Goal: Information Seeking & Learning: Learn about a topic

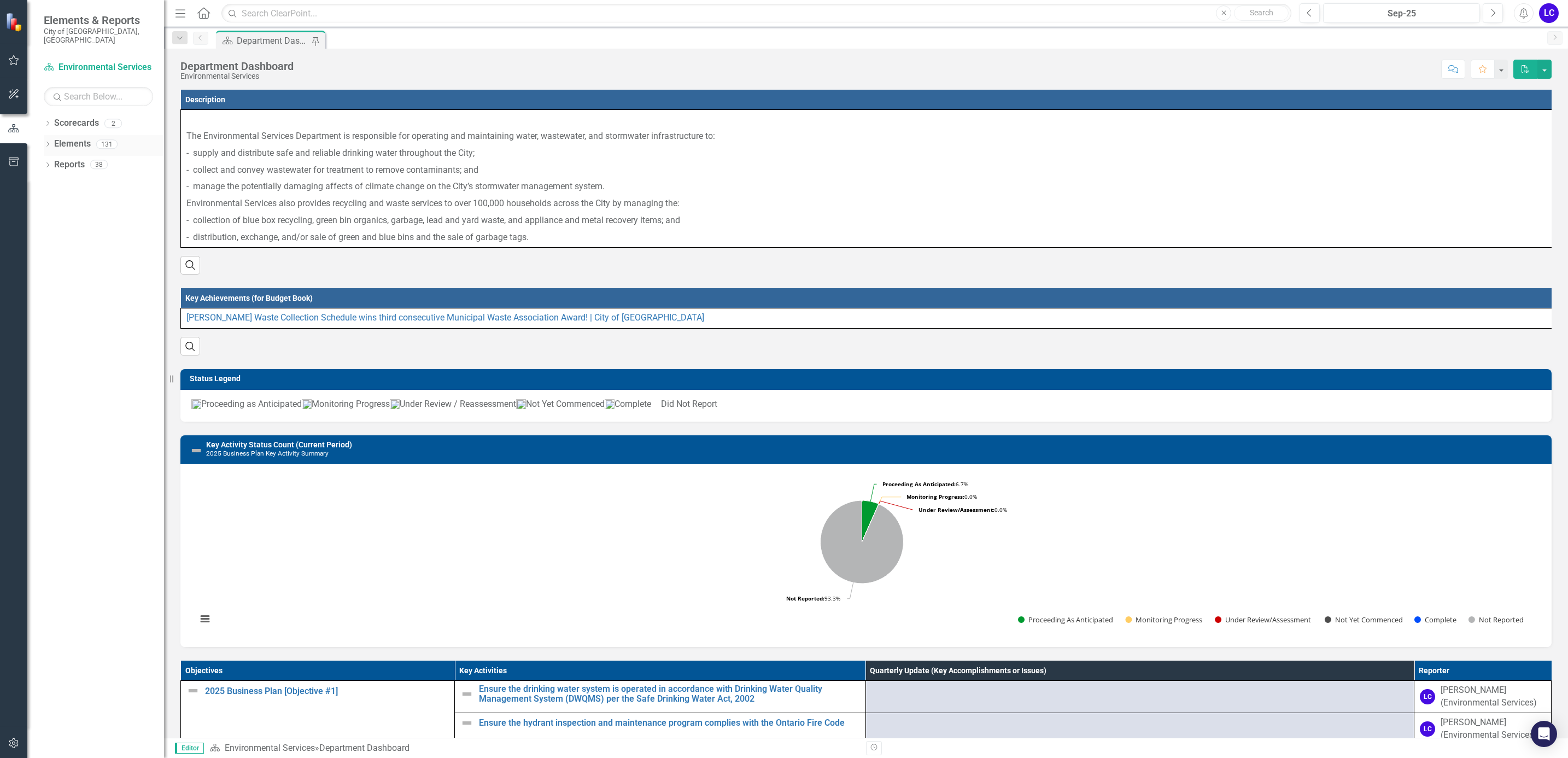
click at [84, 138] on link "Elements" at bounding box center [72, 144] width 37 height 12
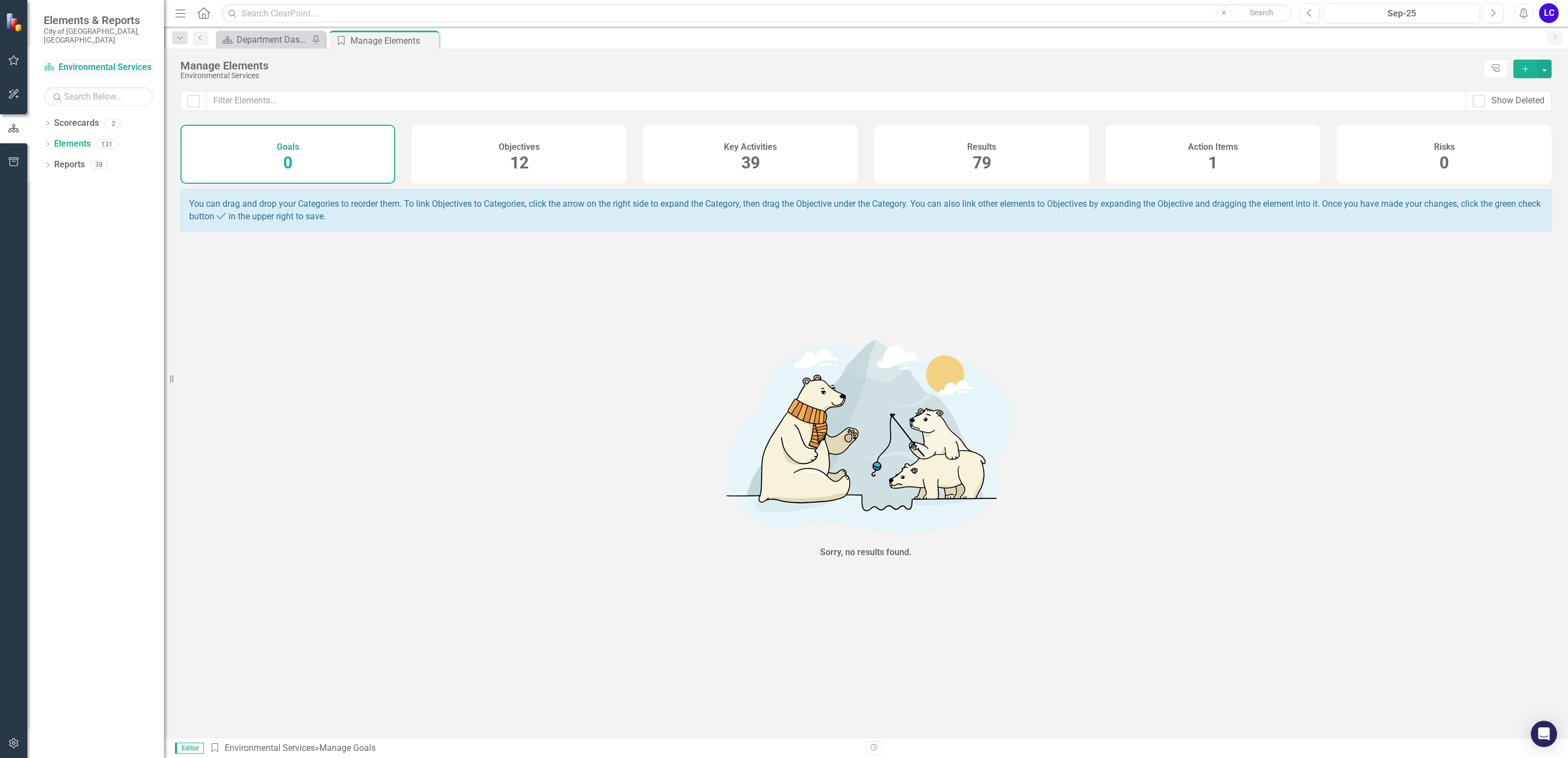
click at [100, 61] on link "Scorecard Environmental Services" at bounding box center [98, 67] width 109 height 12
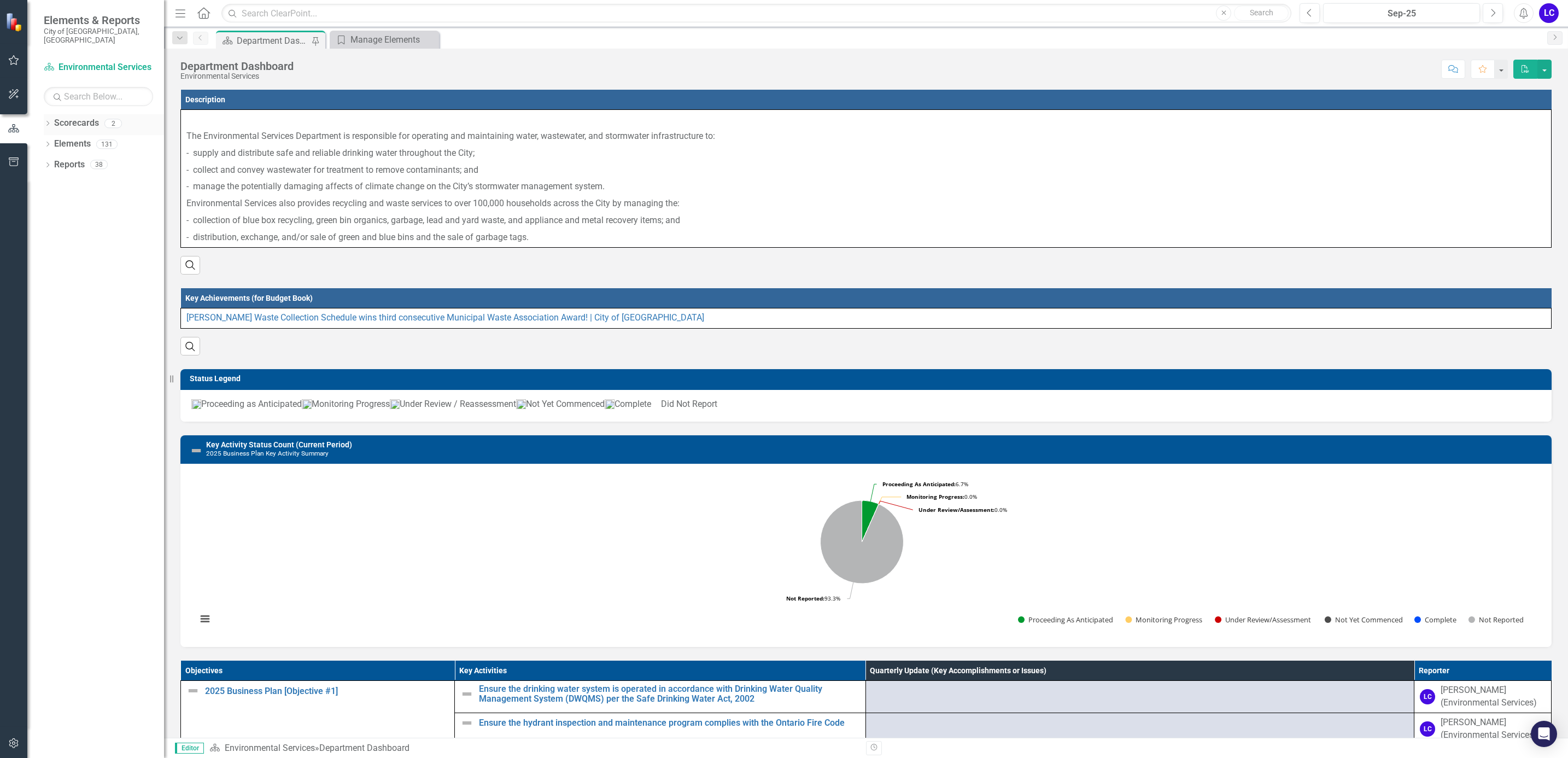
click at [87, 117] on link "Scorecards" at bounding box center [76, 124] width 45 height 12
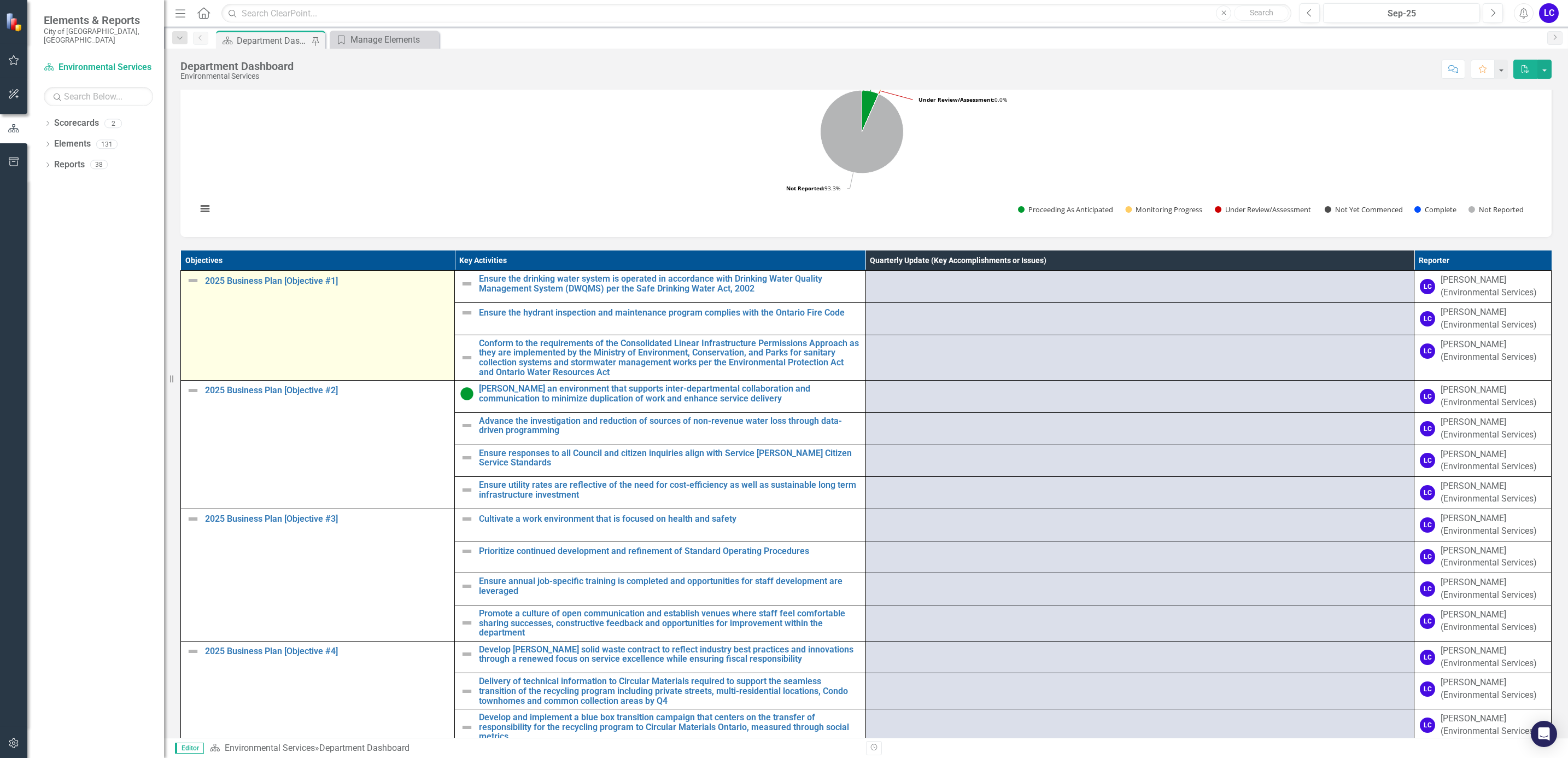
scroll to position [493, 0]
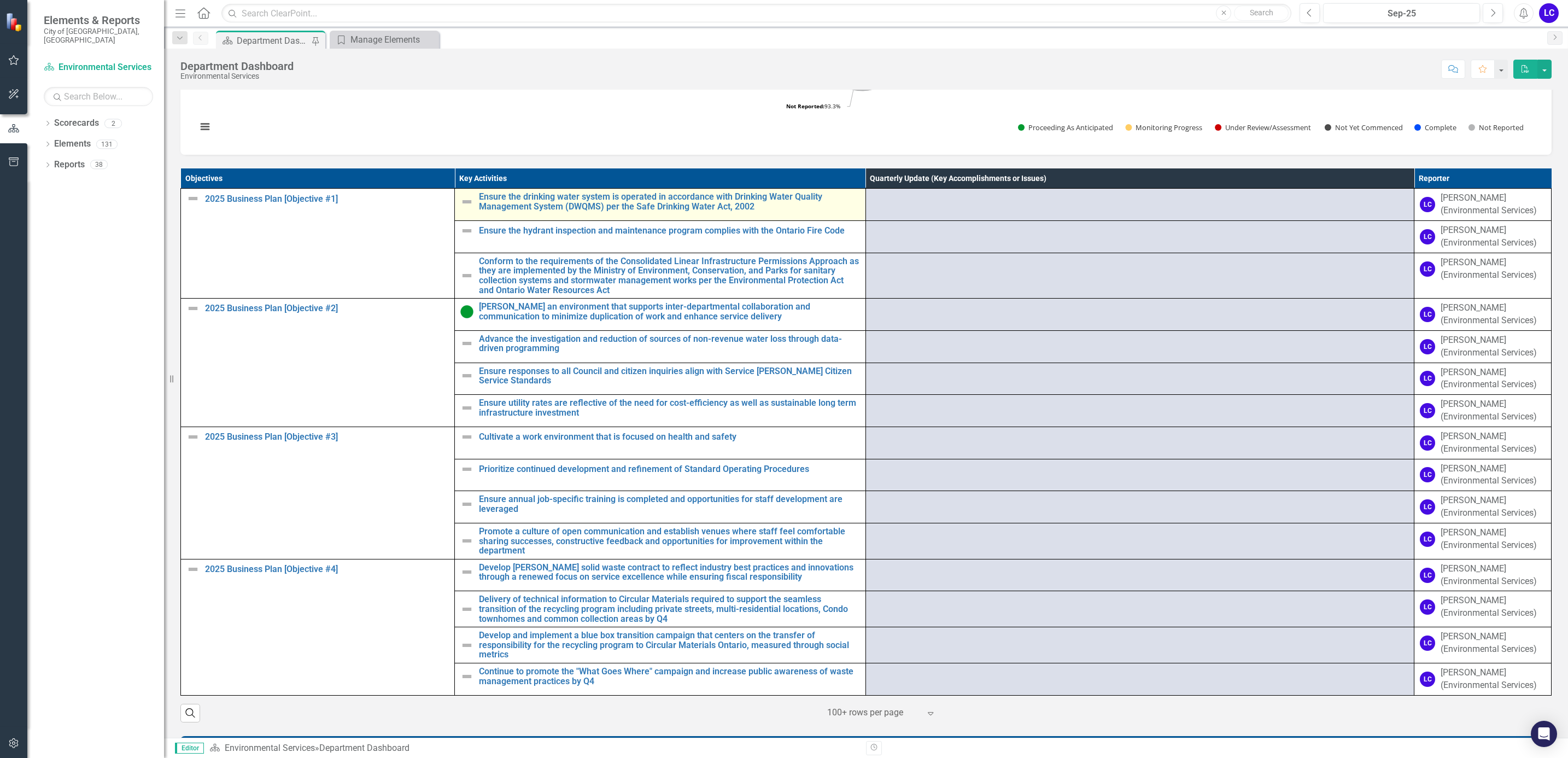
click at [470, 208] on img at bounding box center [467, 201] width 13 height 13
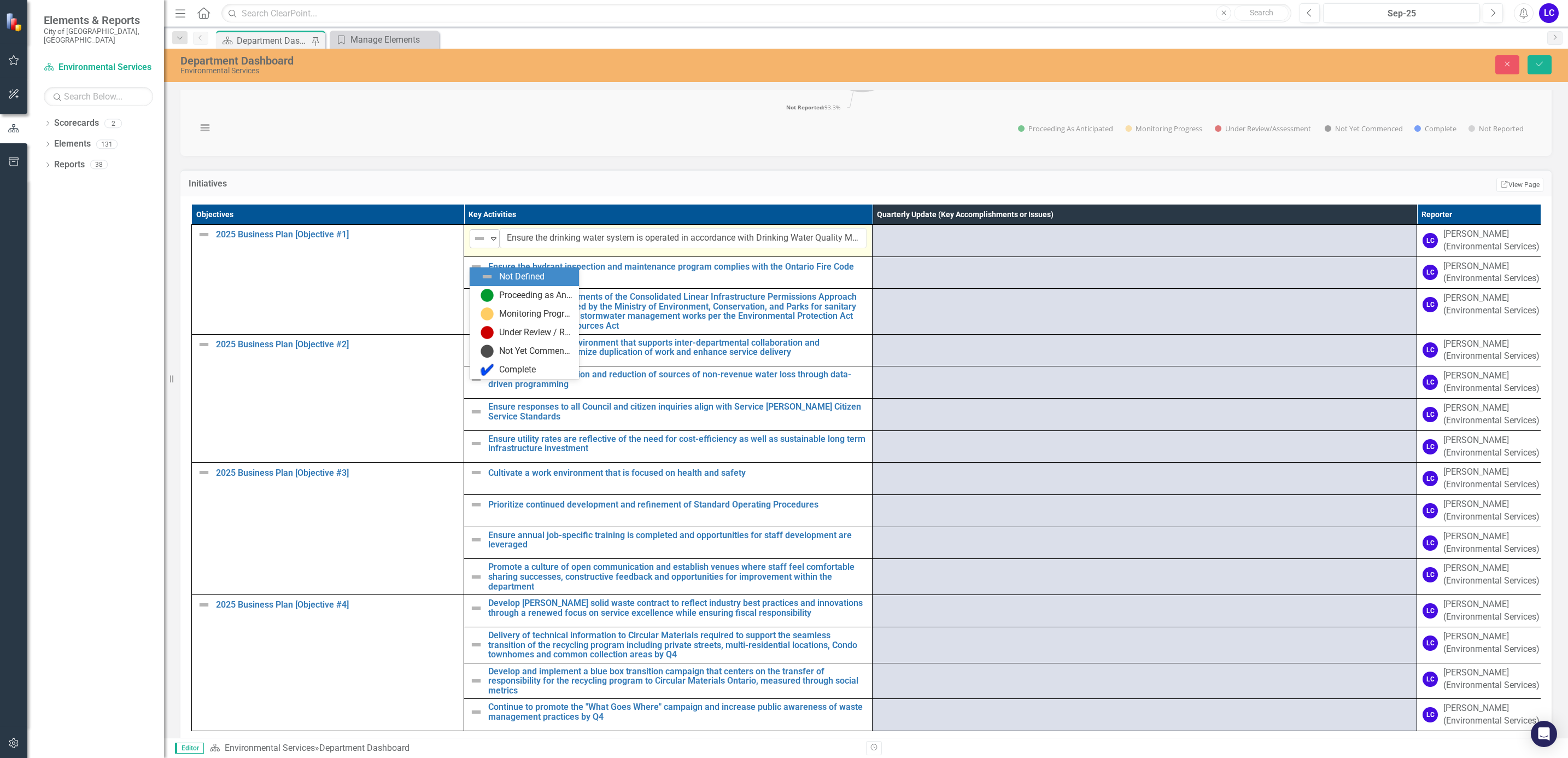
click at [492, 243] on icon "Expand" at bounding box center [494, 238] width 11 height 8
click at [507, 294] on div "Proceeding as Anticipated" at bounding box center [536, 295] width 73 height 12
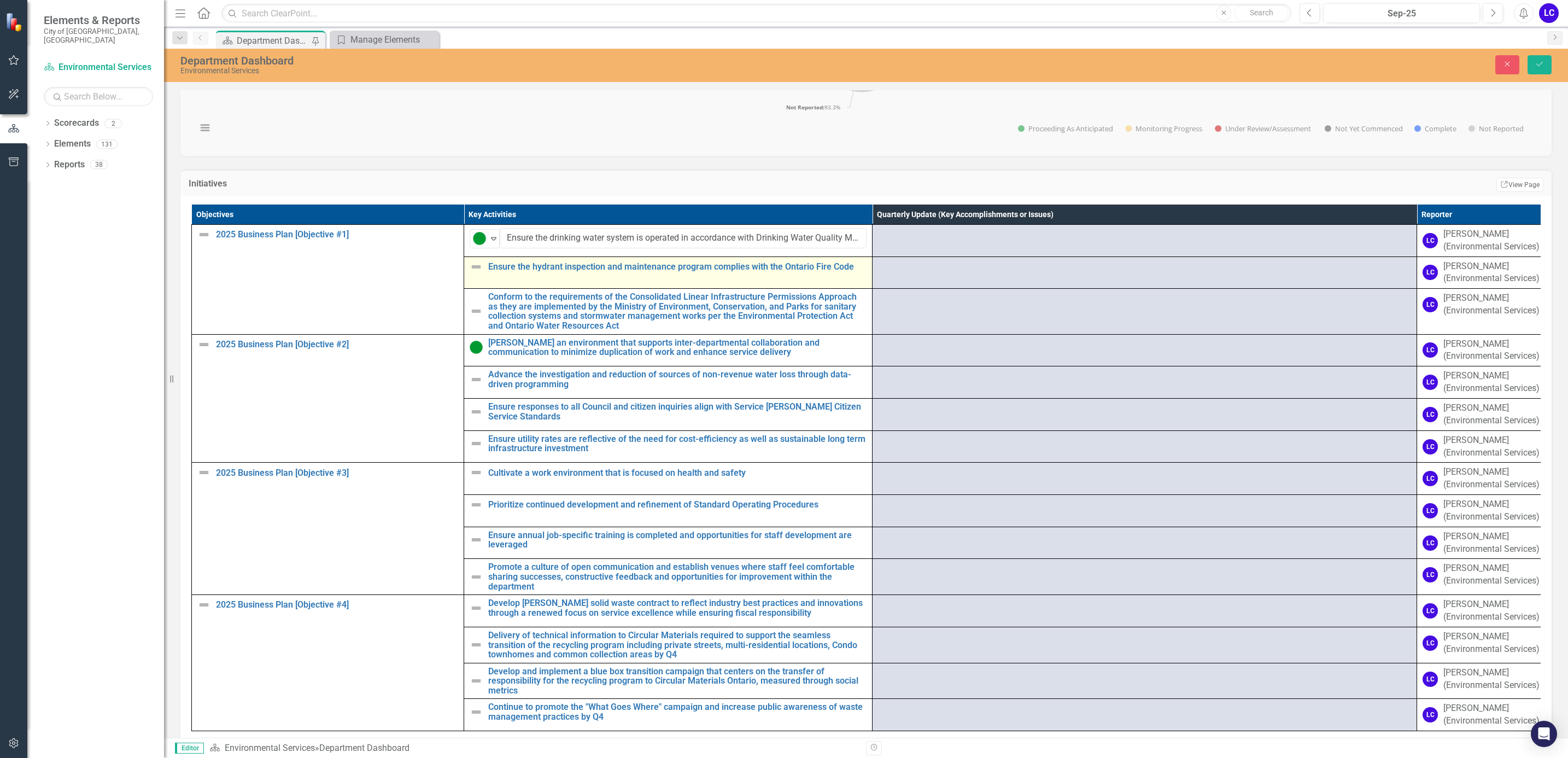
click at [477, 274] on img at bounding box center [476, 266] width 13 height 13
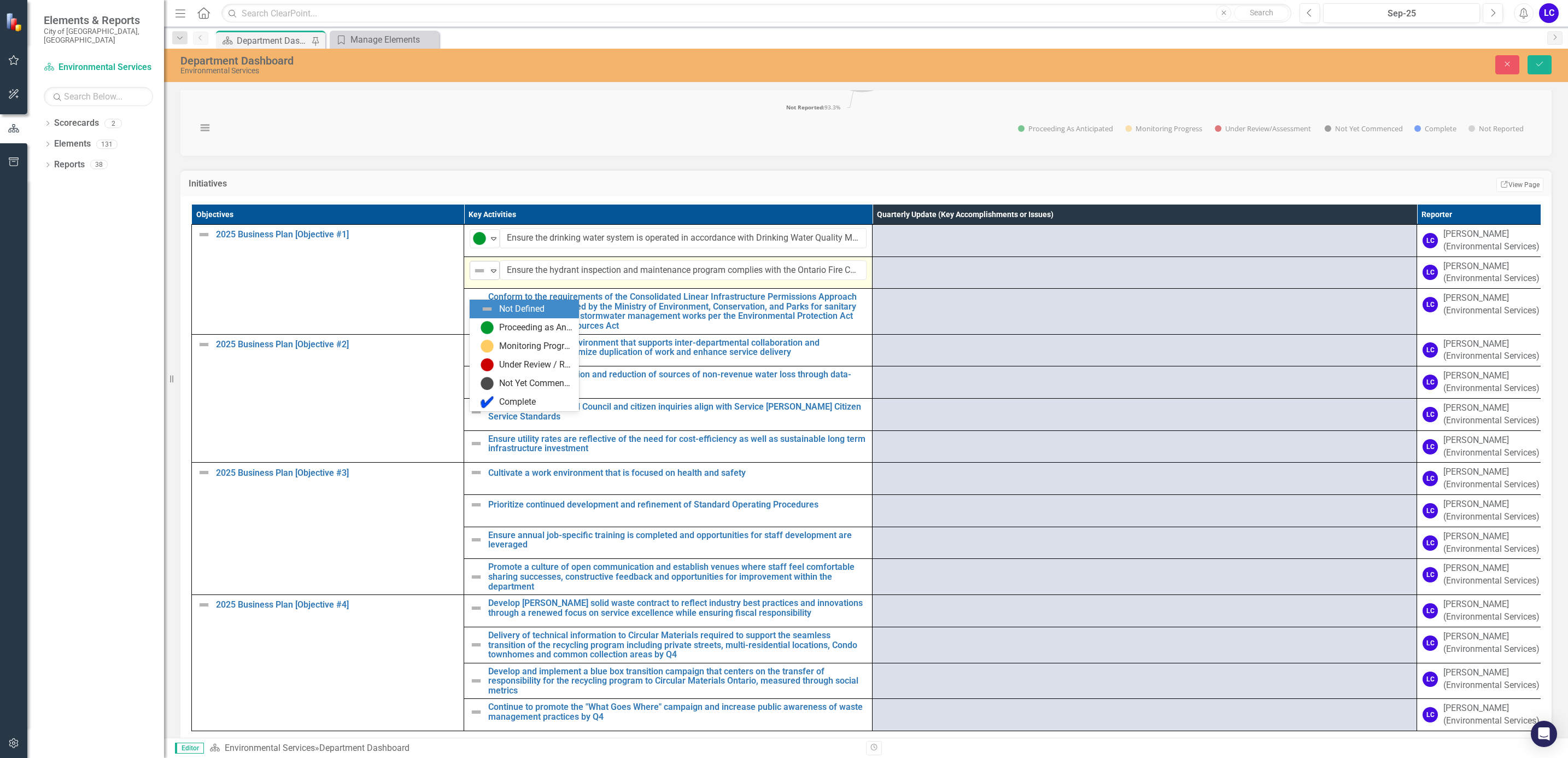
click at [489, 275] on icon "Expand" at bounding box center [494, 270] width 11 height 8
click at [491, 323] on img at bounding box center [487, 327] width 13 height 13
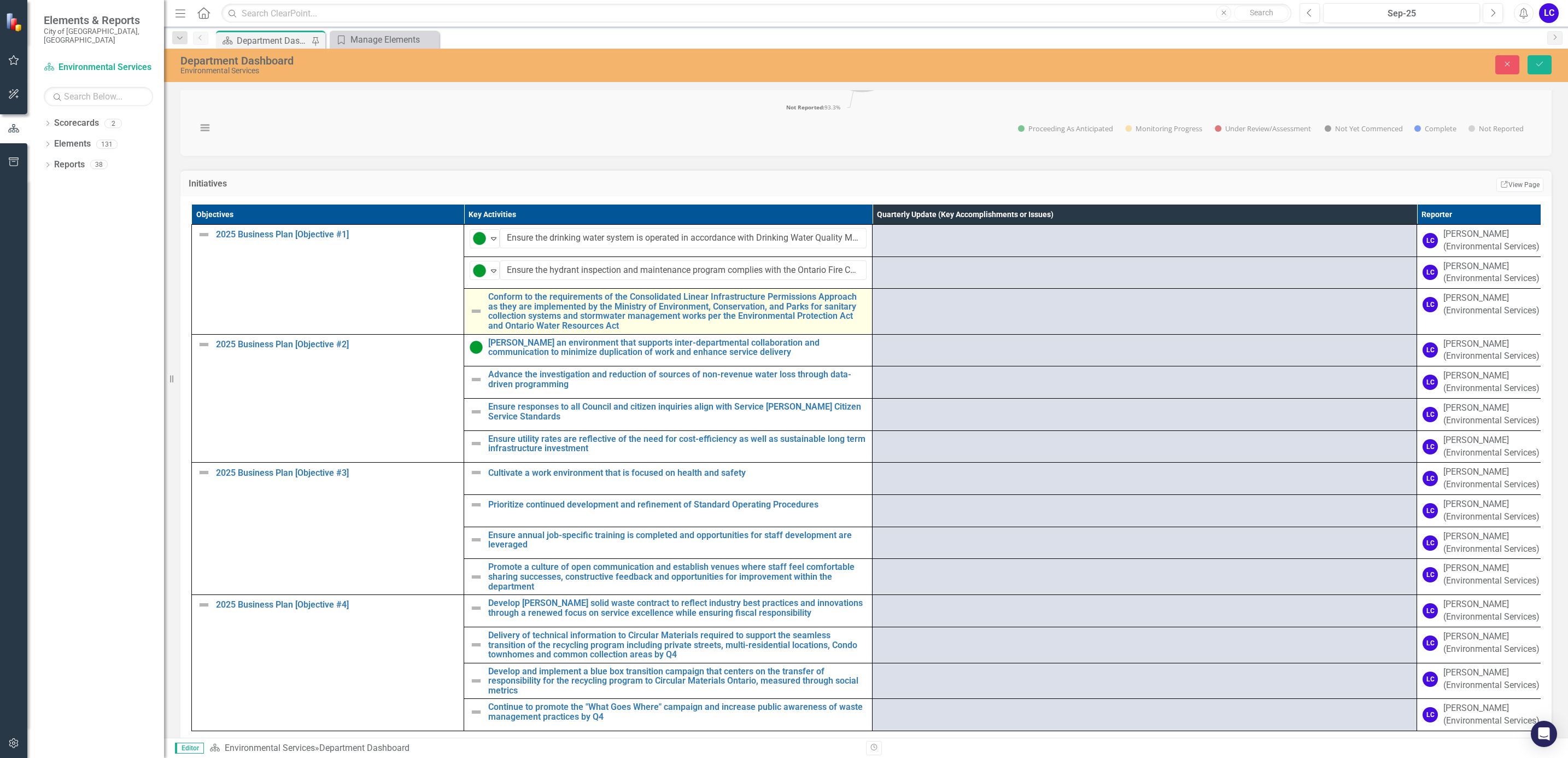
click at [484, 323] on div "Conform to the requirements of the Consolidated Linear Infrastructure Permissio…" at bounding box center [668, 311] width 397 height 38
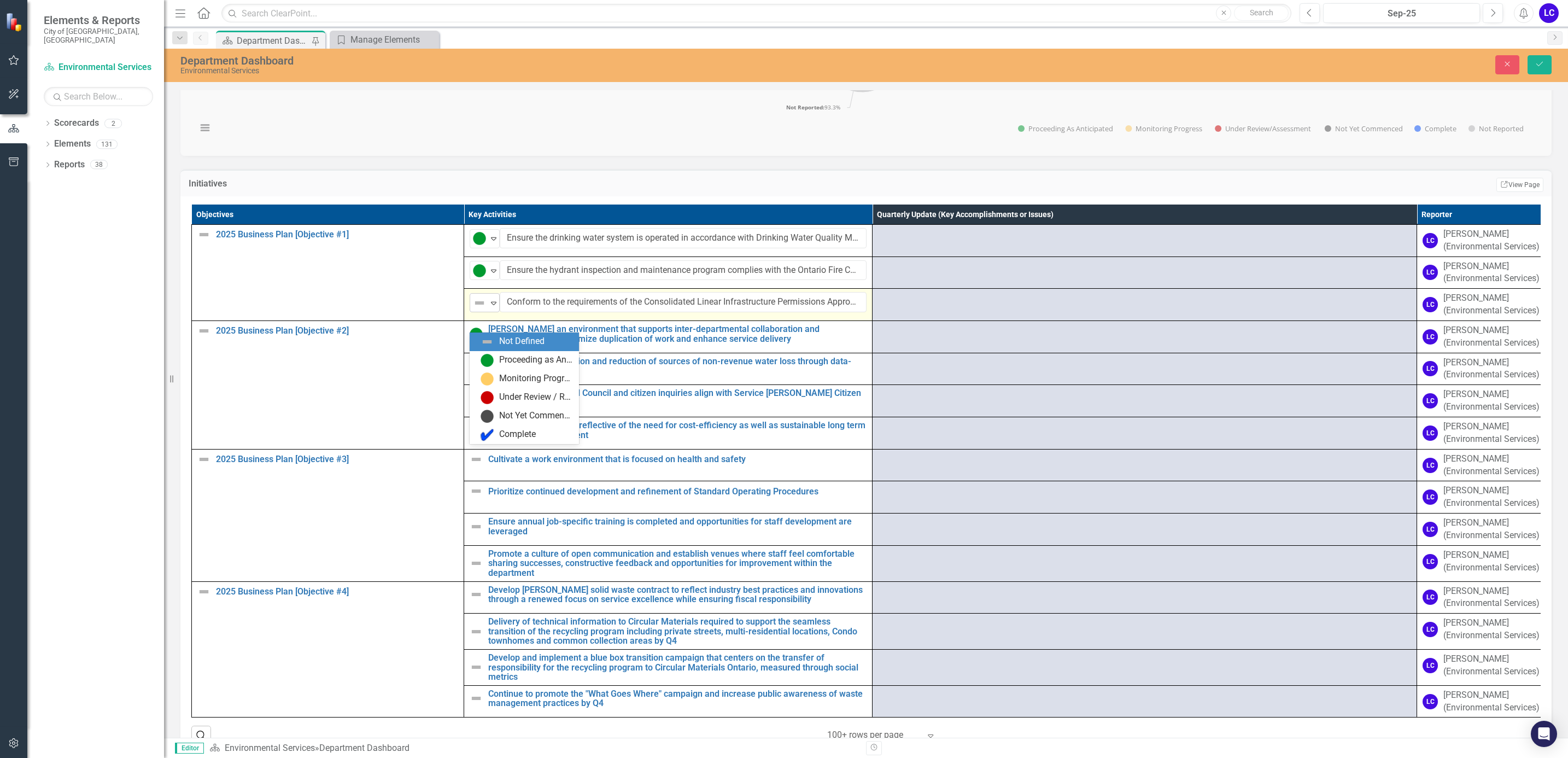
click at [494, 307] on icon "Expand" at bounding box center [494, 303] width 11 height 8
click at [487, 355] on img at bounding box center [487, 360] width 13 height 13
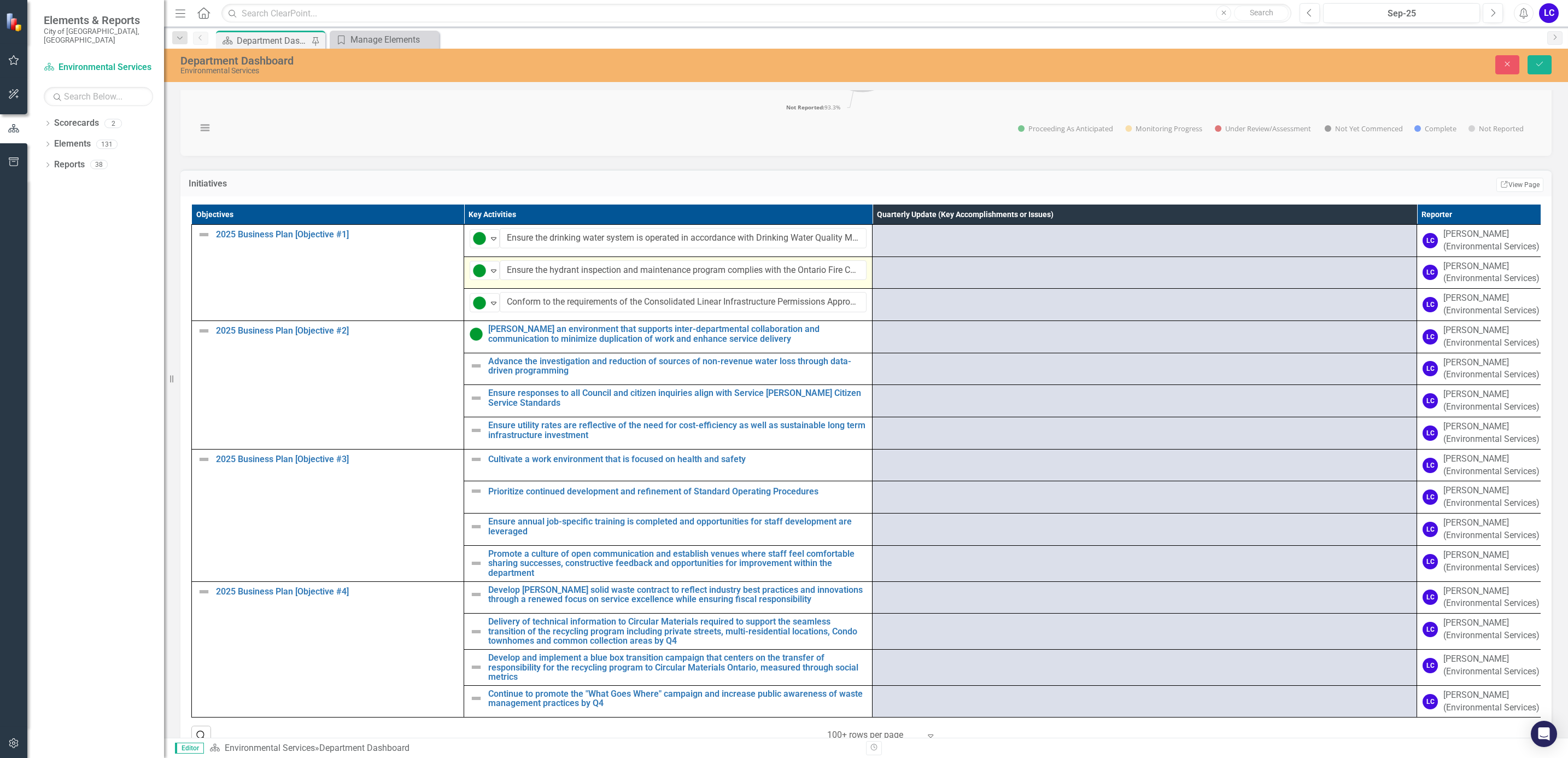
scroll to position [410, 0]
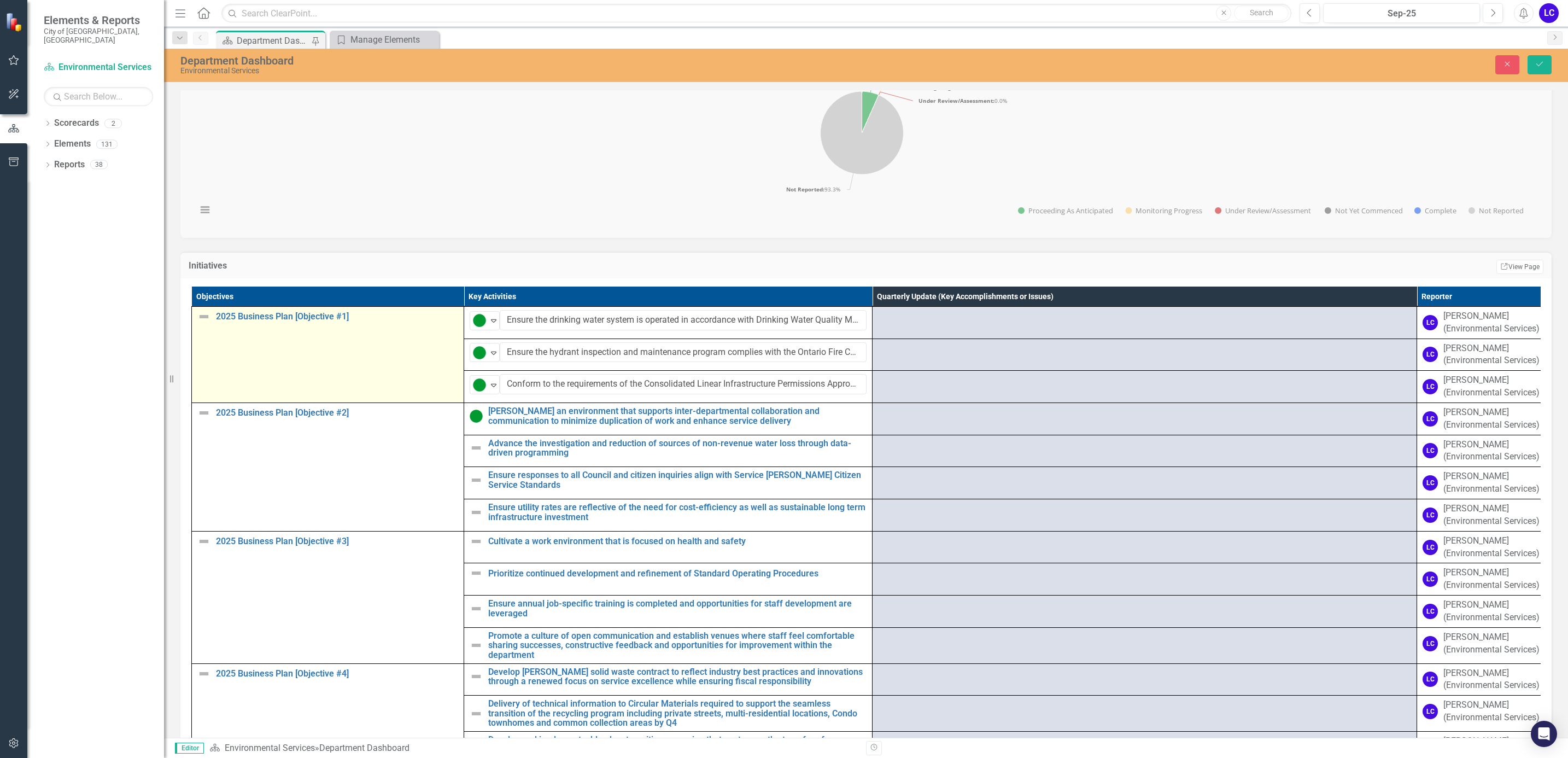
click at [202, 323] on img at bounding box center [204, 316] width 13 height 13
click at [220, 325] on icon "Expand" at bounding box center [221, 320] width 11 height 8
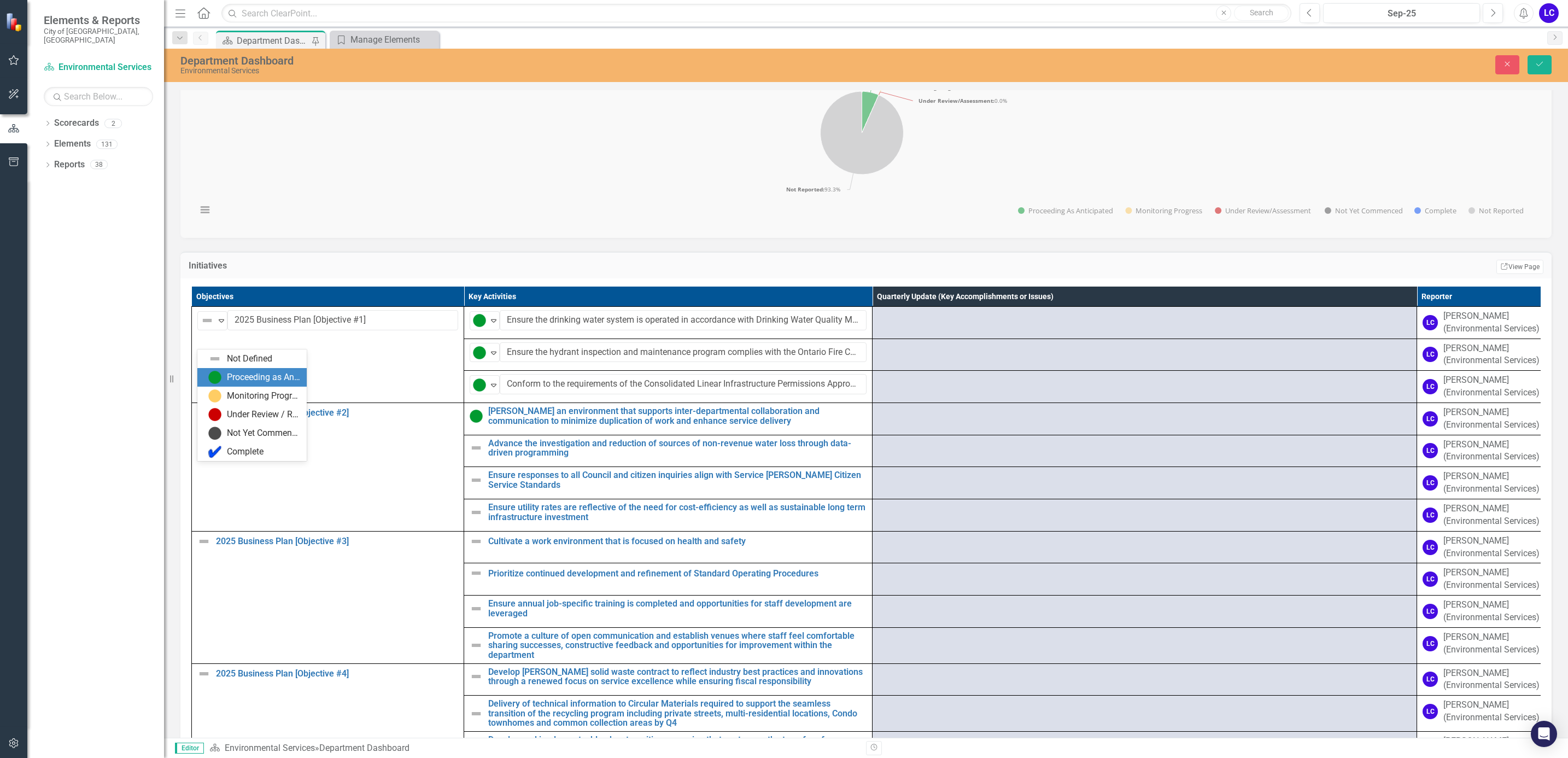
click at [222, 377] on img at bounding box center [214, 377] width 13 height 13
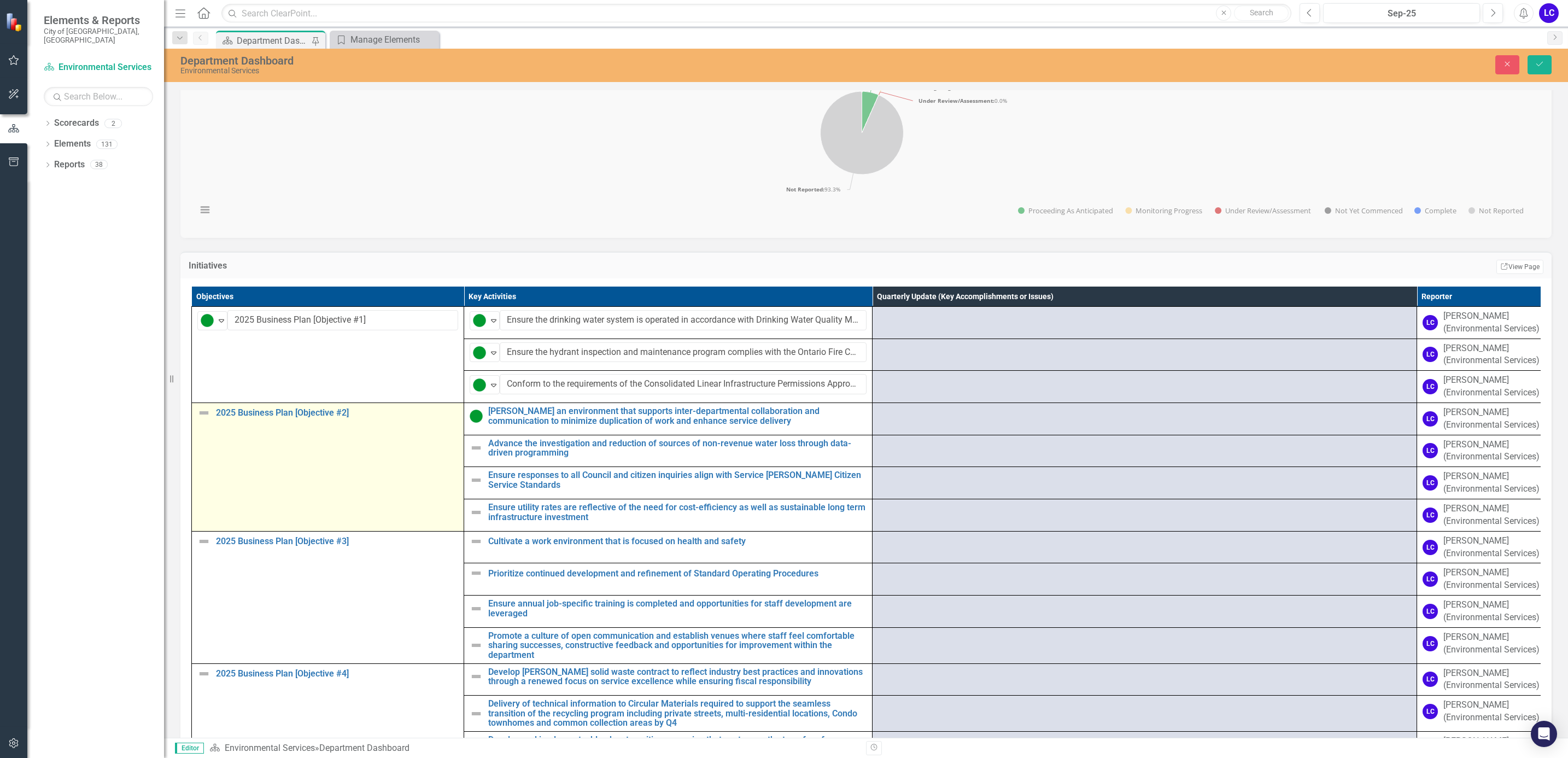
click at [335, 453] on td "2025 Business Plan [Objective #2] Edit Edit Objective Link Open Element" at bounding box center [328, 467] width 272 height 129
click at [204, 419] on img at bounding box center [204, 413] width 13 height 13
click at [220, 421] on icon "Expand" at bounding box center [221, 416] width 11 height 8
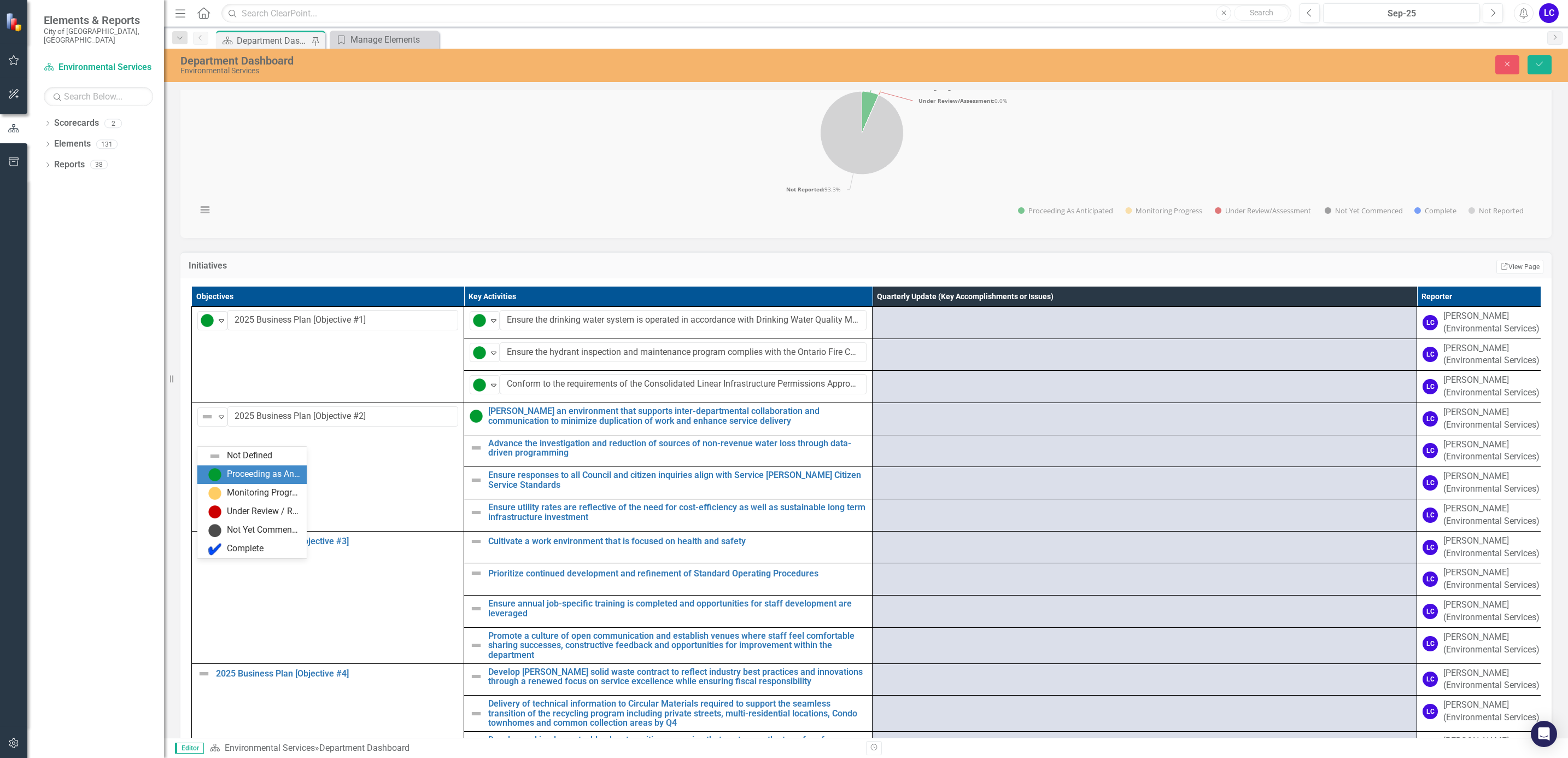
click at [220, 471] on img at bounding box center [214, 474] width 13 height 13
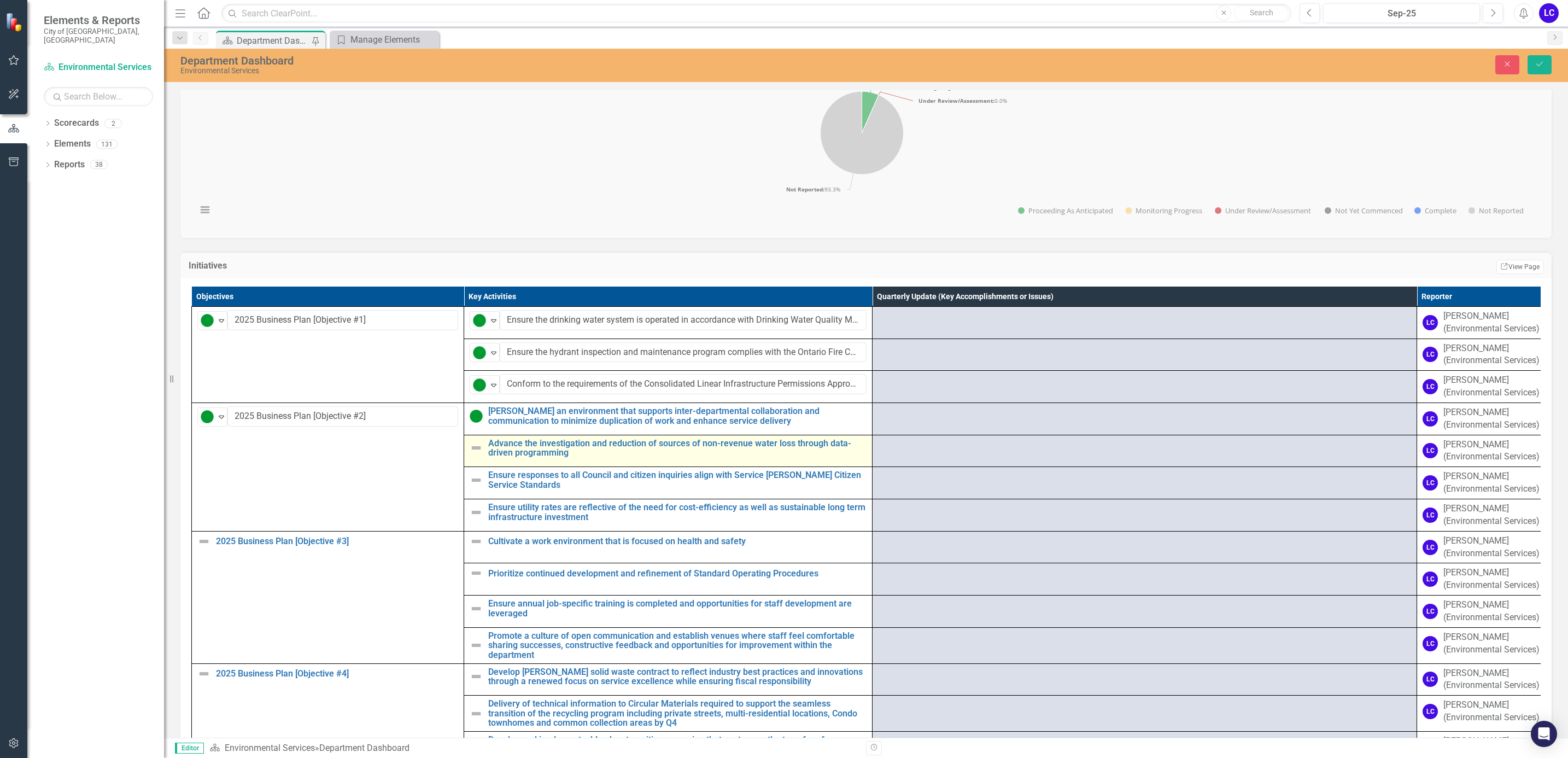
click at [475, 454] on img at bounding box center [476, 448] width 13 height 13
click at [476, 454] on img at bounding box center [476, 448] width 13 height 13
click at [494, 454] on icon "Expand" at bounding box center [494, 448] width 11 height 8
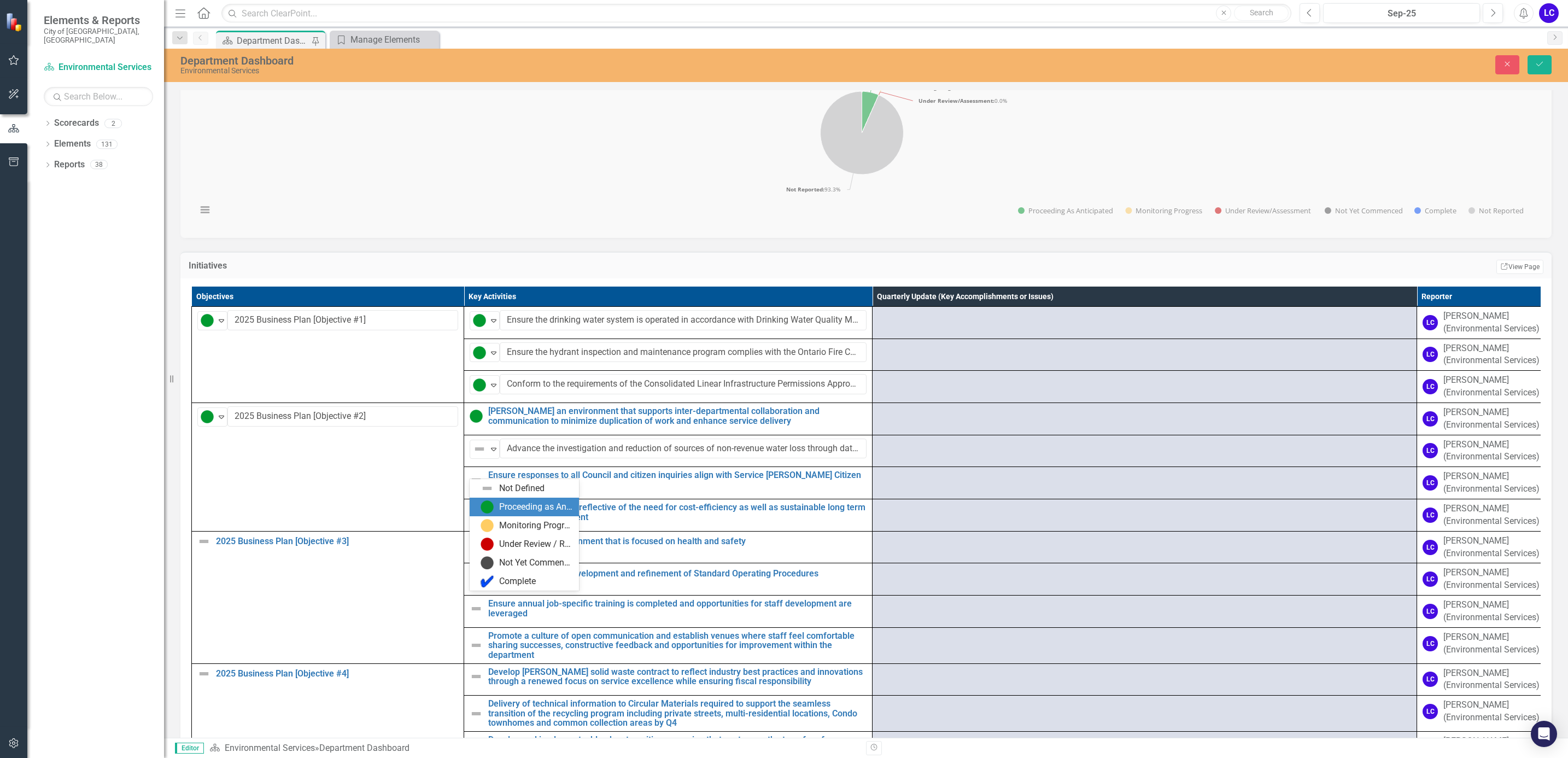
click at [495, 499] on div "Proceeding as Anticipated" at bounding box center [524, 507] width 109 height 18
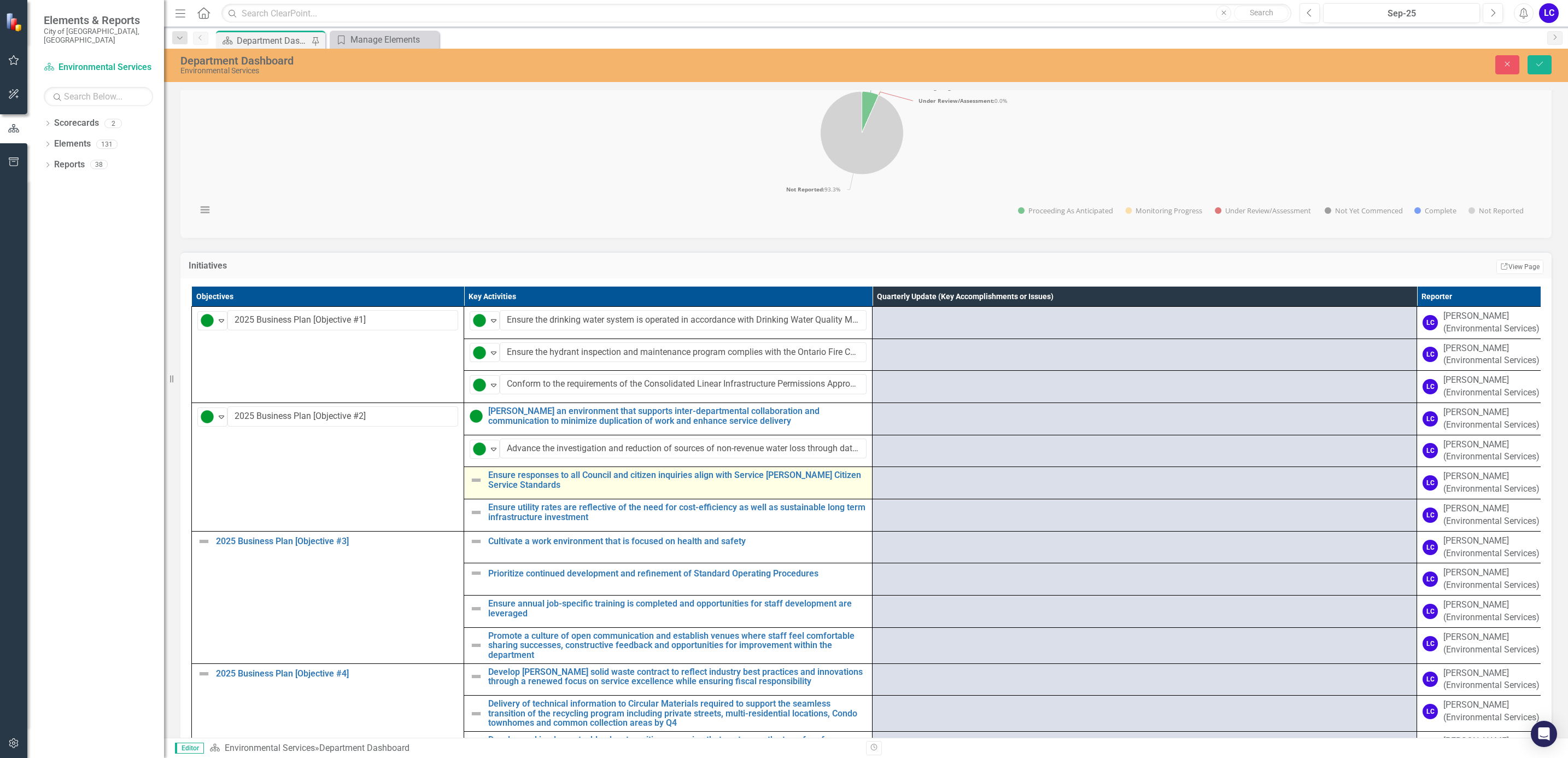
click at [473, 487] on img at bounding box center [476, 480] width 13 height 13
click at [474, 487] on img at bounding box center [476, 480] width 13 height 13
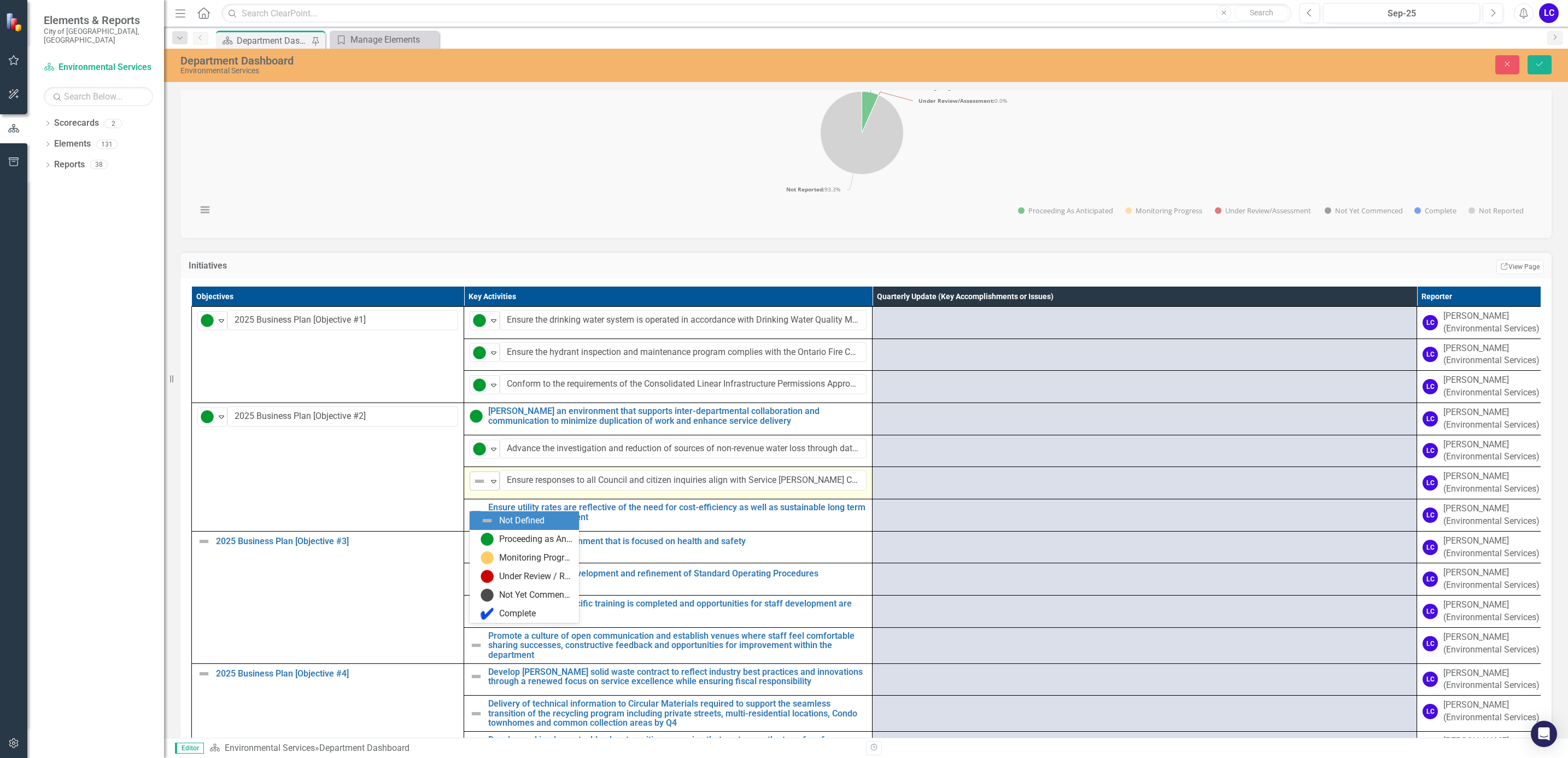
click at [494, 486] on icon "Expand" at bounding box center [494, 481] width 11 height 8
click at [486, 534] on img at bounding box center [487, 539] width 13 height 13
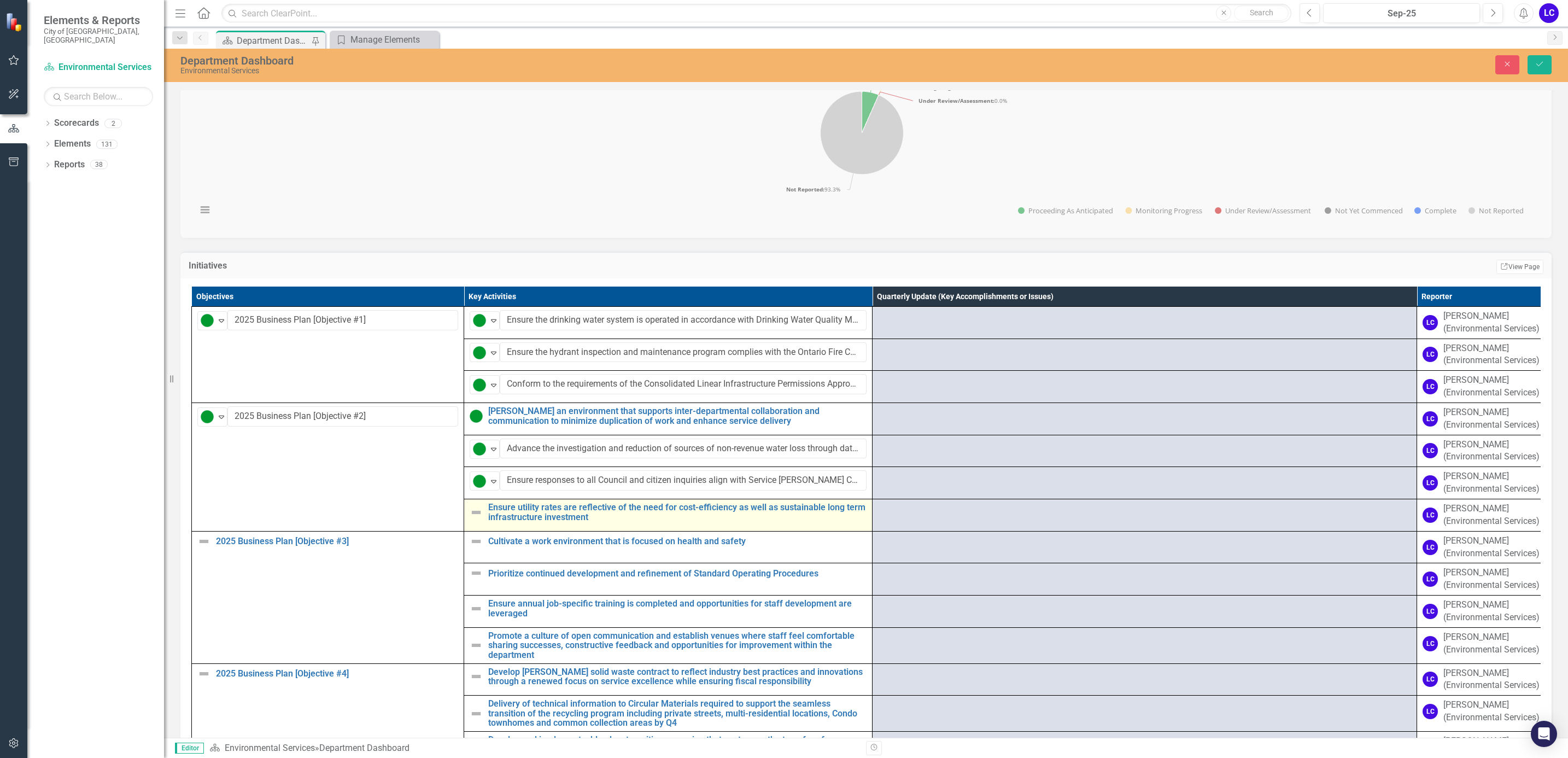
click at [479, 519] on img at bounding box center [476, 512] width 13 height 13
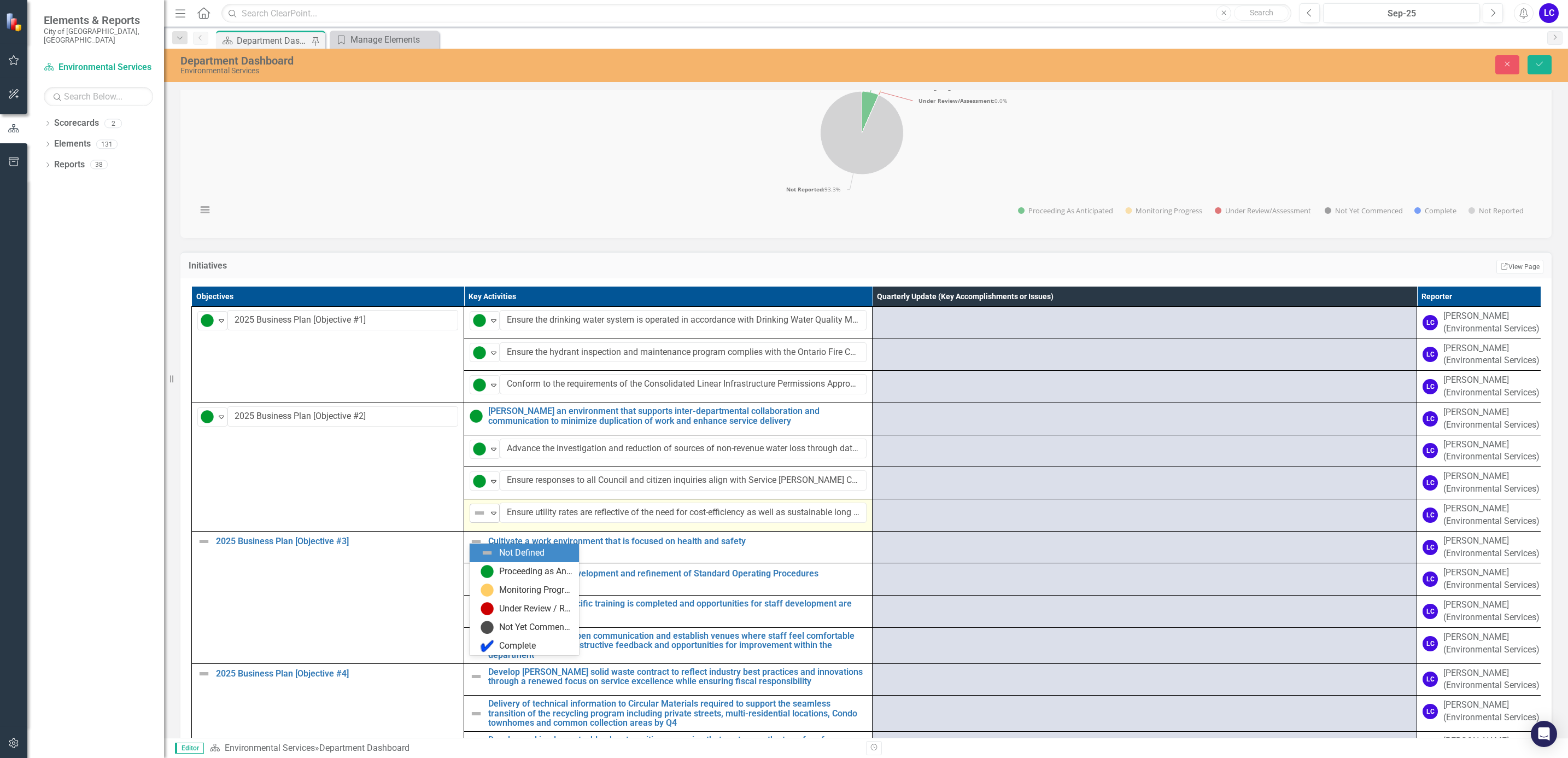
click at [496, 518] on icon "Expand" at bounding box center [494, 512] width 11 height 8
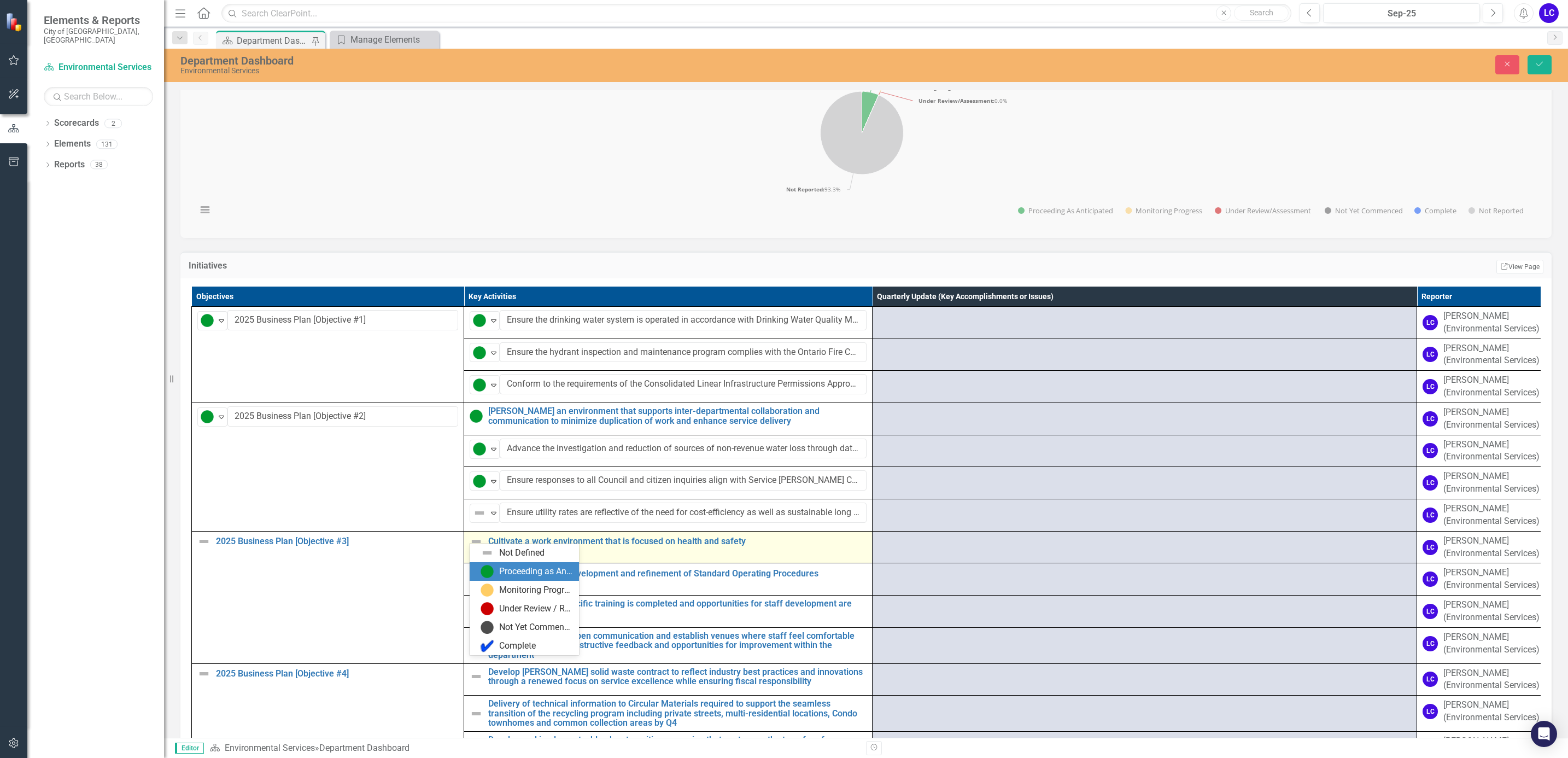
click at [490, 566] on img at bounding box center [487, 571] width 13 height 13
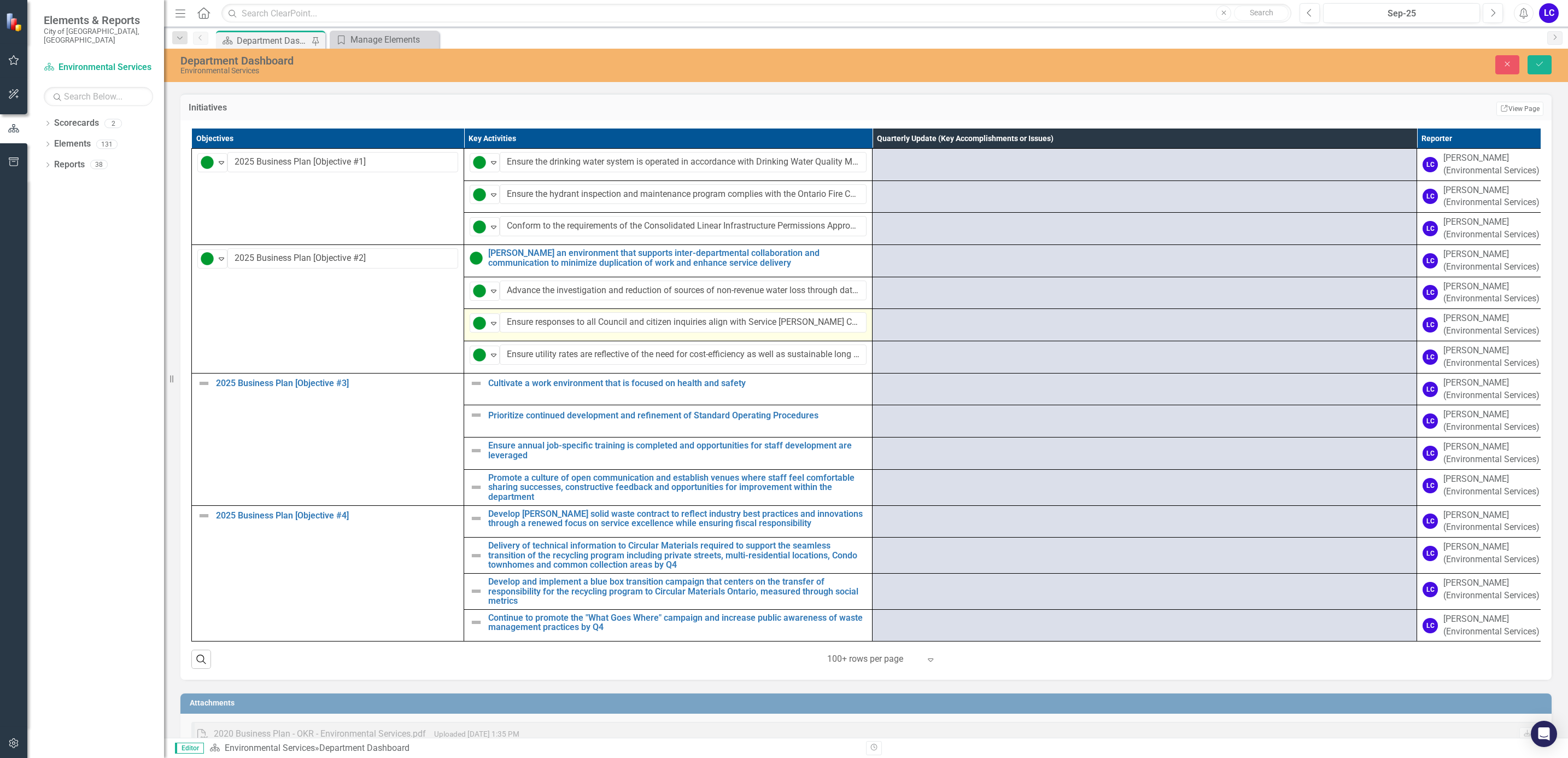
scroll to position [574, 0]
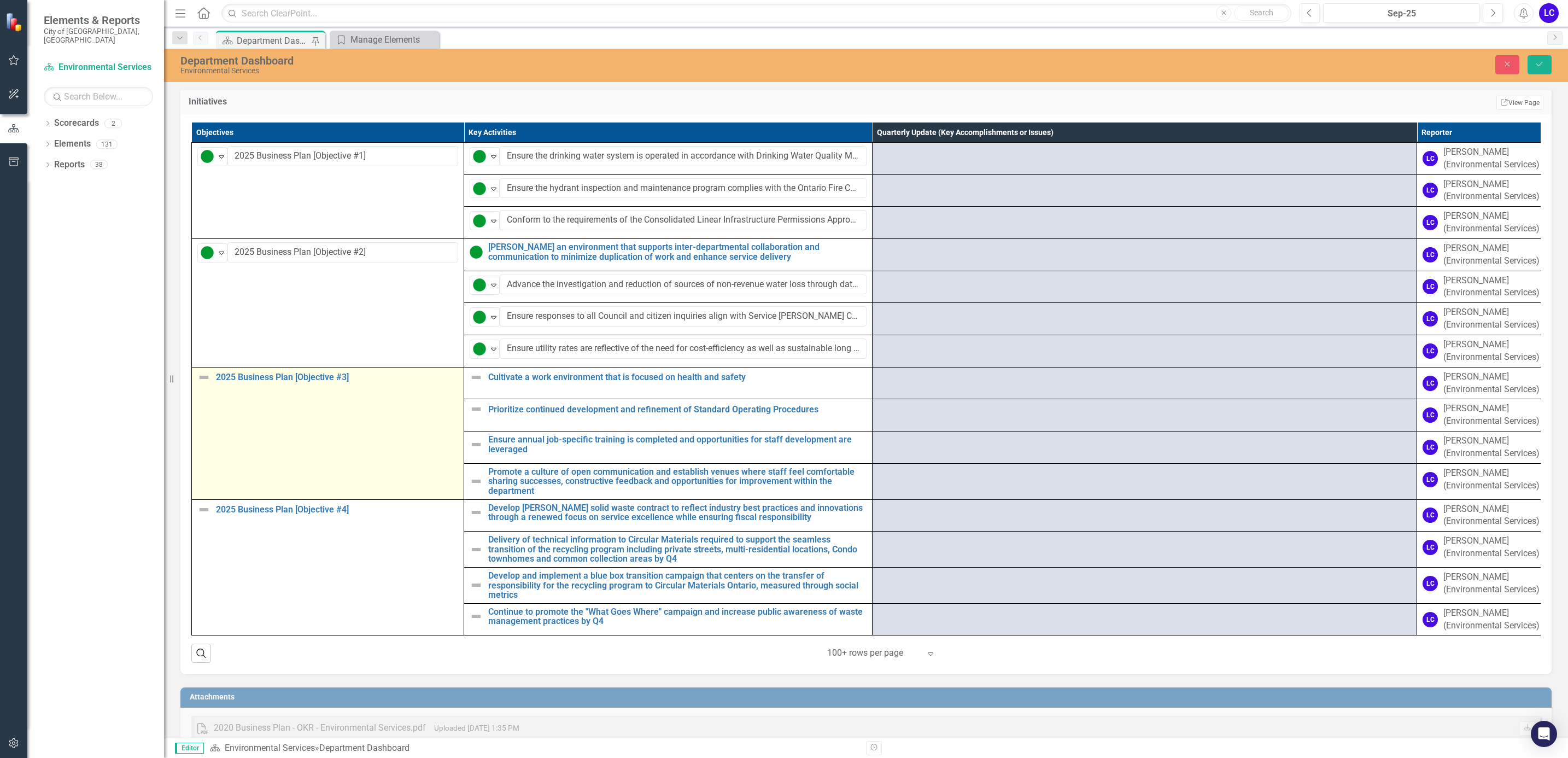
click at [205, 384] on img at bounding box center [204, 377] width 13 height 13
click at [222, 390] on div "Expand" at bounding box center [221, 382] width 11 height 18
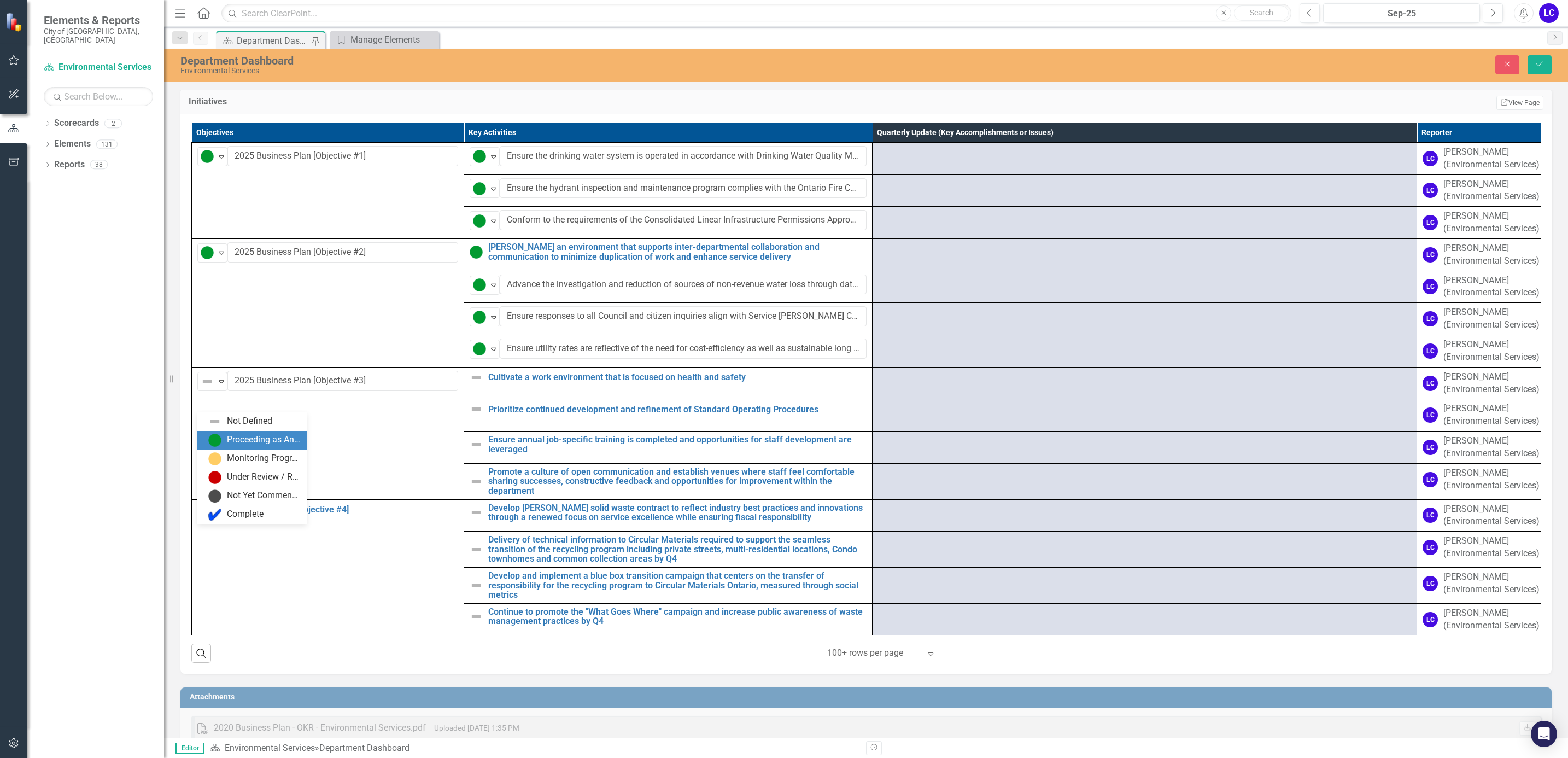
click at [289, 447] on div "Proceeding as Anticipated" at bounding box center [252, 440] width 109 height 18
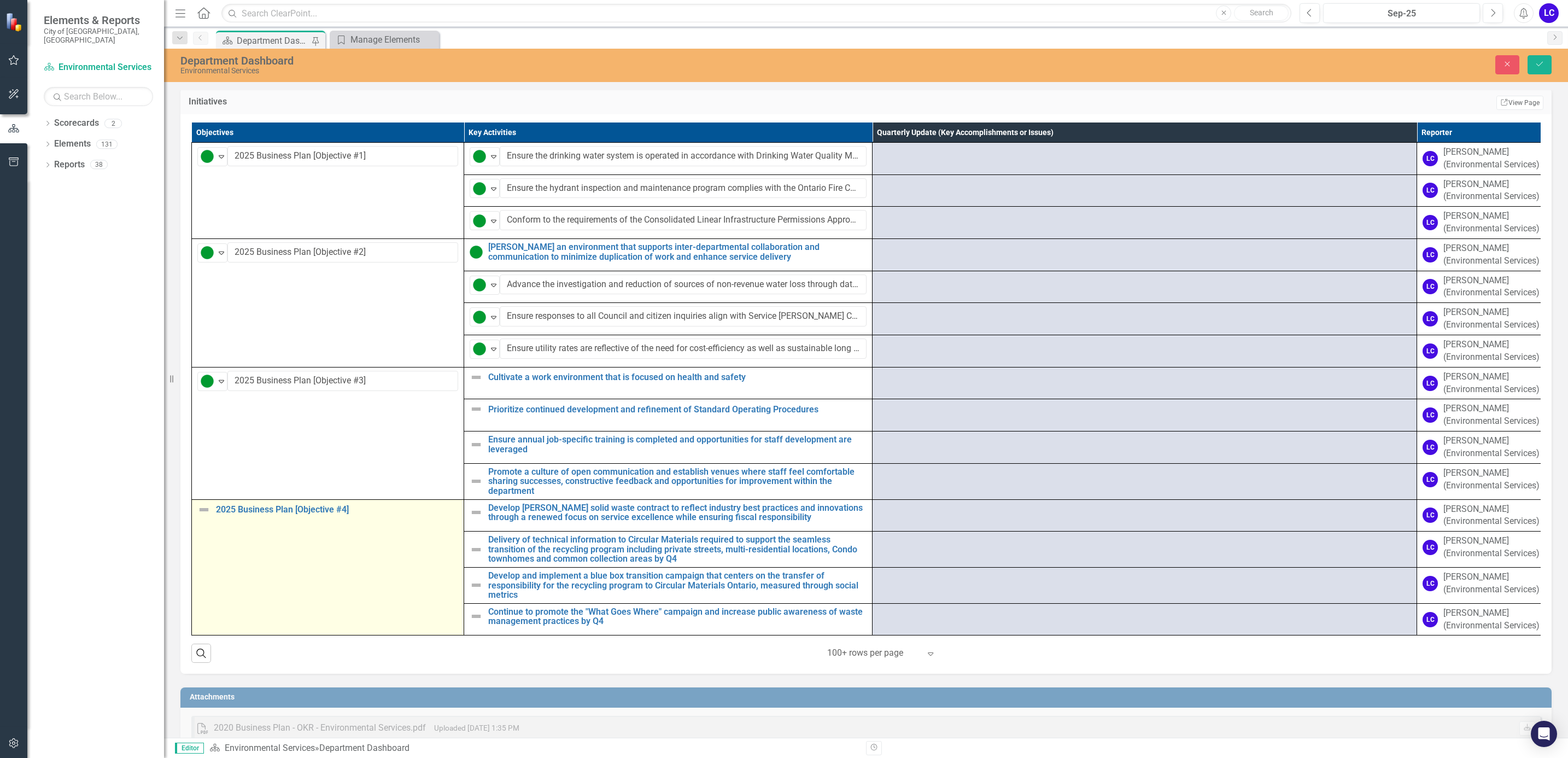
click at [207, 516] on img at bounding box center [204, 509] width 13 height 13
click at [204, 516] on img at bounding box center [204, 509] width 13 height 13
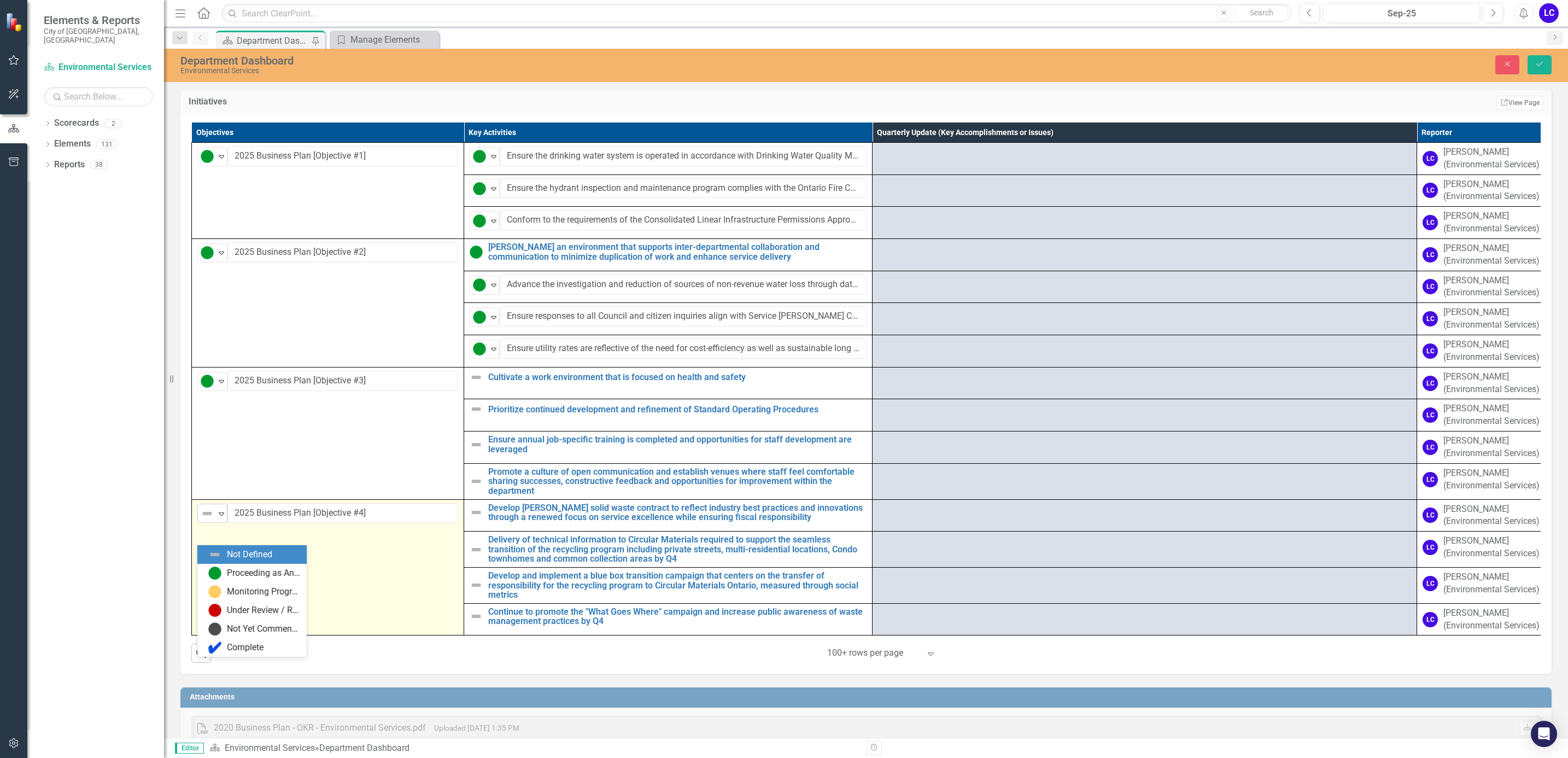
click at [216, 518] on icon "Expand" at bounding box center [221, 513] width 11 height 8
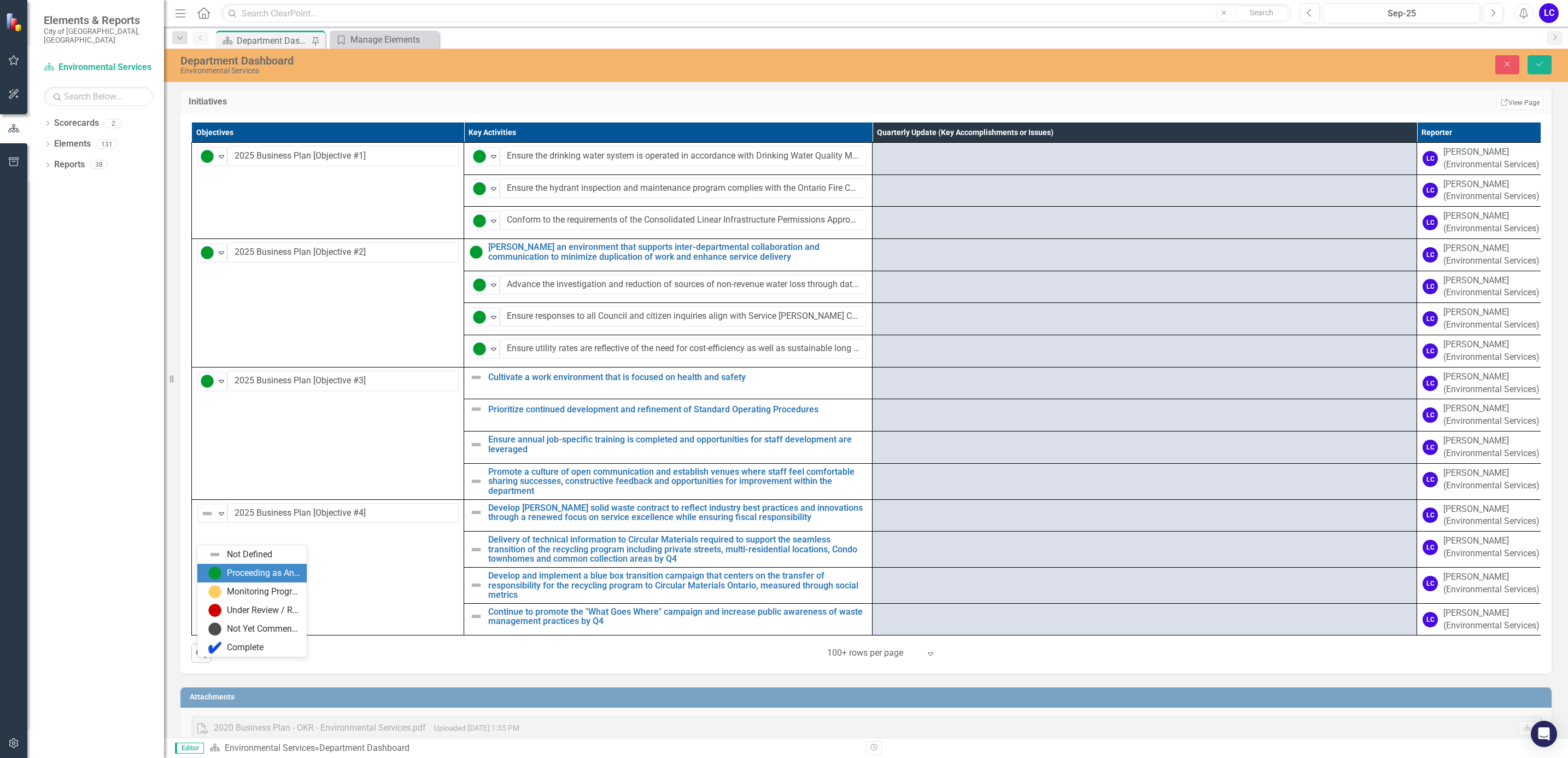
click at [220, 571] on img at bounding box center [214, 573] width 13 height 13
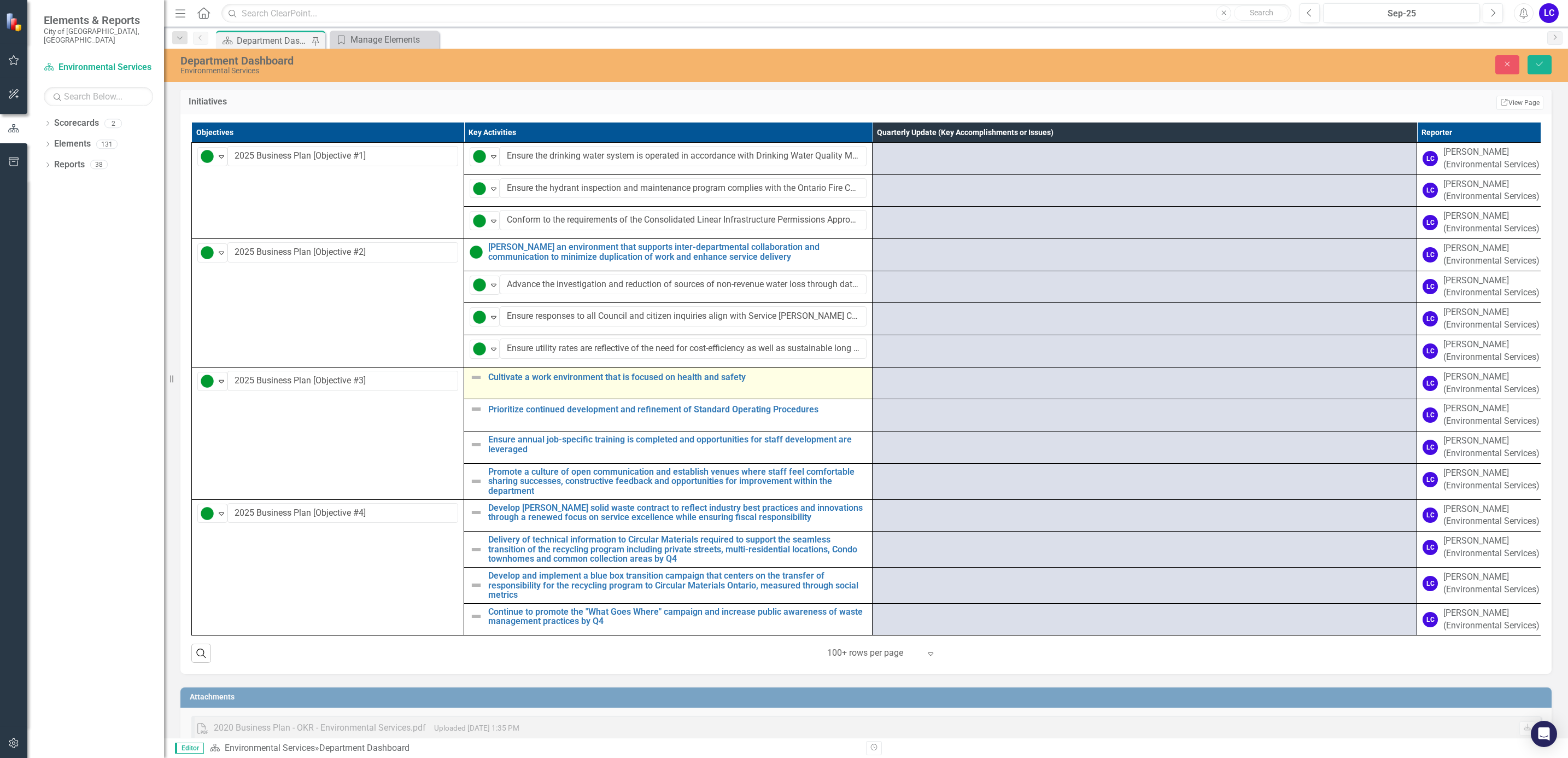
click at [478, 384] on img at bounding box center [476, 377] width 13 height 13
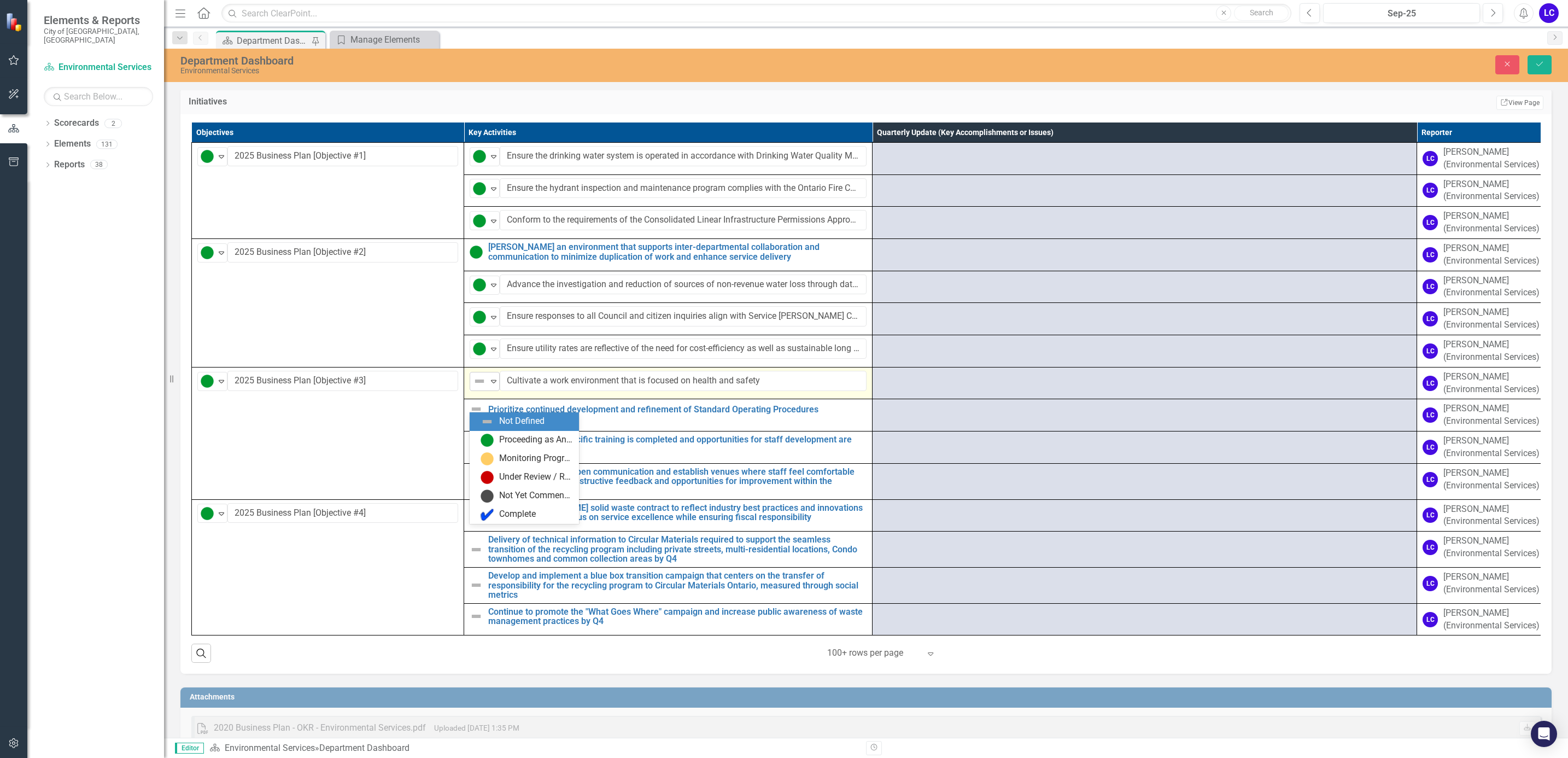
click at [487, 389] on div "Not Defined" at bounding box center [480, 381] width 17 height 15
click at [496, 432] on div "Proceeding as Anticipated" at bounding box center [524, 440] width 109 height 18
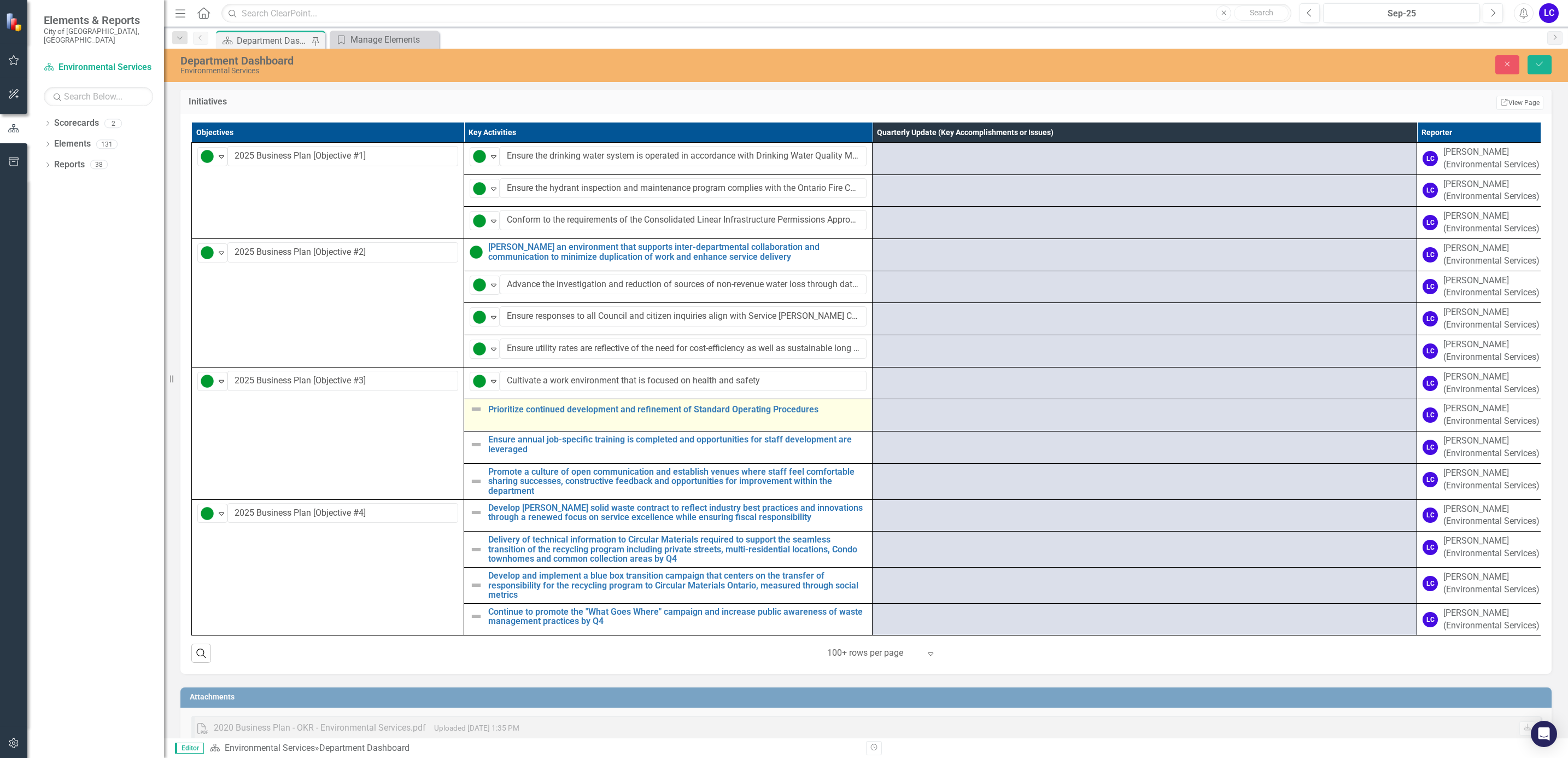
click at [471, 416] on img at bounding box center [476, 409] width 13 height 13
click at [492, 416] on icon at bounding box center [493, 414] width 5 height 3
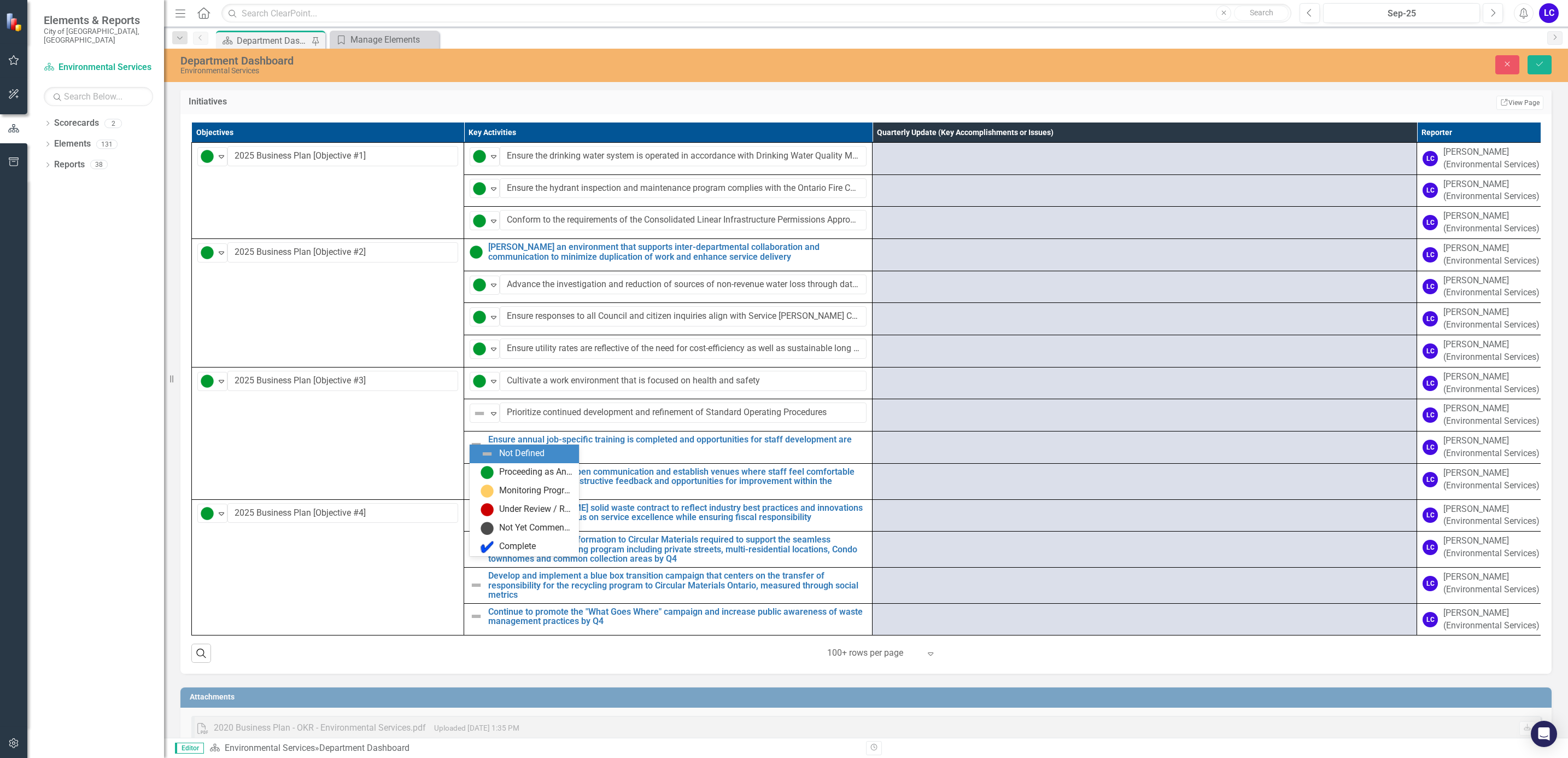
click at [492, 461] on div "Not Defined" at bounding box center [524, 454] width 109 height 18
click at [492, 422] on div "Expand" at bounding box center [494, 413] width 11 height 18
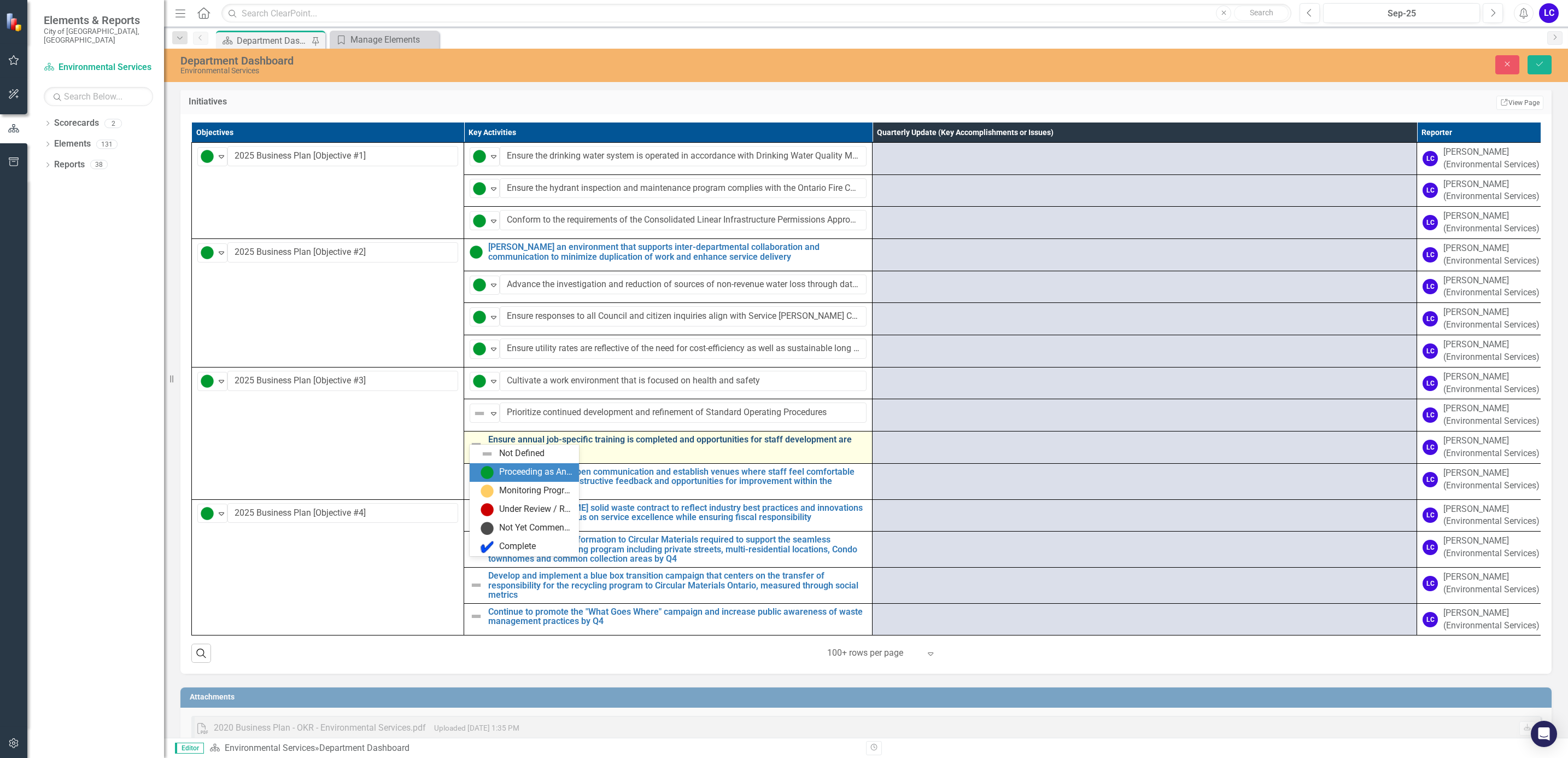
click at [492, 470] on img at bounding box center [487, 472] width 13 height 13
click at [479, 451] on img at bounding box center [476, 445] width 13 height 13
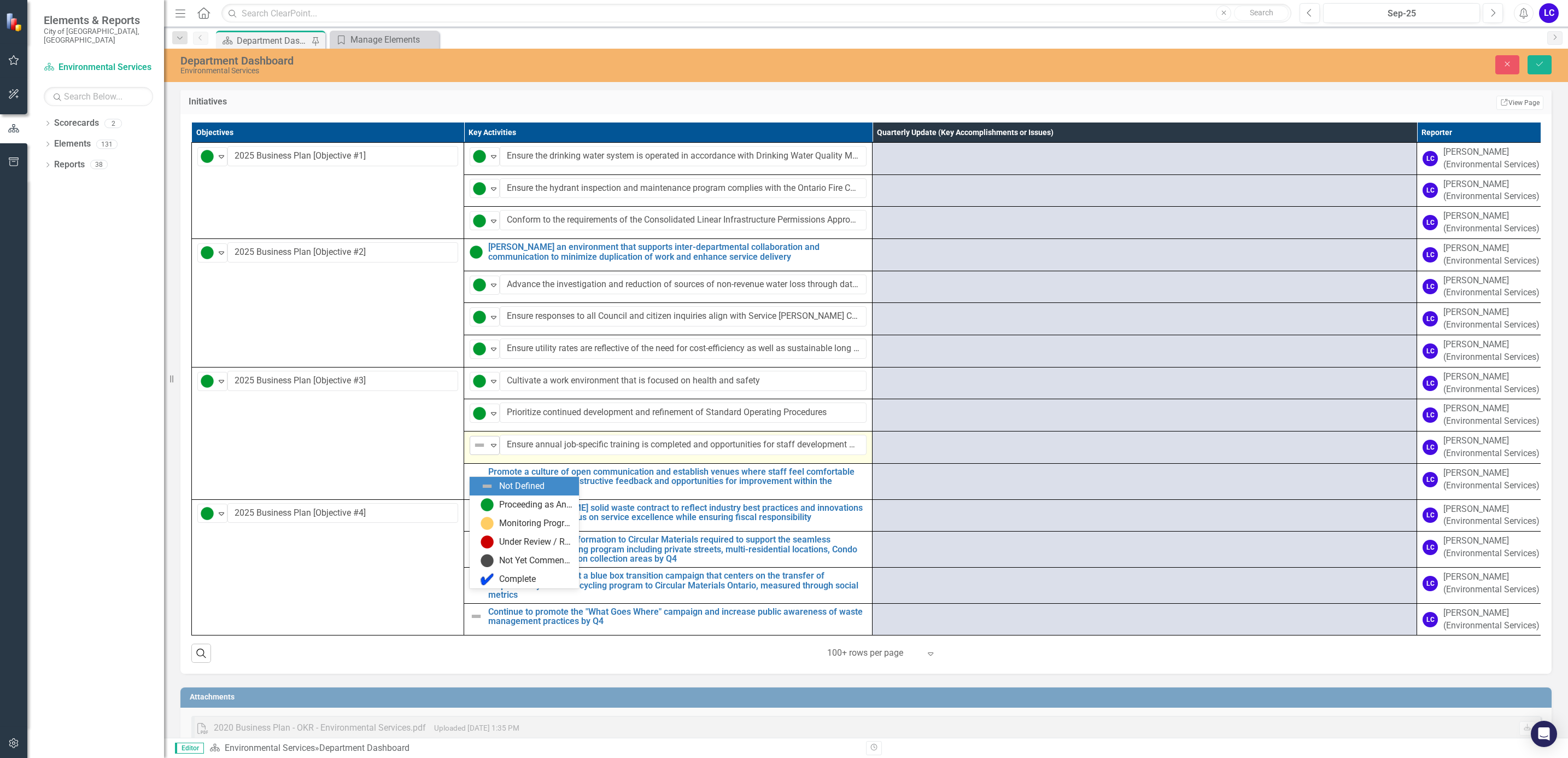
click at [495, 450] on icon "Expand" at bounding box center [494, 445] width 11 height 8
click at [494, 499] on img at bounding box center [487, 505] width 13 height 13
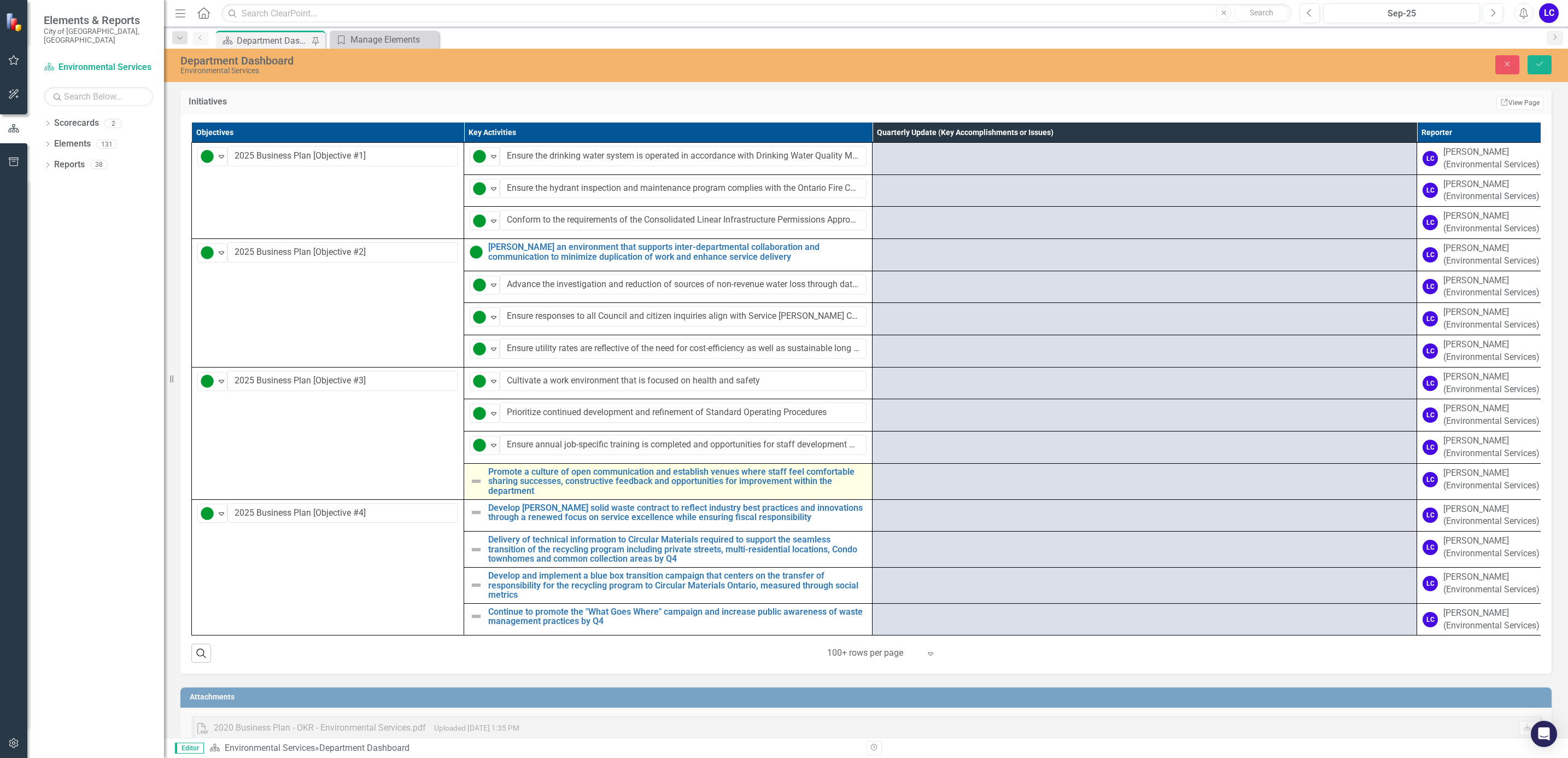
click at [479, 488] on img at bounding box center [476, 481] width 13 height 13
click at [479, 488] on img at bounding box center [476, 481] width 13 height 13
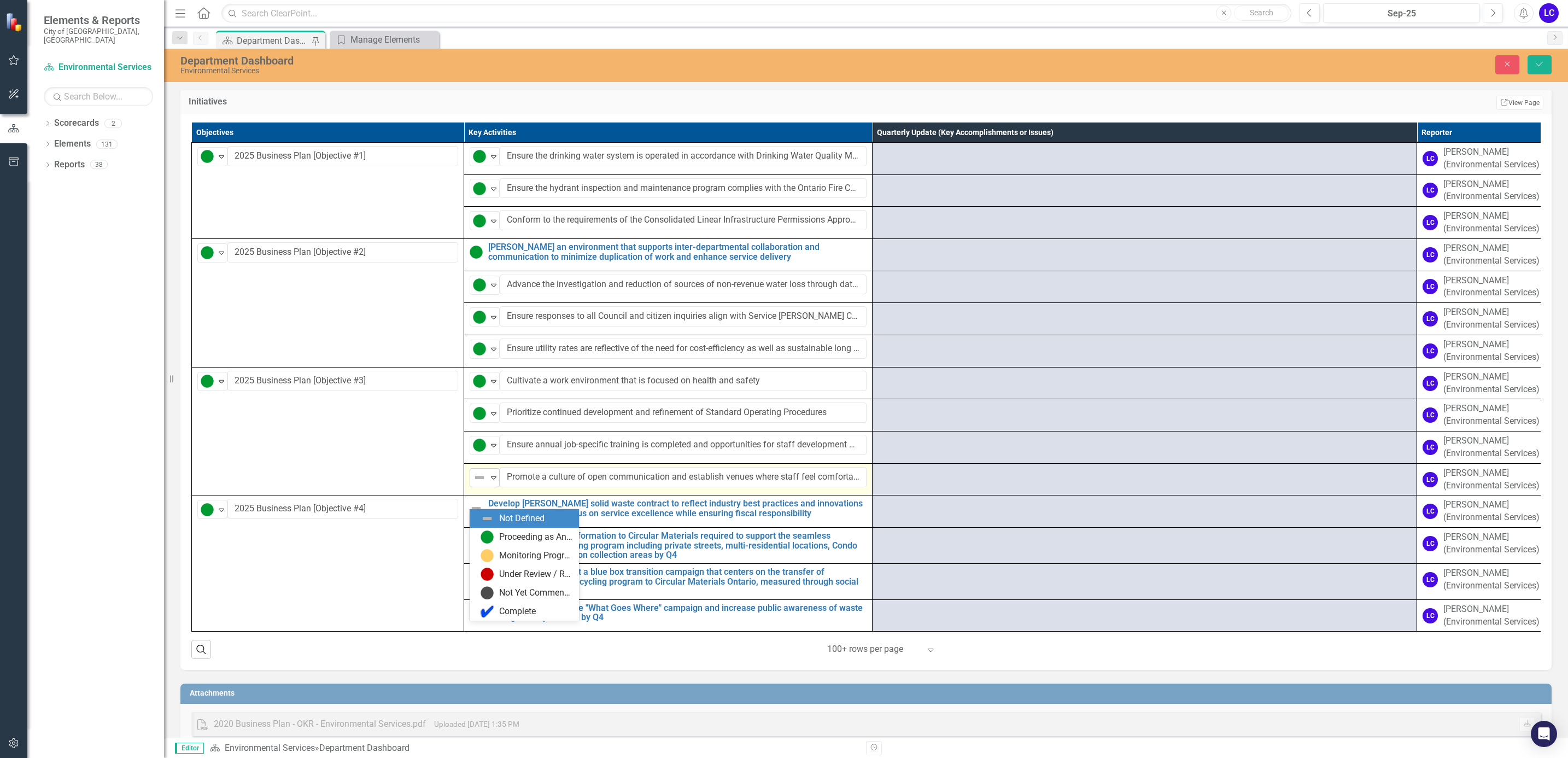
click at [492, 482] on icon "Expand" at bounding box center [494, 477] width 11 height 8
click at [490, 532] on img at bounding box center [487, 537] width 13 height 13
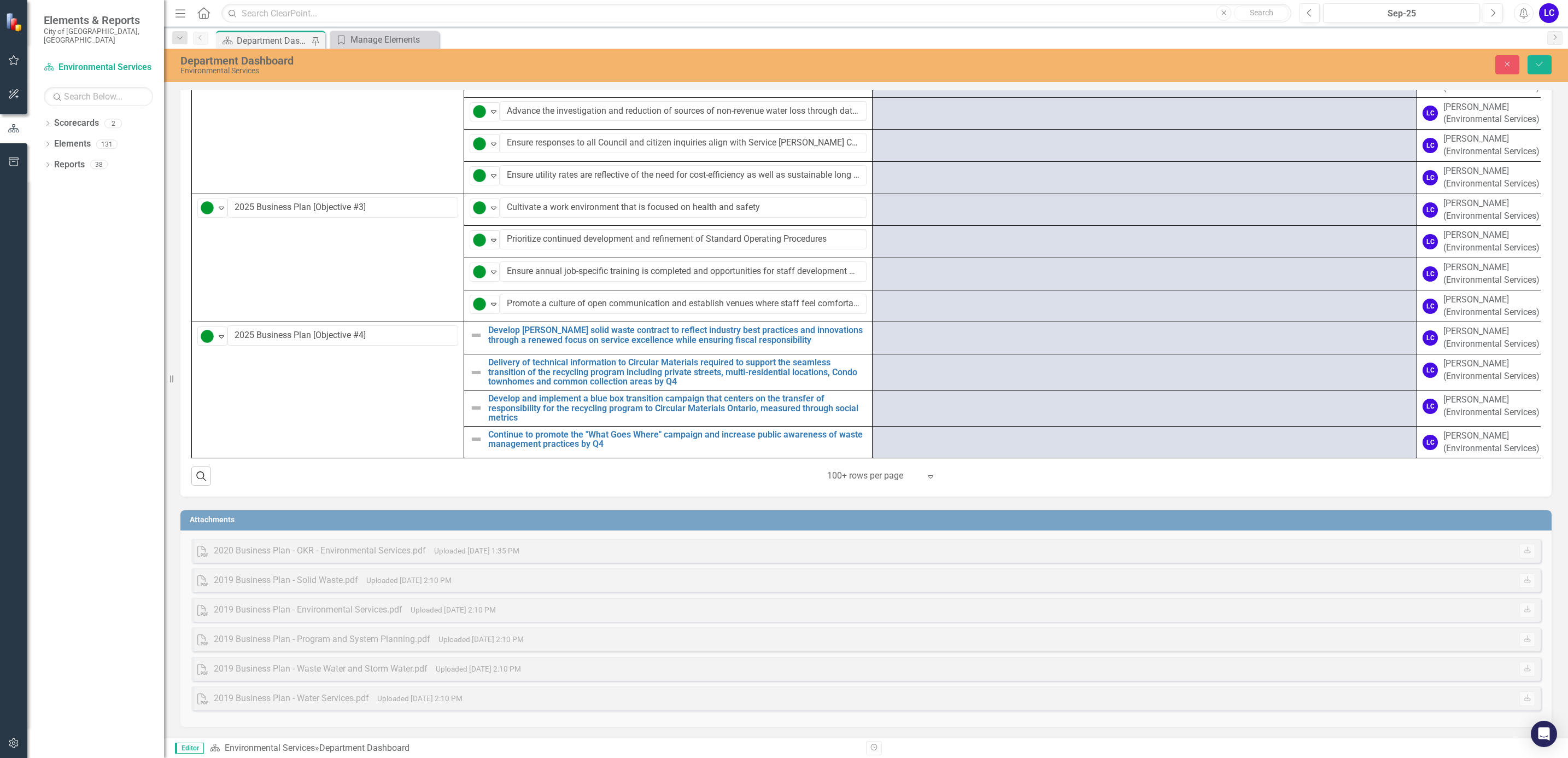
scroll to position [780, 0]
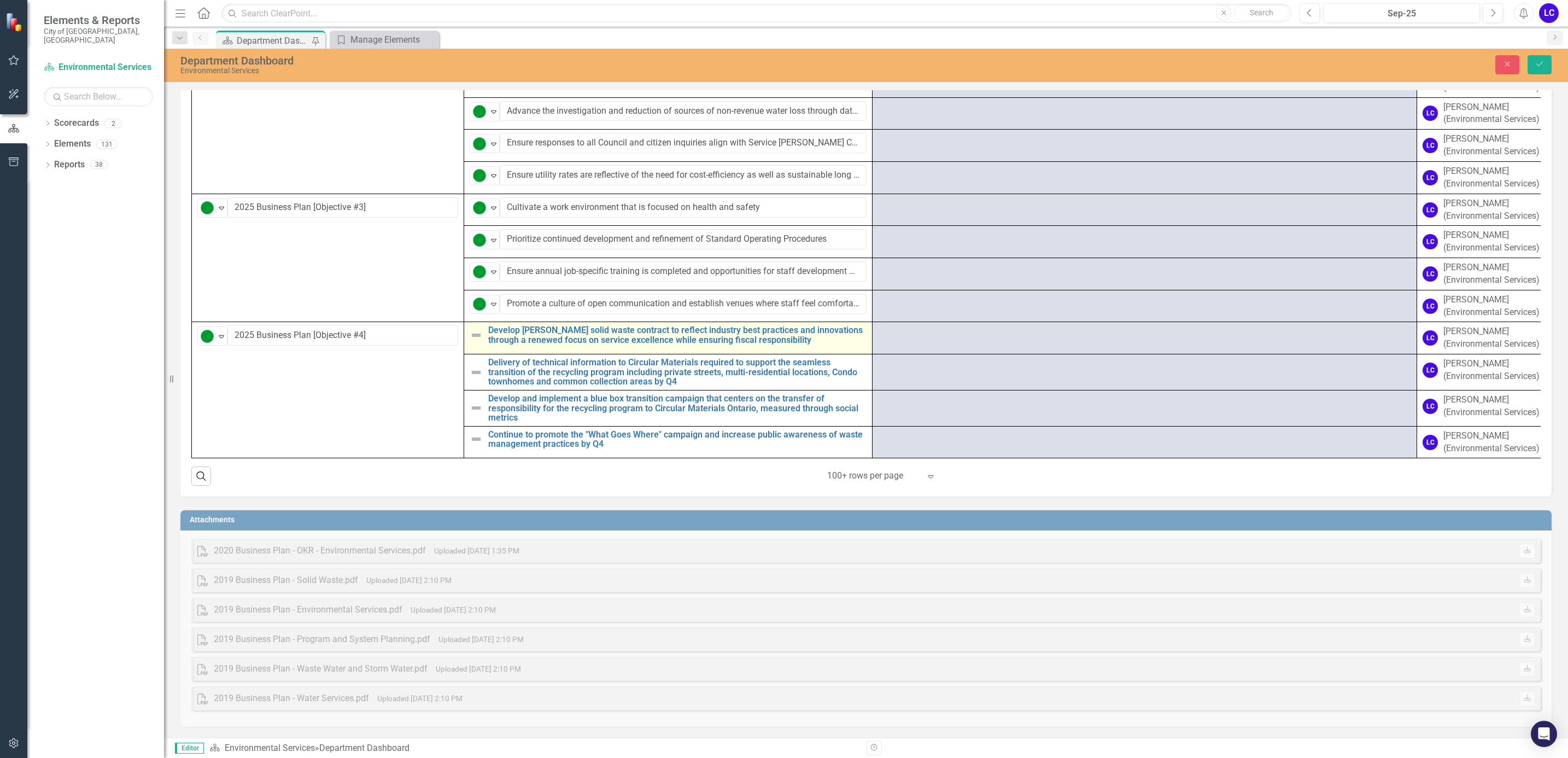
click at [479, 329] on img at bounding box center [476, 335] width 13 height 13
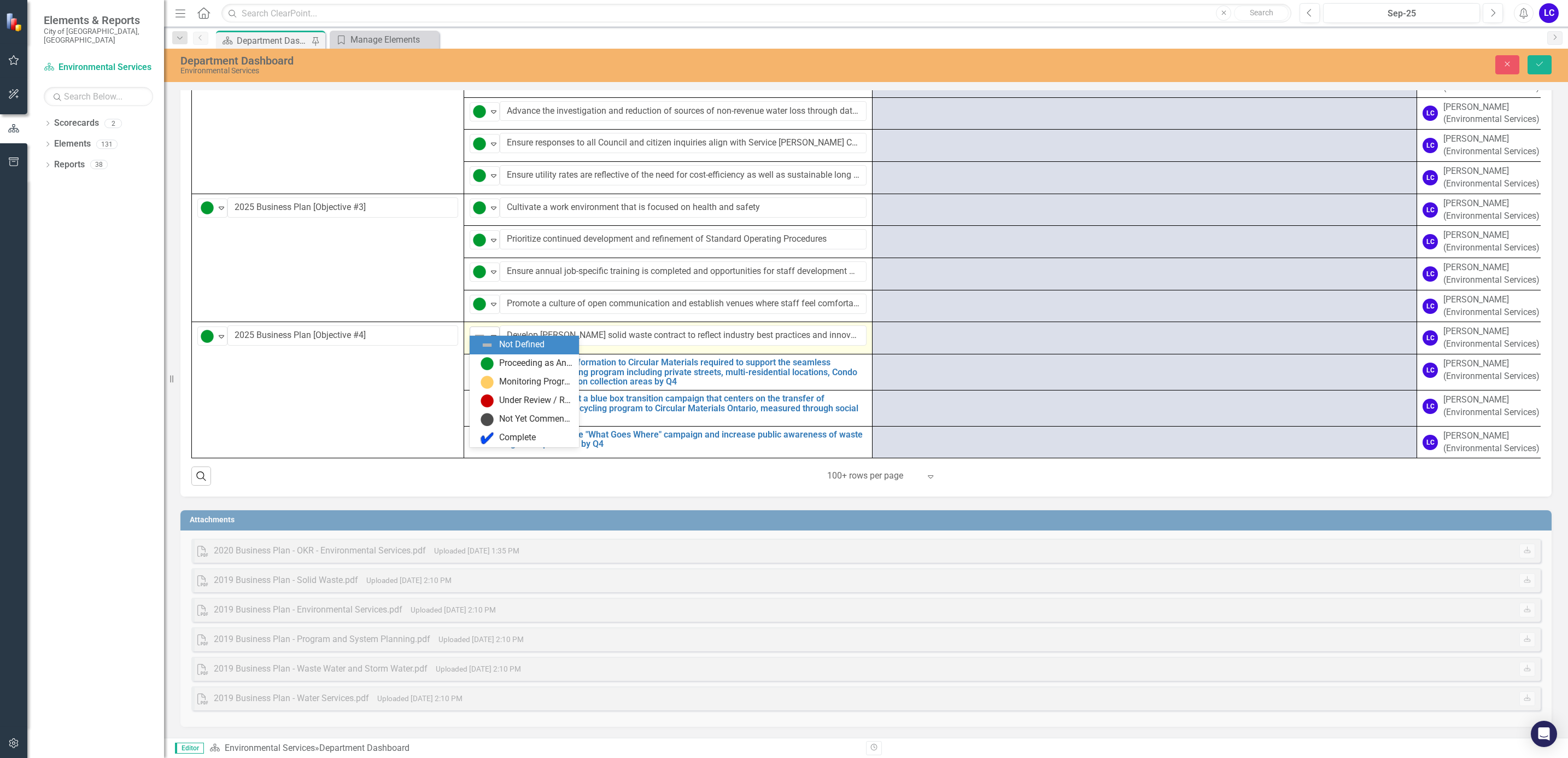
click at [496, 332] on icon "Expand" at bounding box center [494, 336] width 11 height 8
click at [495, 360] on div "Proceeding as Anticipated" at bounding box center [527, 363] width 92 height 13
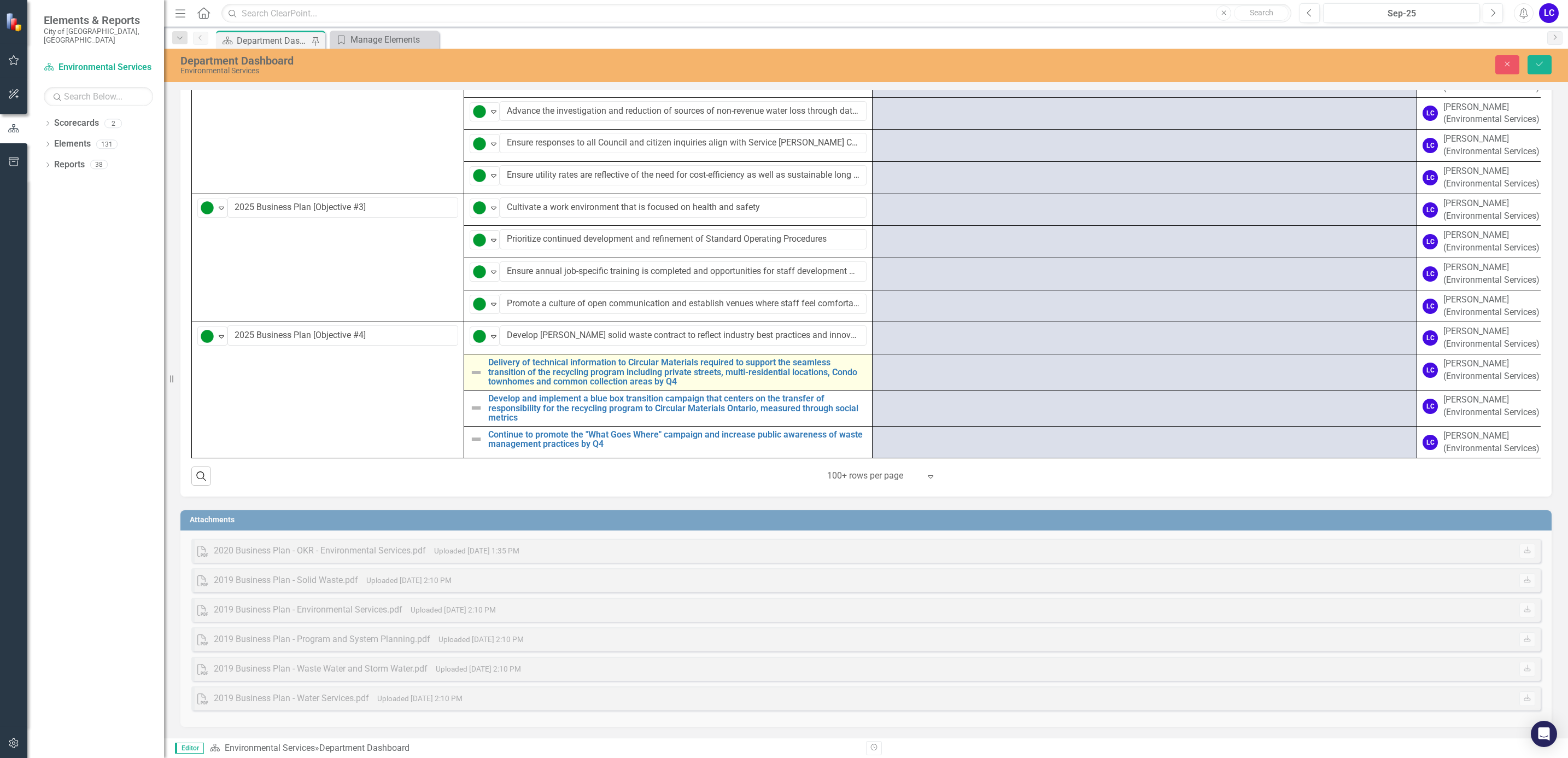
click at [473, 366] on img at bounding box center [476, 372] width 13 height 13
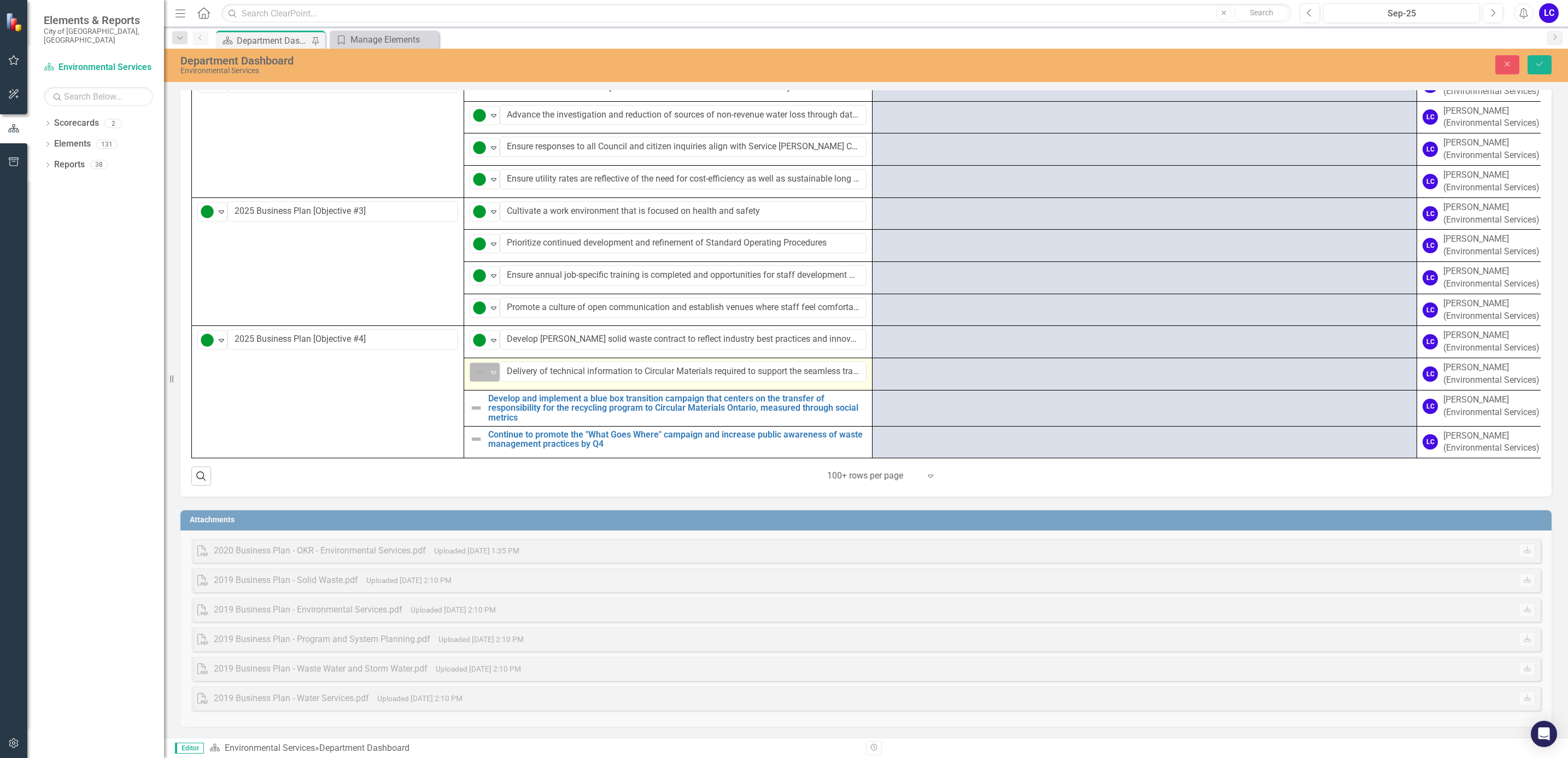
scroll to position [776, 0]
click at [499, 365] on div "Not Defined Expand" at bounding box center [484, 372] width 30 height 19
click at [494, 394] on img at bounding box center [487, 400] width 13 height 13
click at [479, 402] on img at bounding box center [476, 408] width 13 height 13
click at [481, 402] on img at bounding box center [476, 408] width 13 height 13
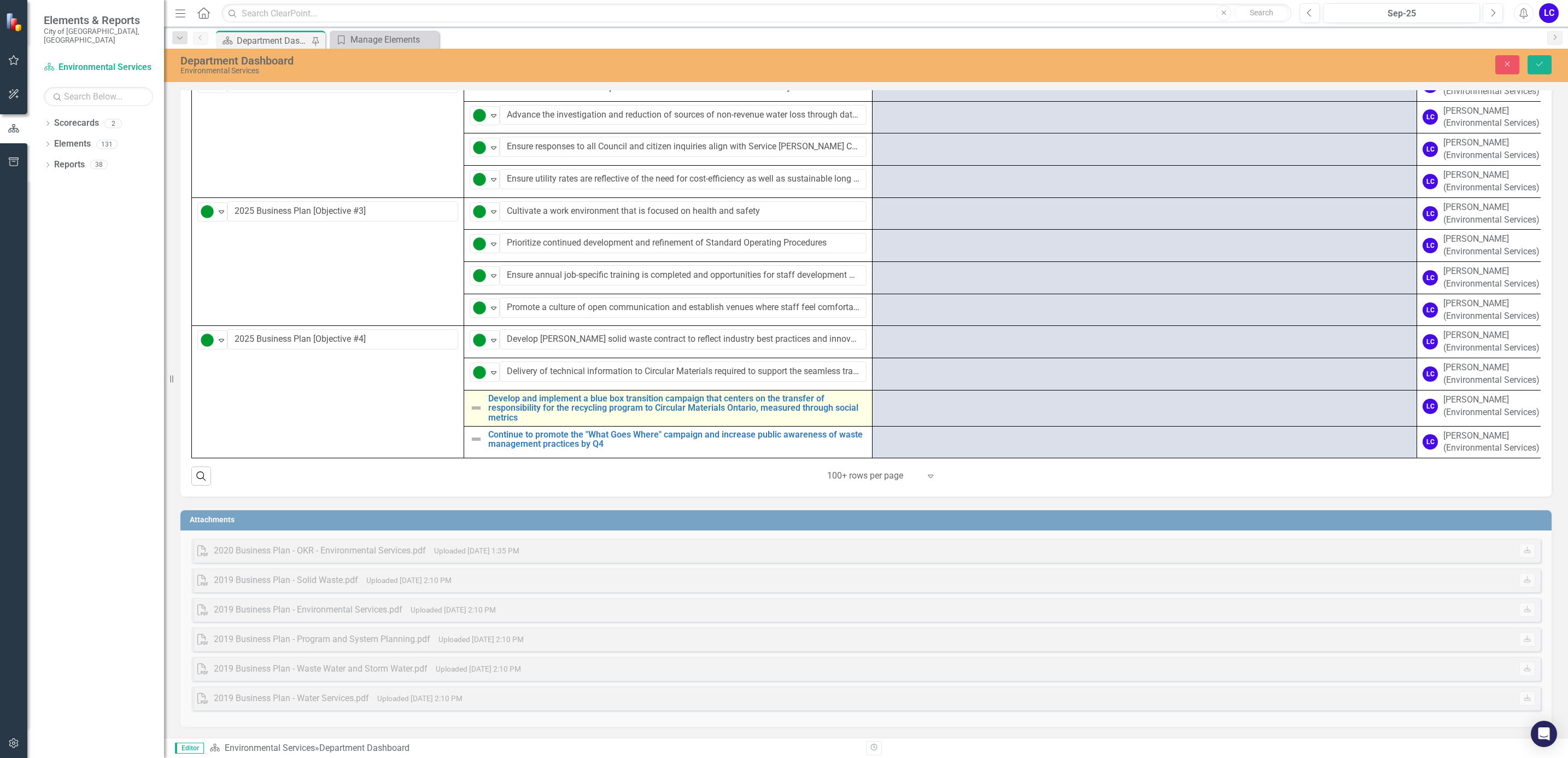
click at [481, 402] on img at bounding box center [476, 408] width 13 height 13
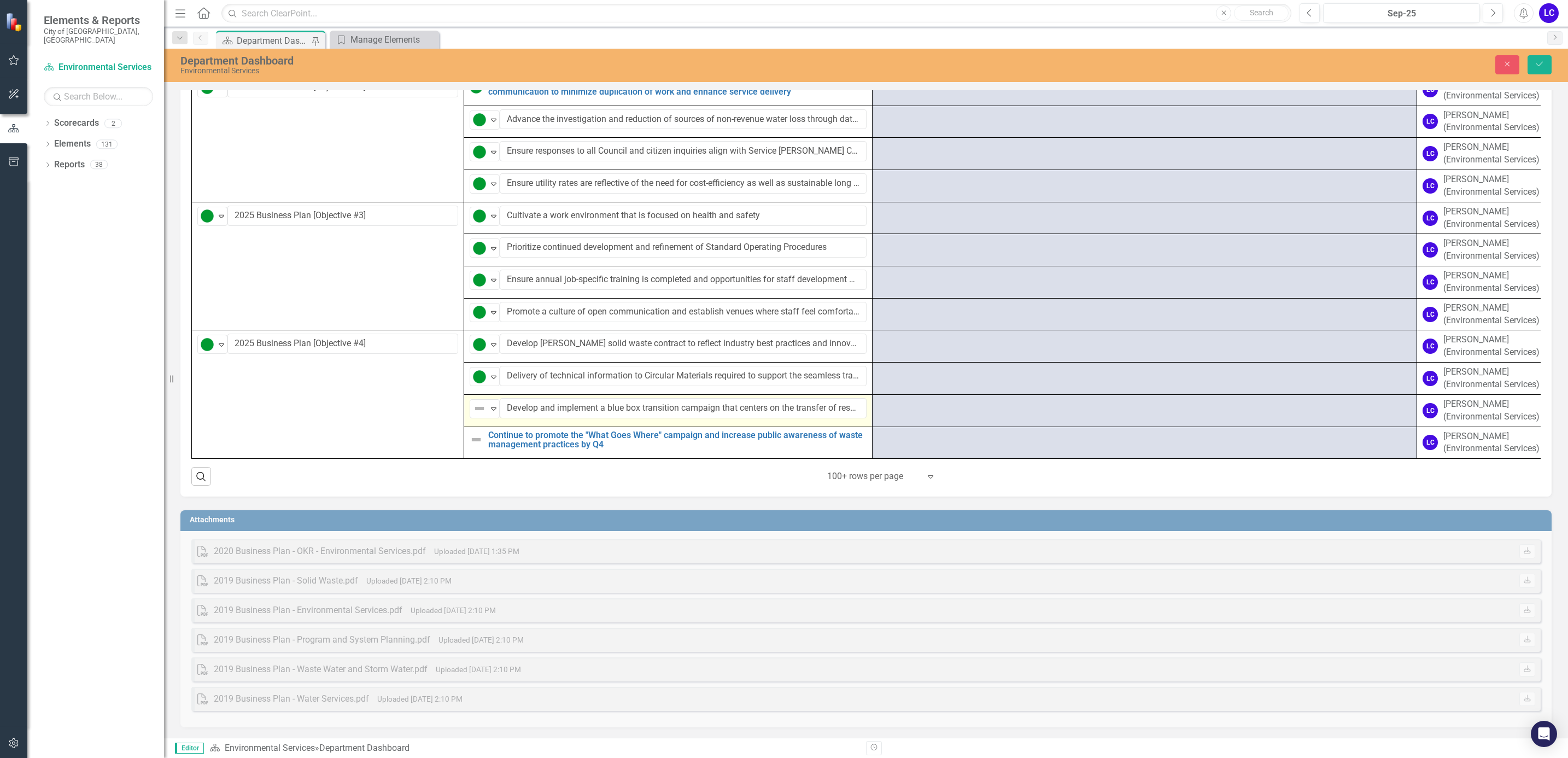
scroll to position [773, 0]
click at [492, 404] on icon "Expand" at bounding box center [494, 408] width 11 height 8
click at [490, 430] on img at bounding box center [487, 435] width 13 height 13
click at [478, 433] on img at bounding box center [476, 439] width 13 height 13
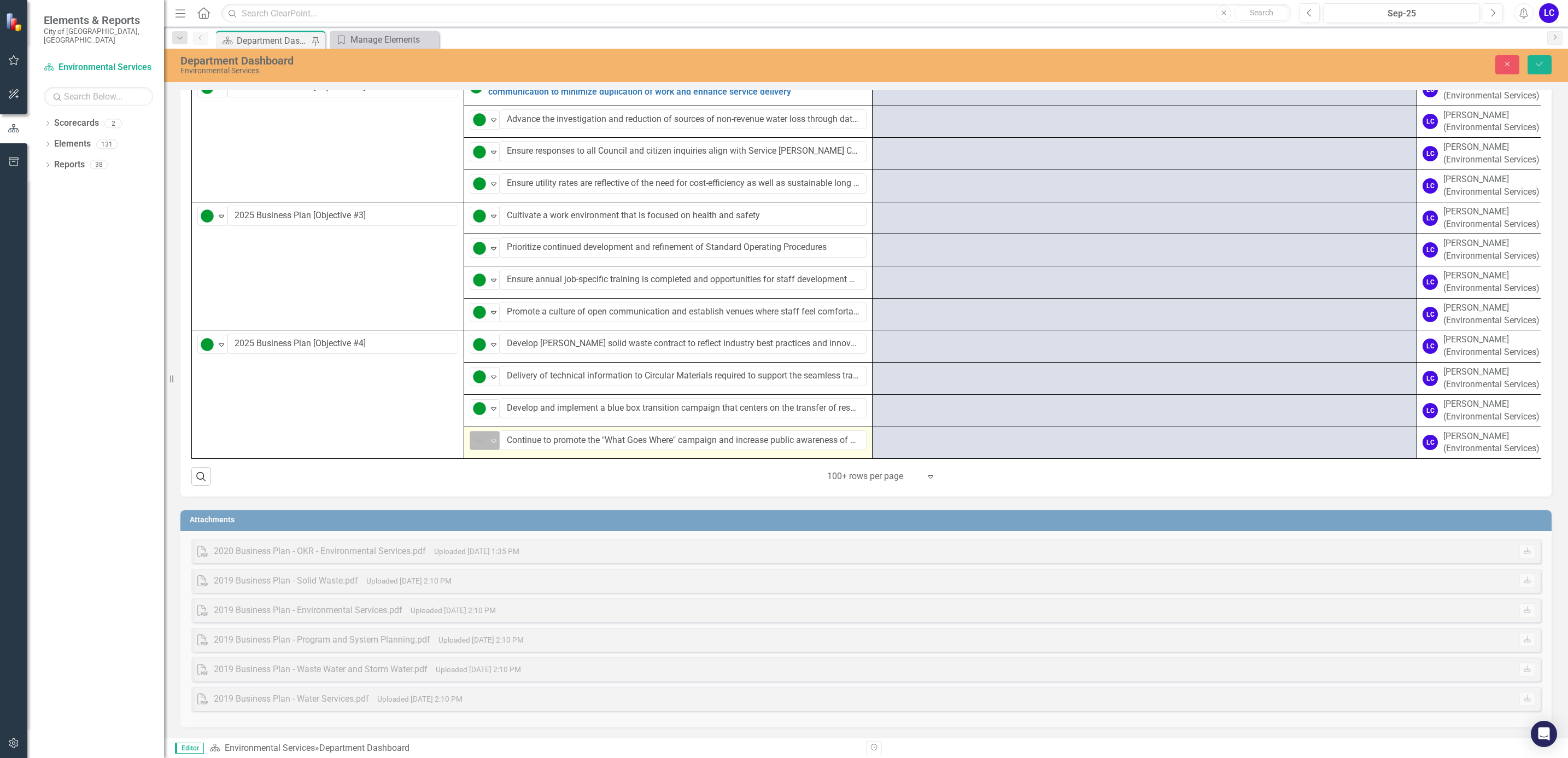
click at [492, 436] on icon "Expand" at bounding box center [494, 440] width 11 height 8
click at [492, 464] on img at bounding box center [487, 467] width 13 height 13
click at [1533, 71] on button "Save" at bounding box center [1540, 64] width 24 height 19
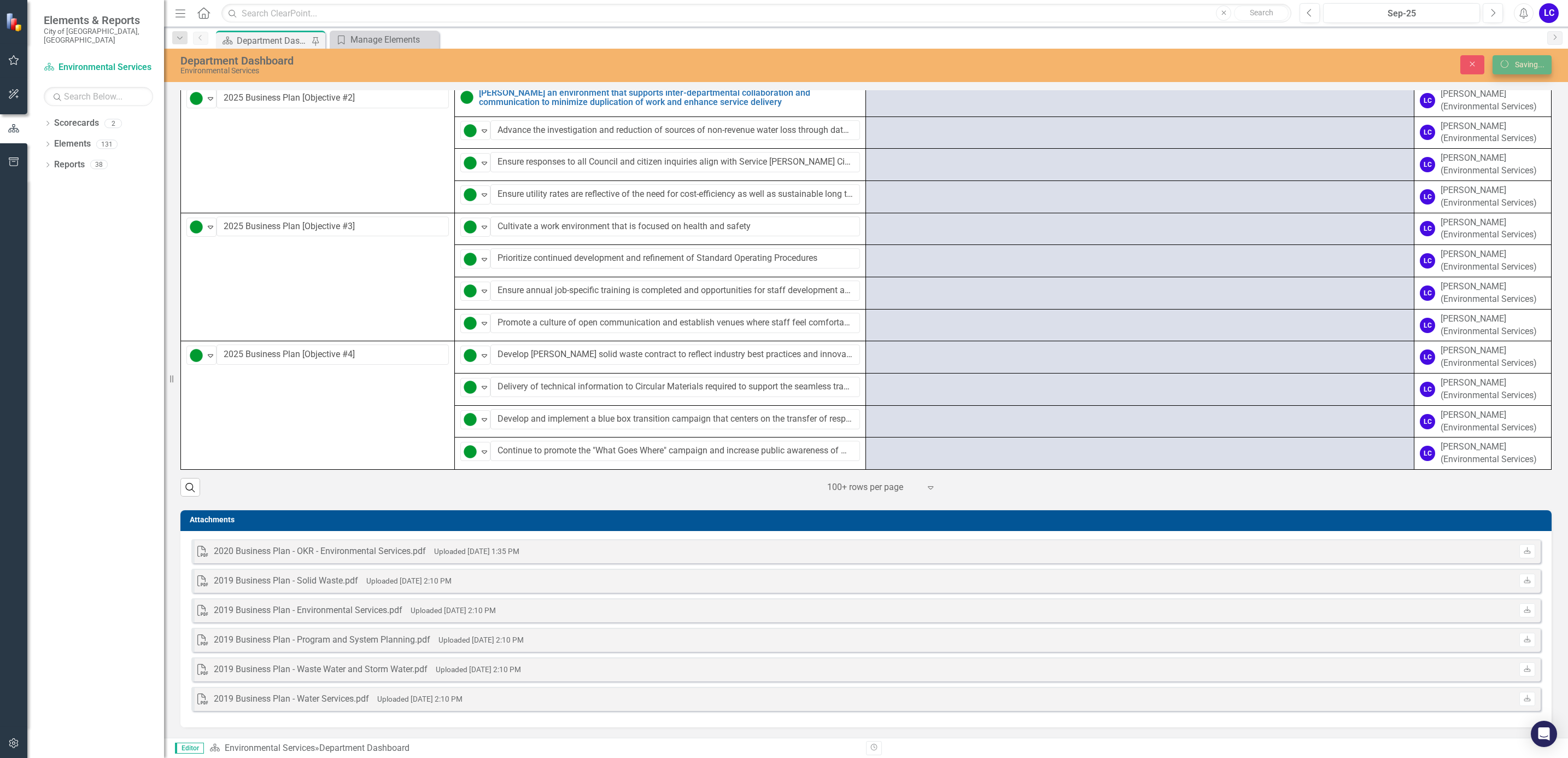
scroll to position [0, 0]
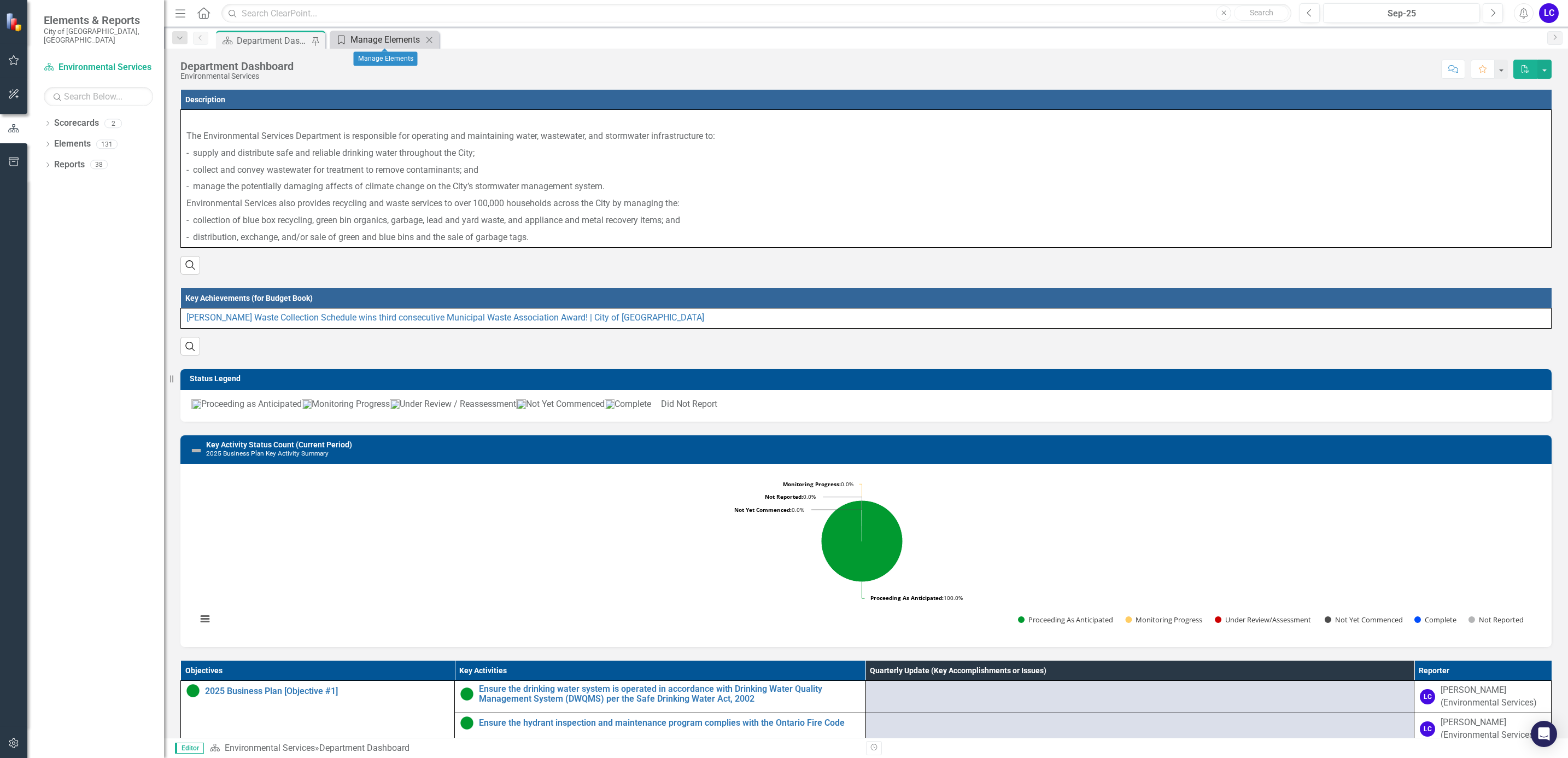
click at [389, 41] on div "Manage Elements" at bounding box center [386, 40] width 72 height 14
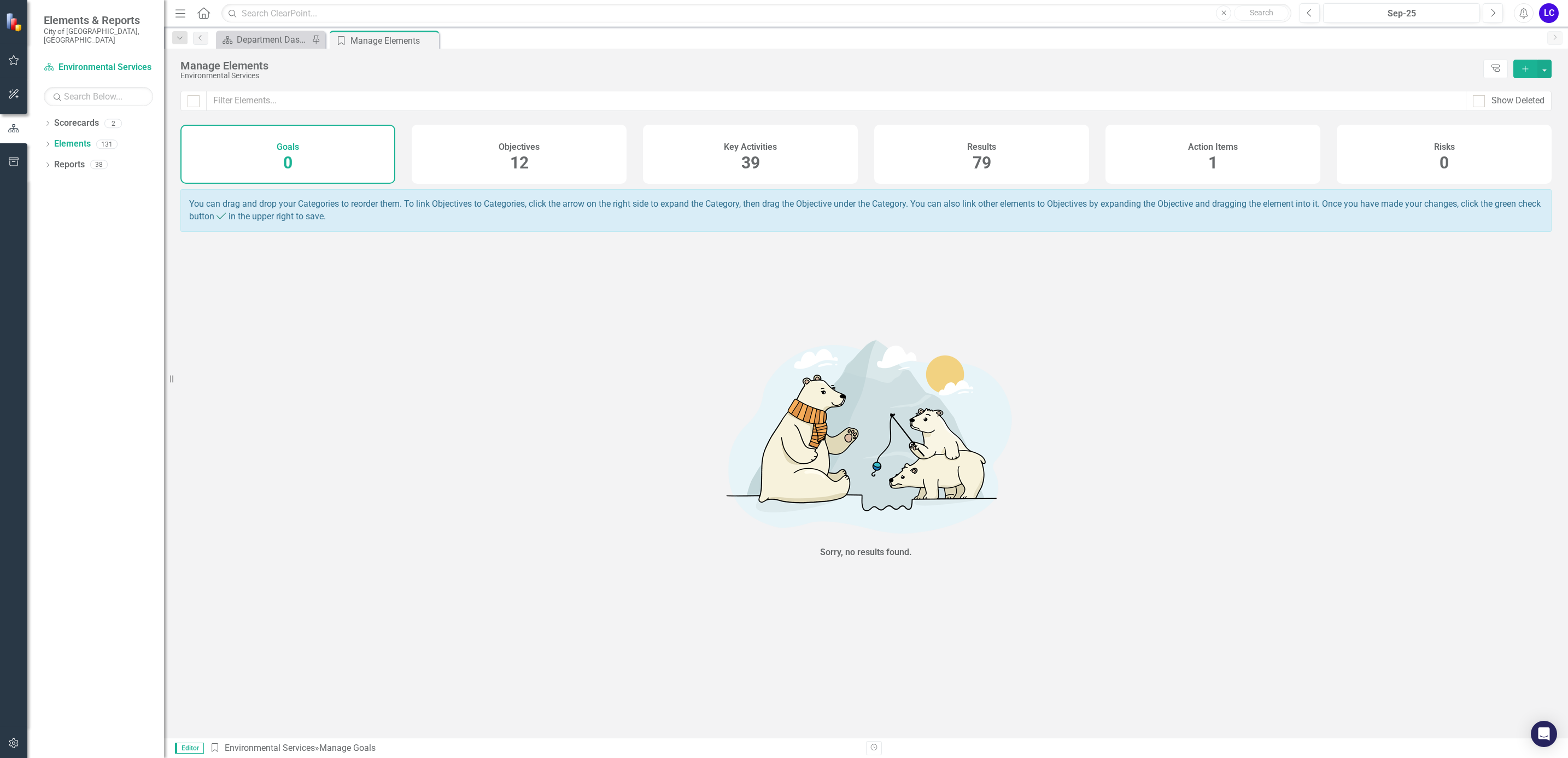
click at [986, 152] on div "79" at bounding box center [982, 163] width 18 height 24
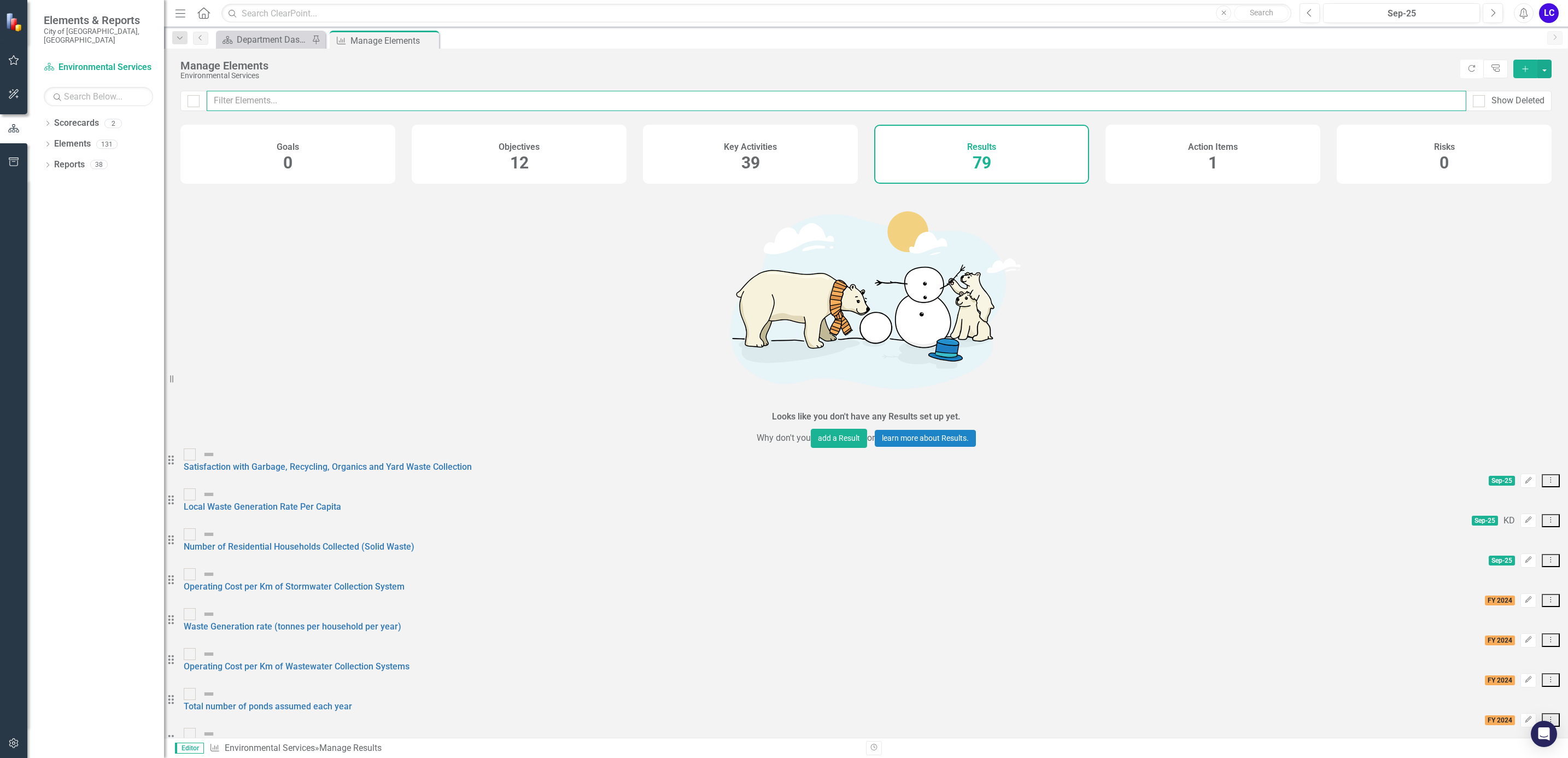
click at [232, 102] on input "text" at bounding box center [836, 101] width 1260 height 21
click at [197, 104] on div at bounding box center [194, 101] width 12 height 12
click at [194, 102] on input "checkbox" at bounding box center [191, 98] width 7 height 7
checkbox input "true"
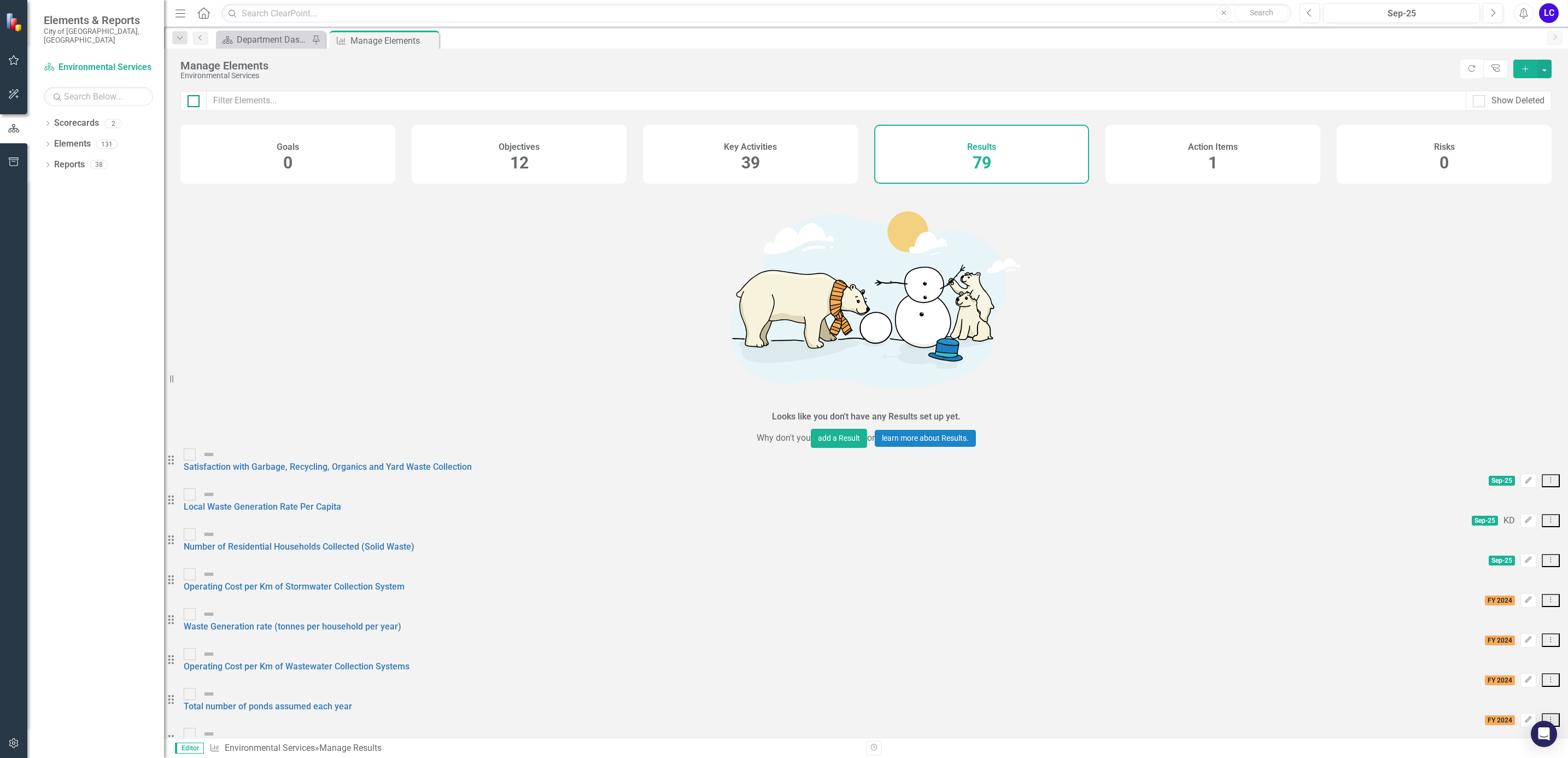
checkbox input "true"
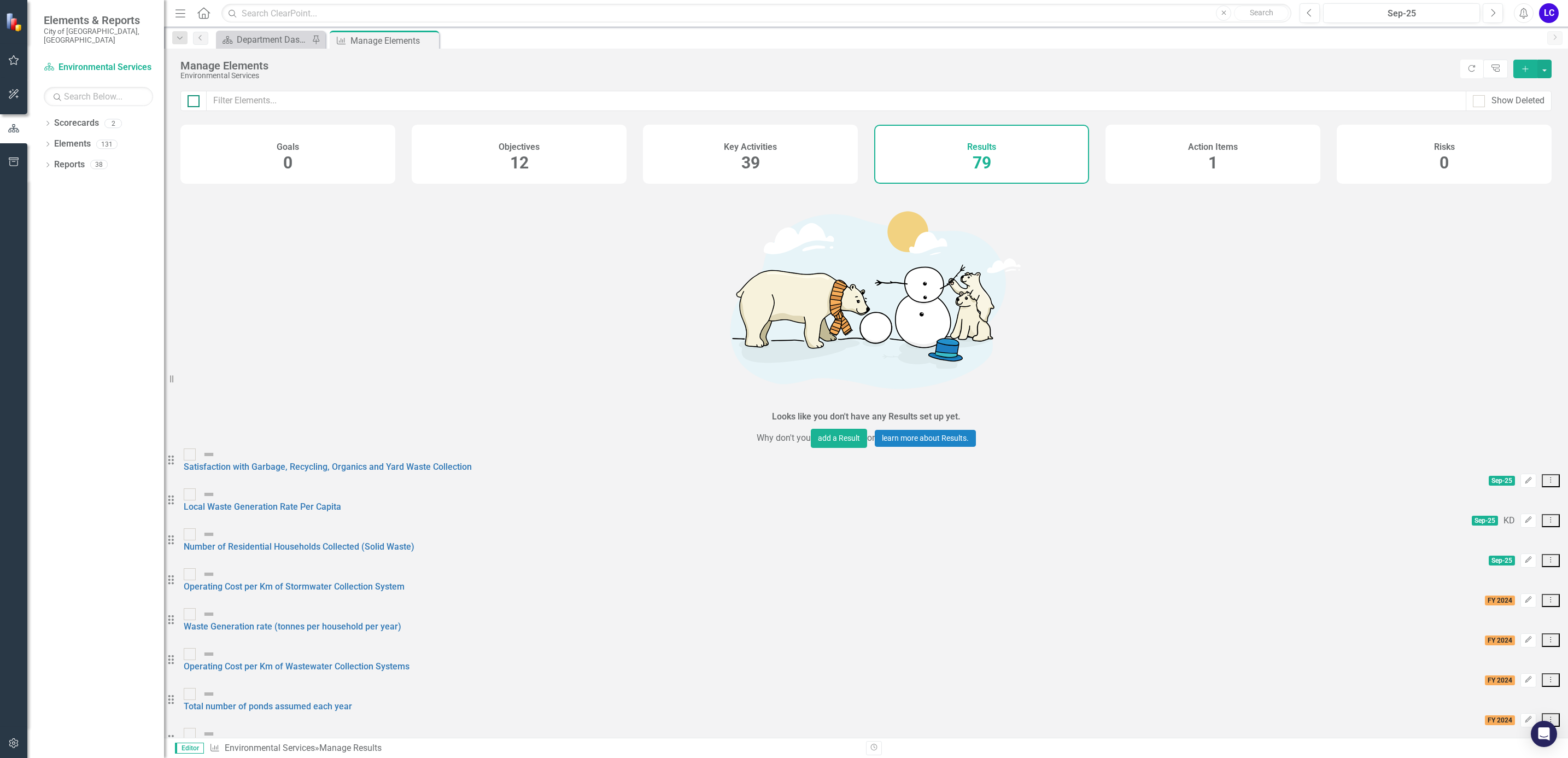
checkbox input "true"
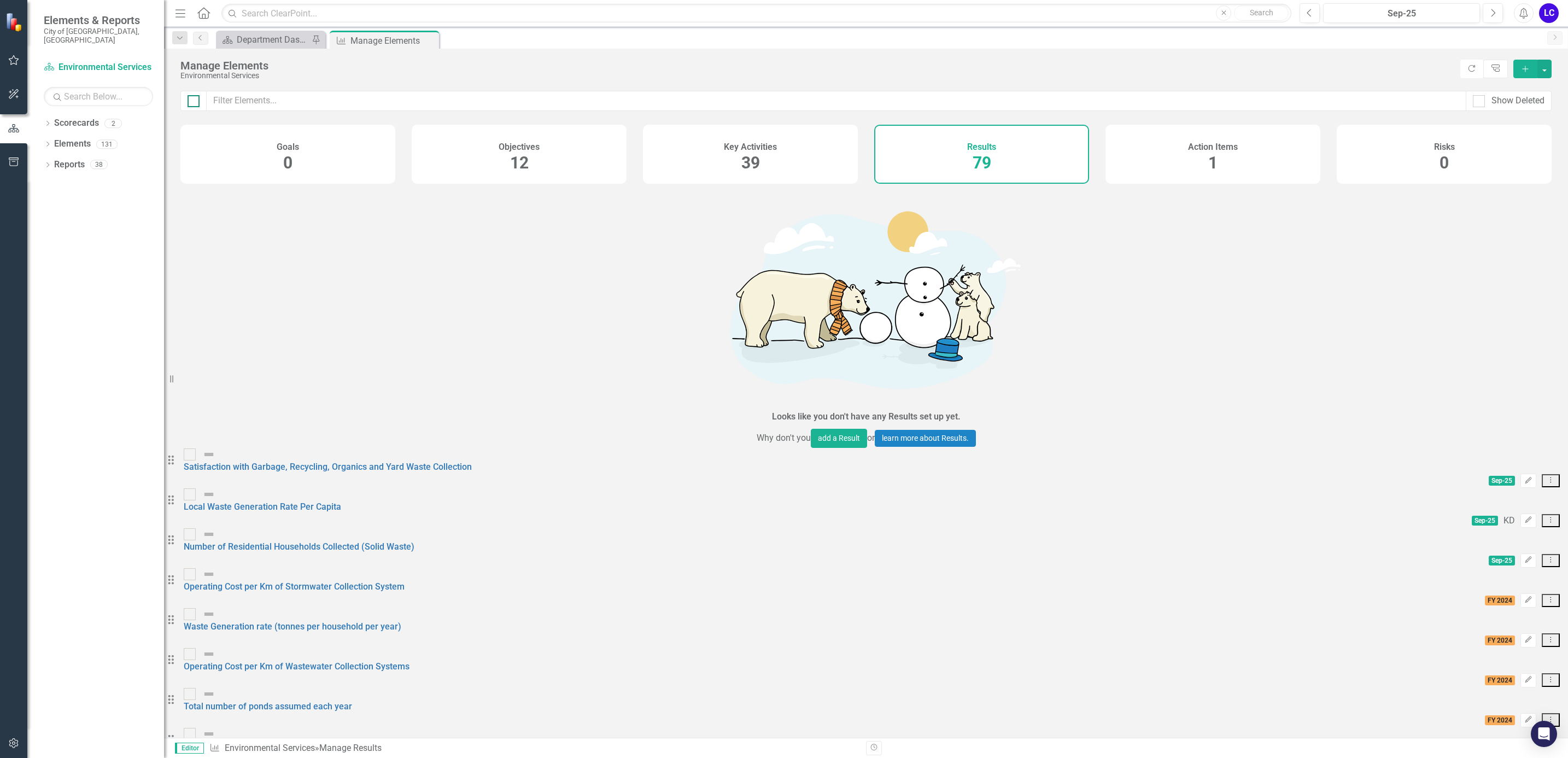
checkbox input "true"
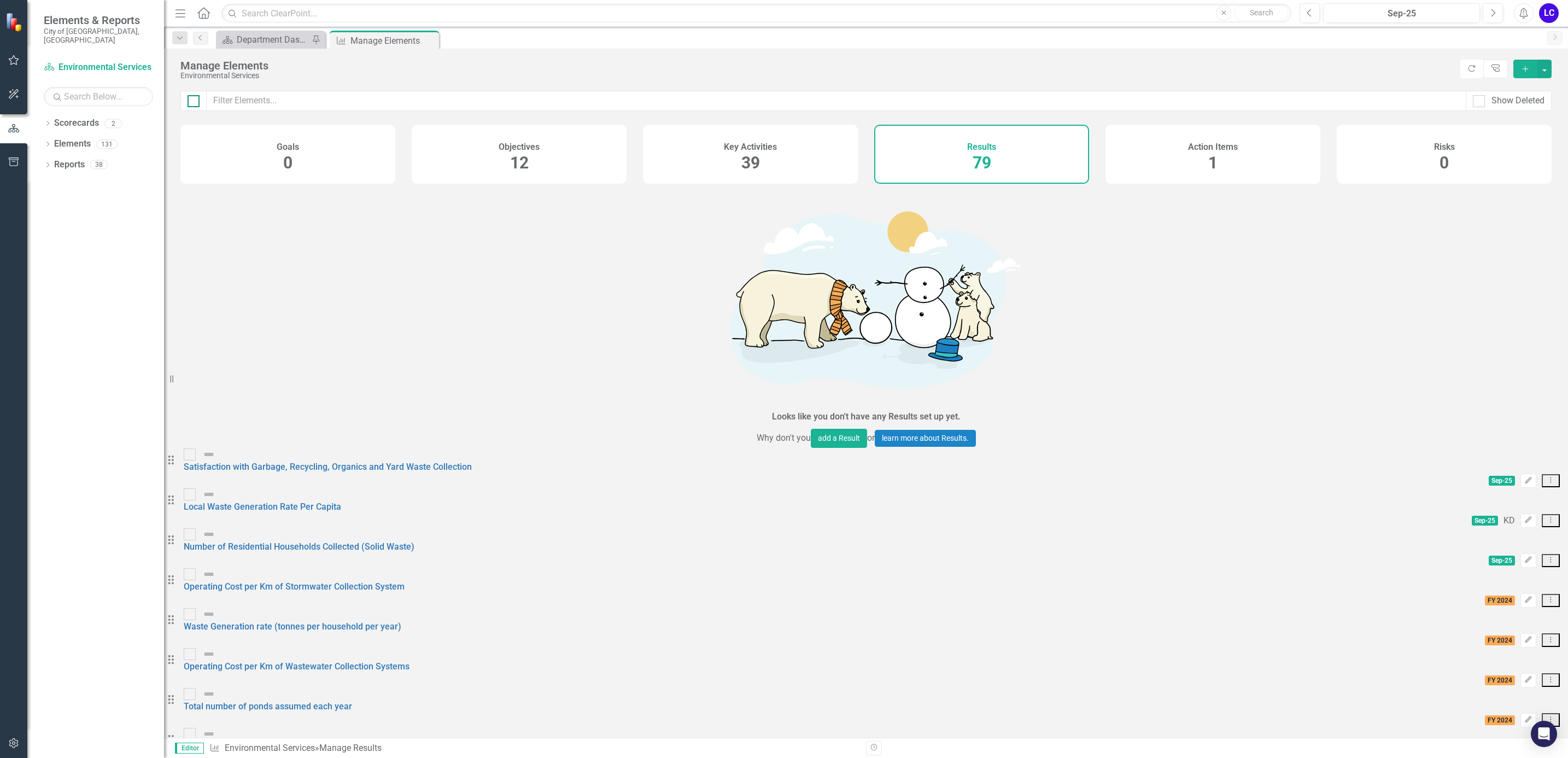
checkbox input "true"
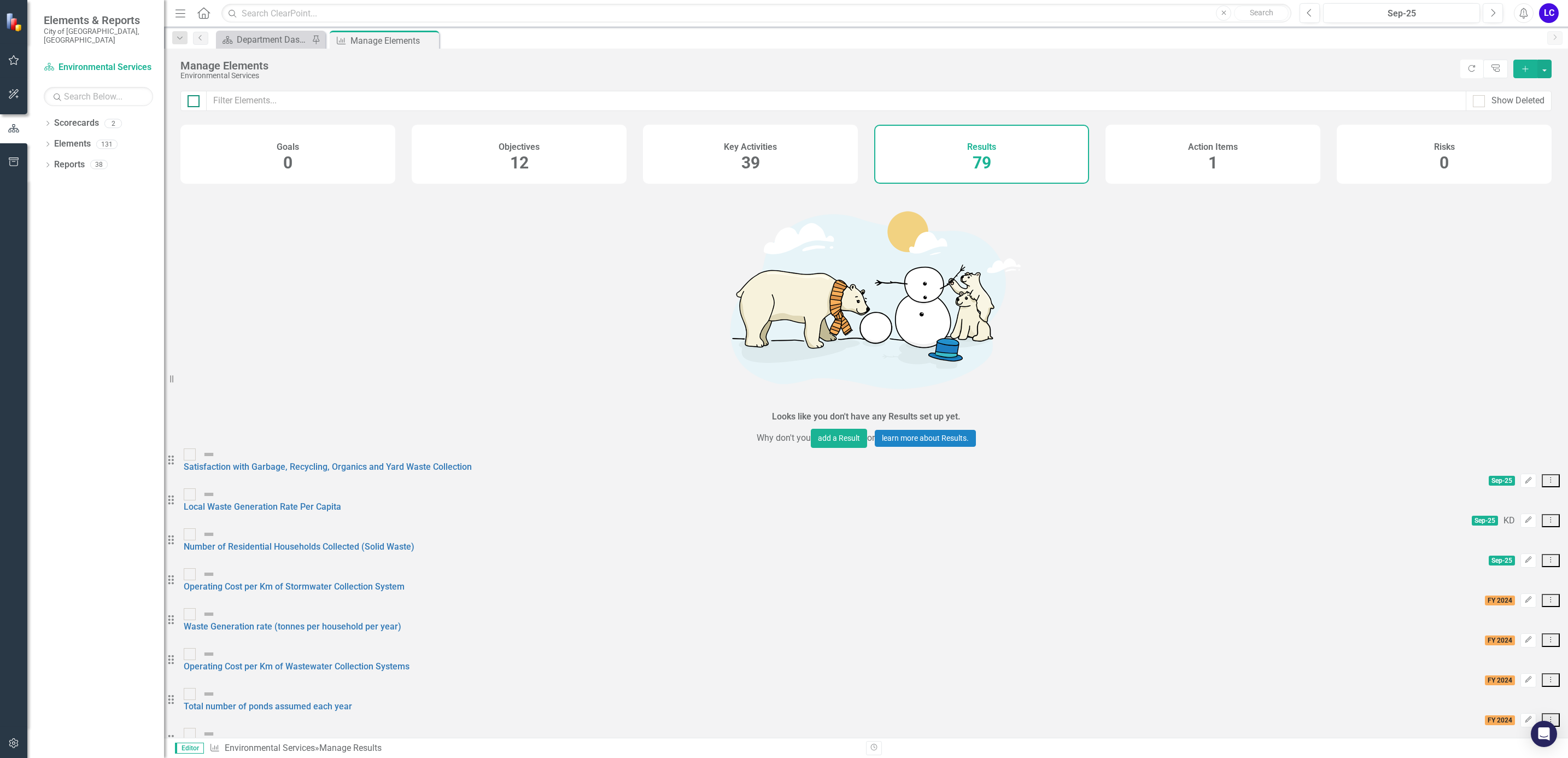
checkbox input "true"
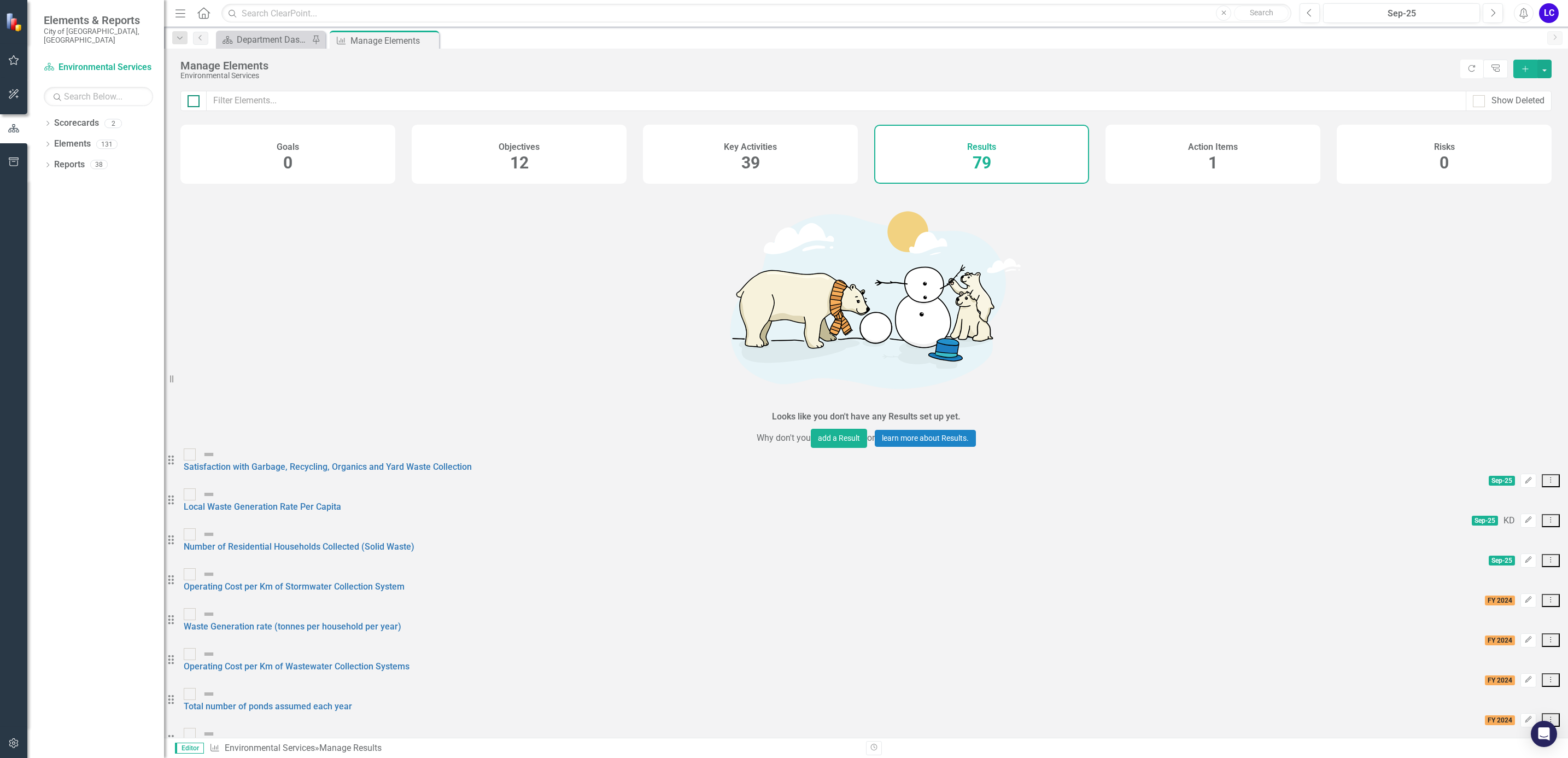
checkbox input "true"
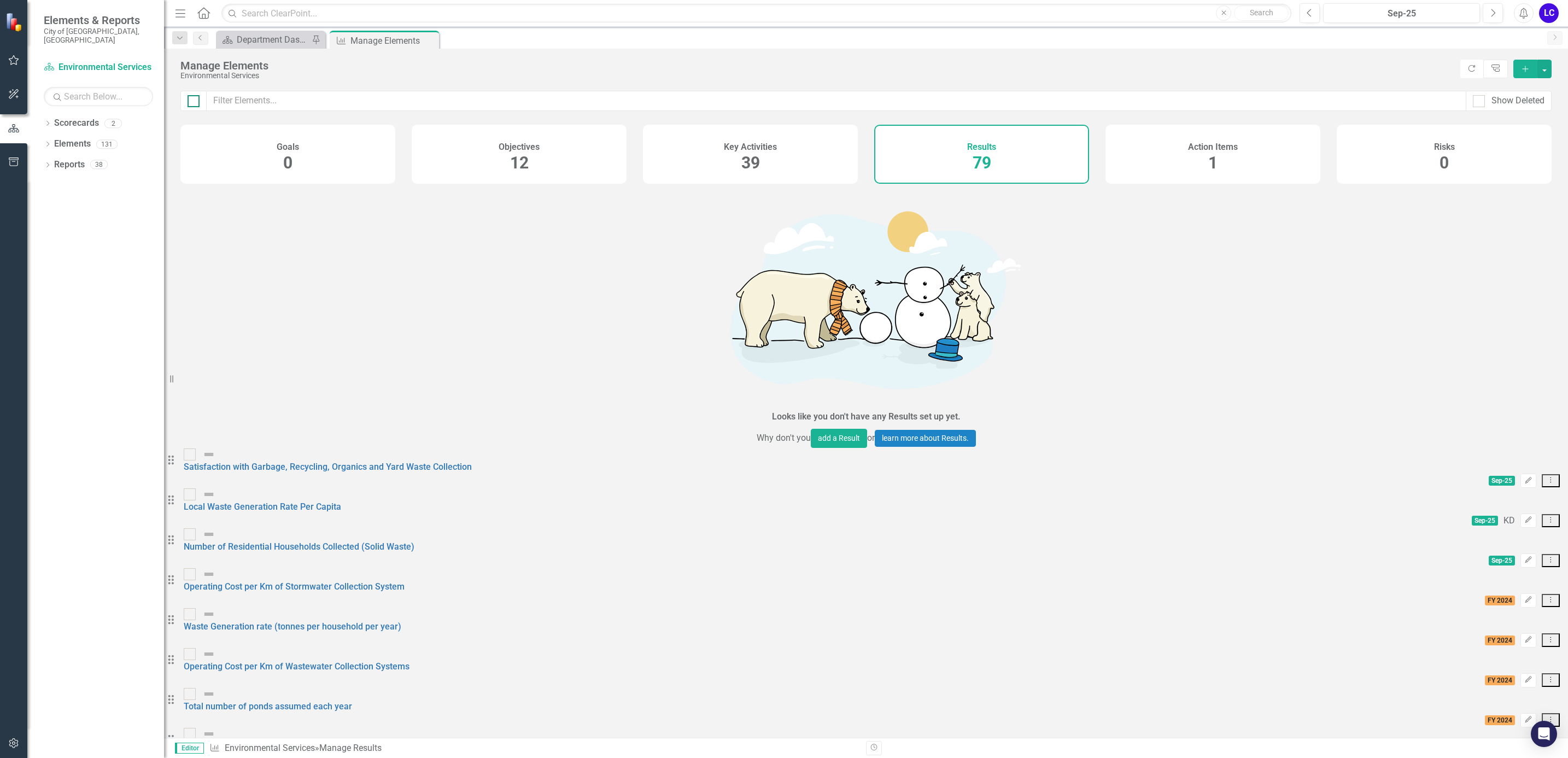
checkbox input "true"
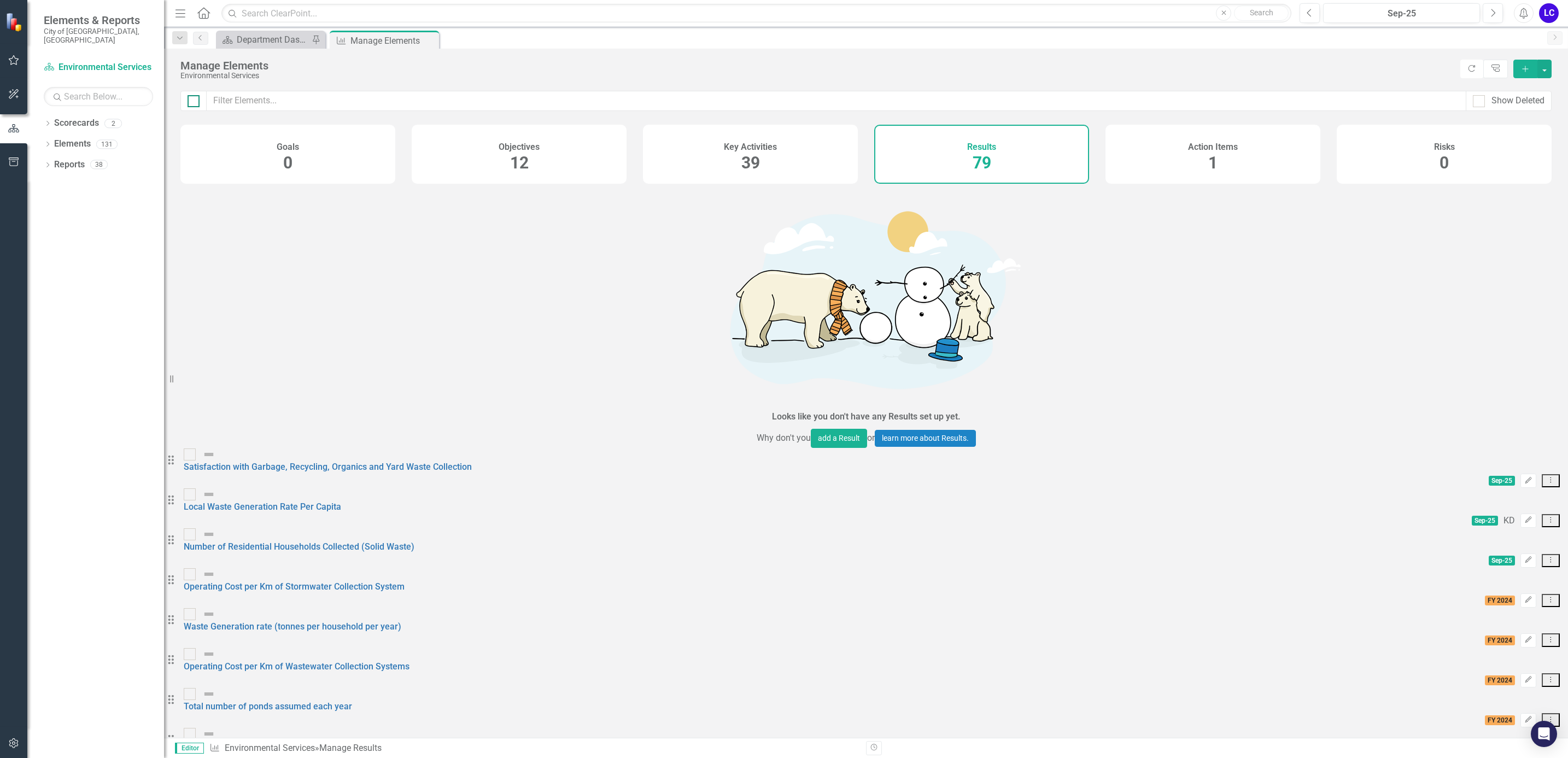
checkbox input "true"
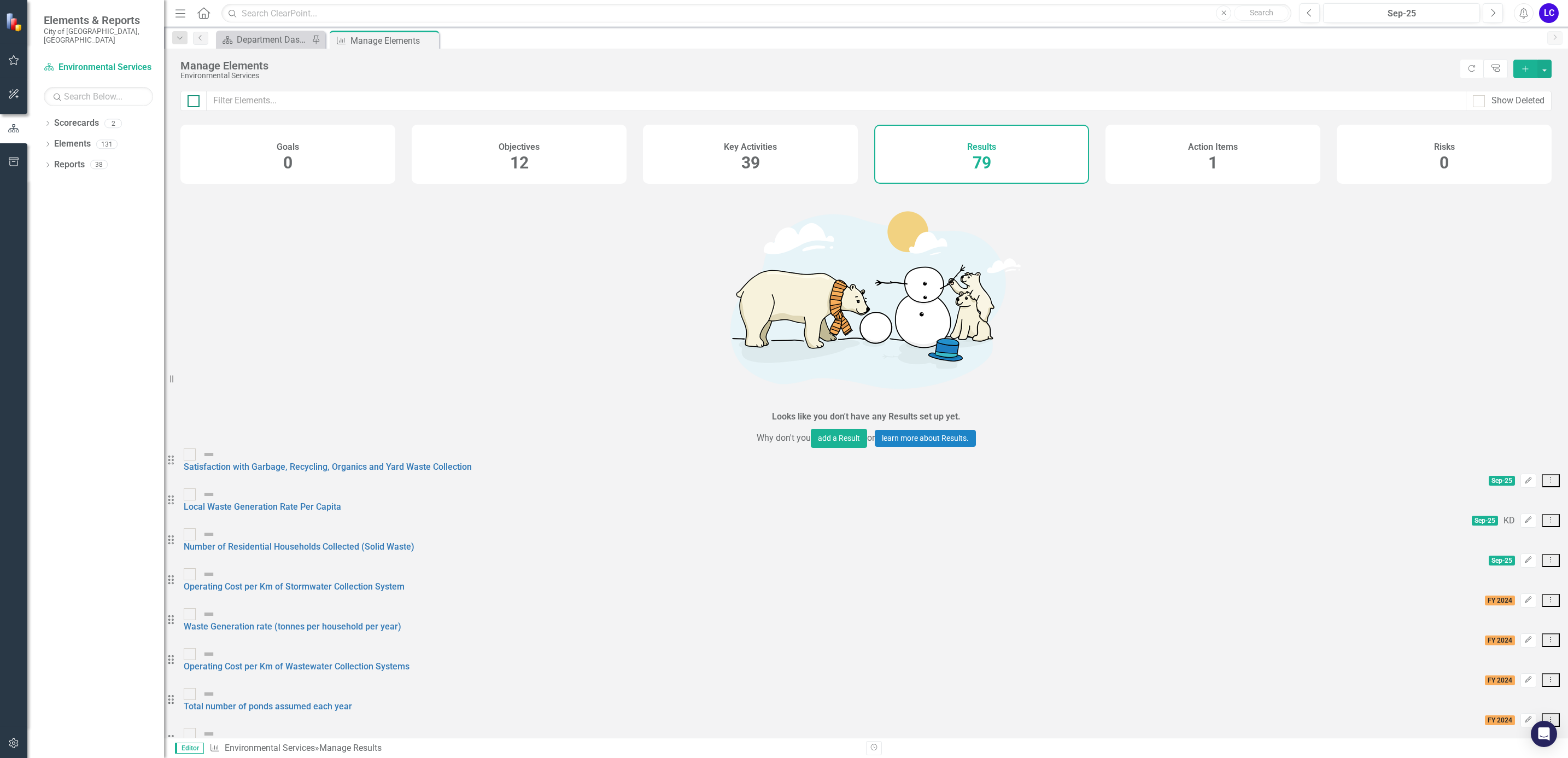
checkbox input "true"
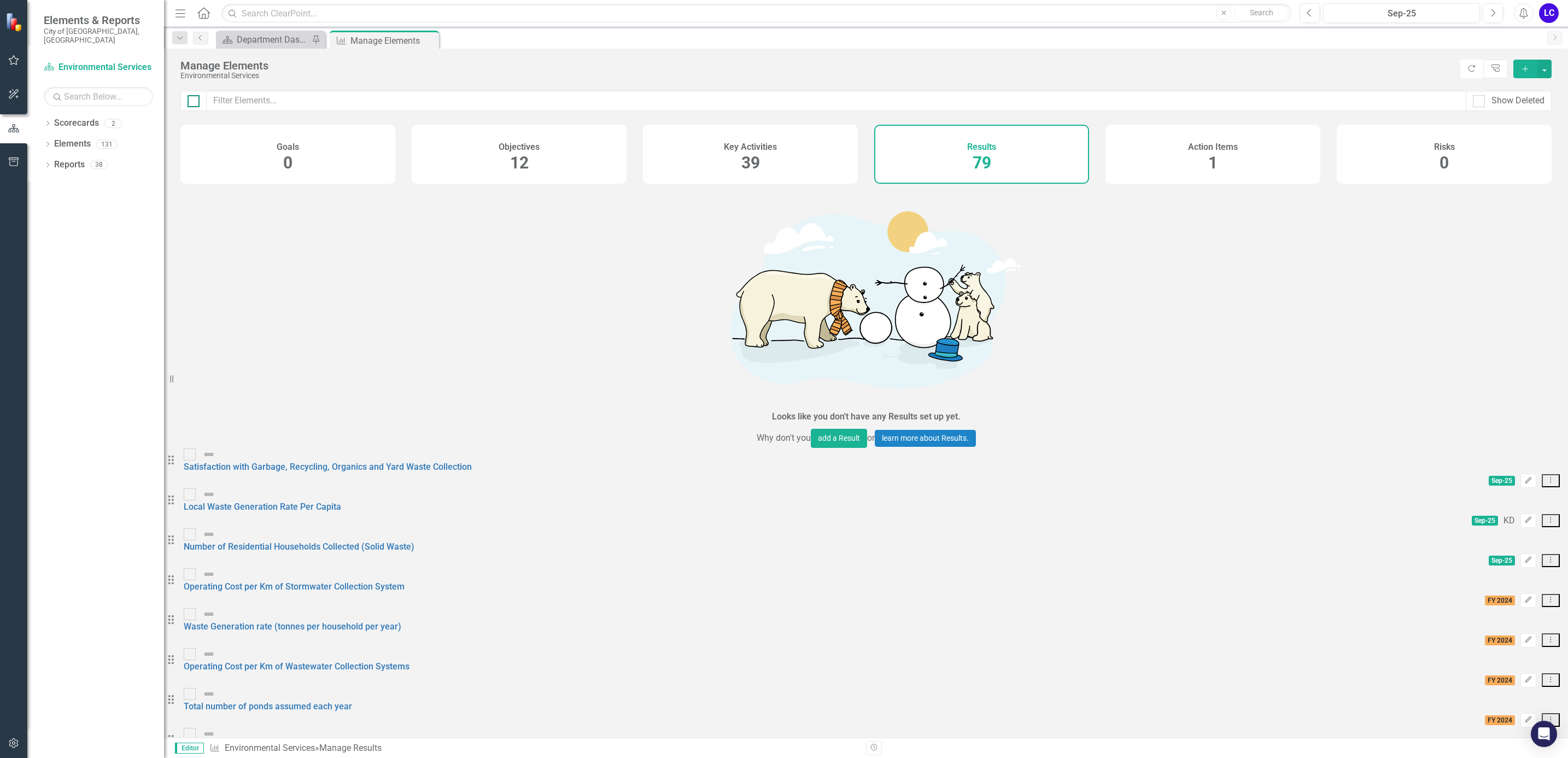
checkbox input "true"
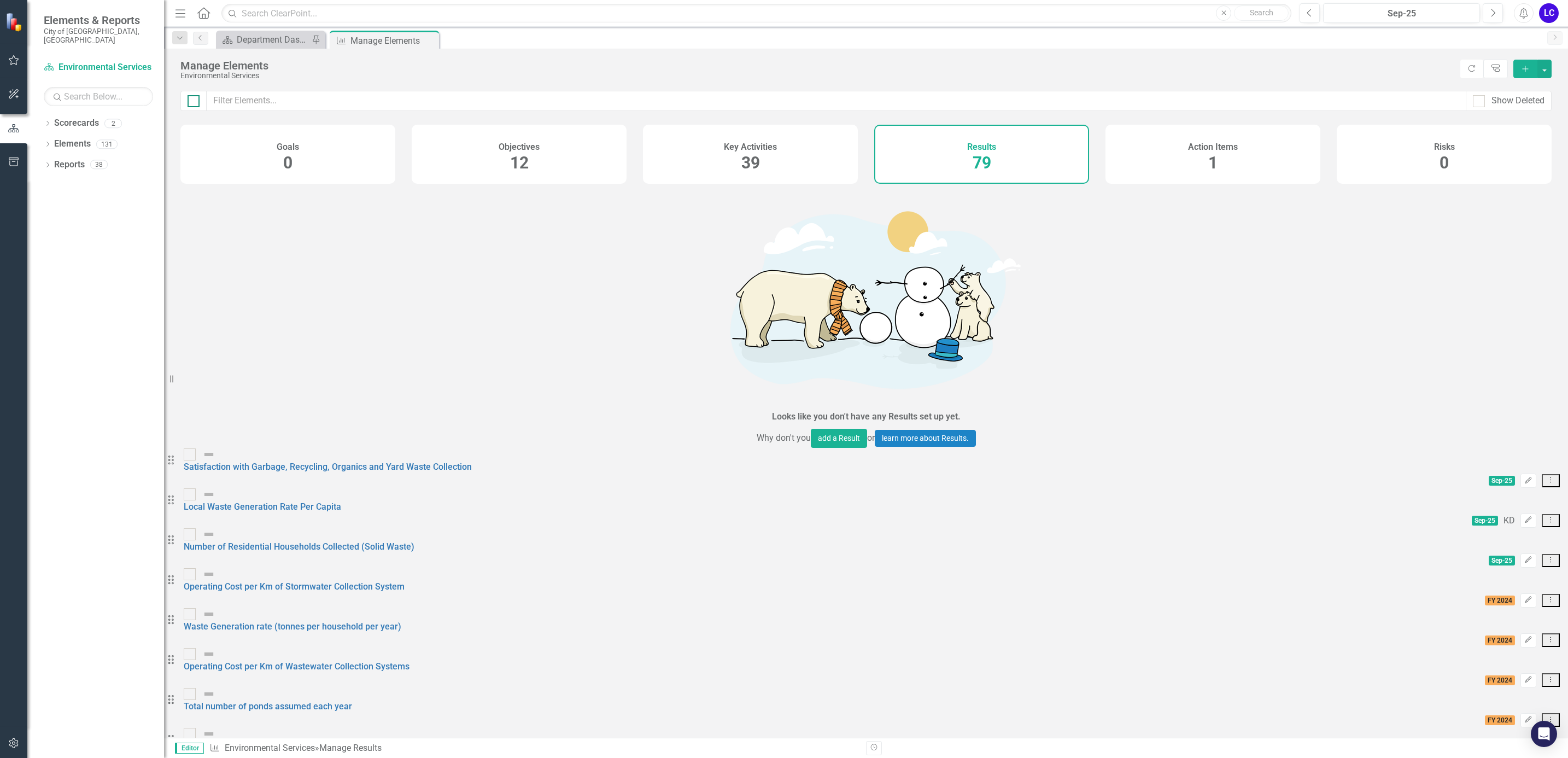
checkbox input "true"
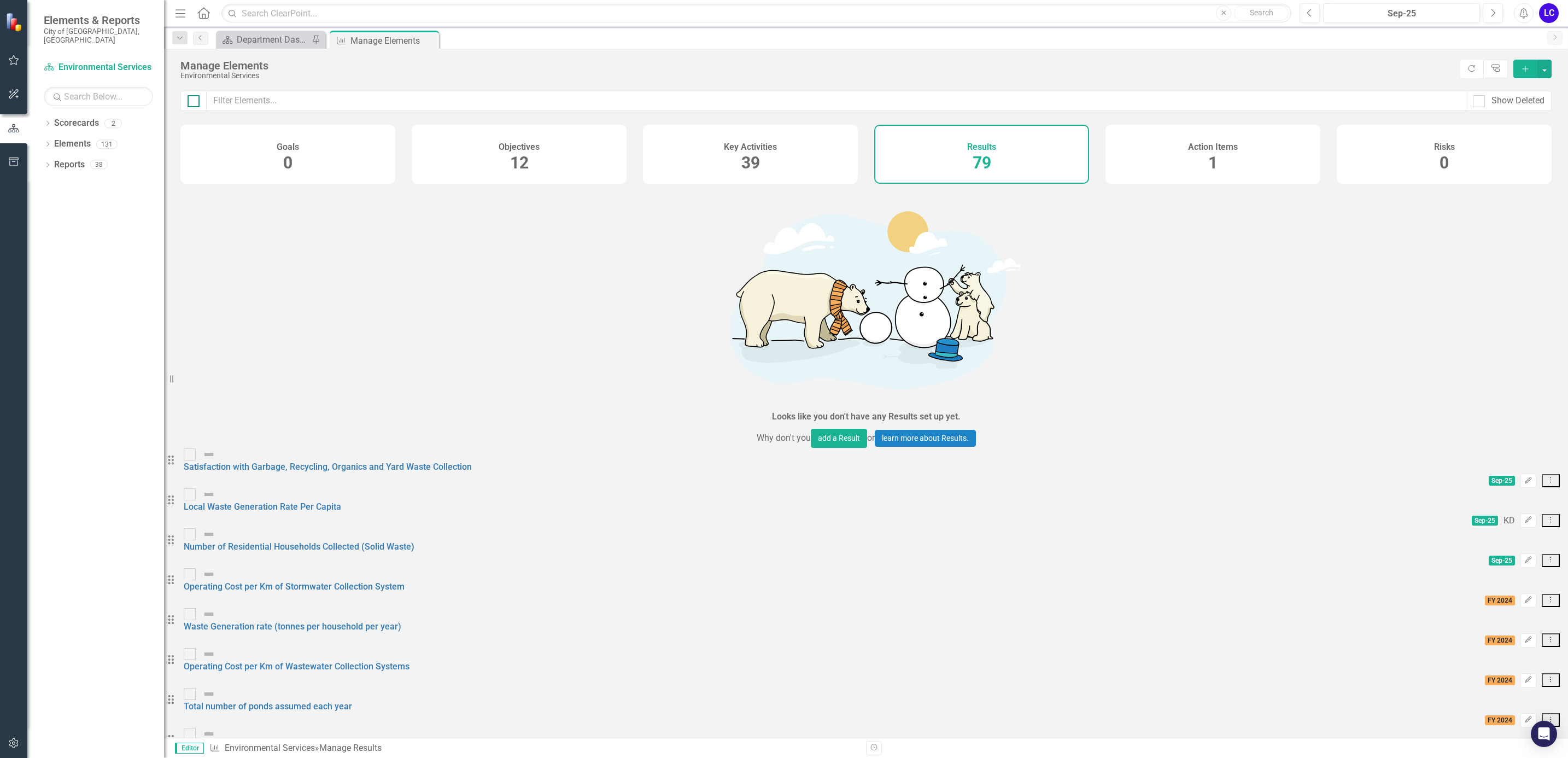
checkbox input "true"
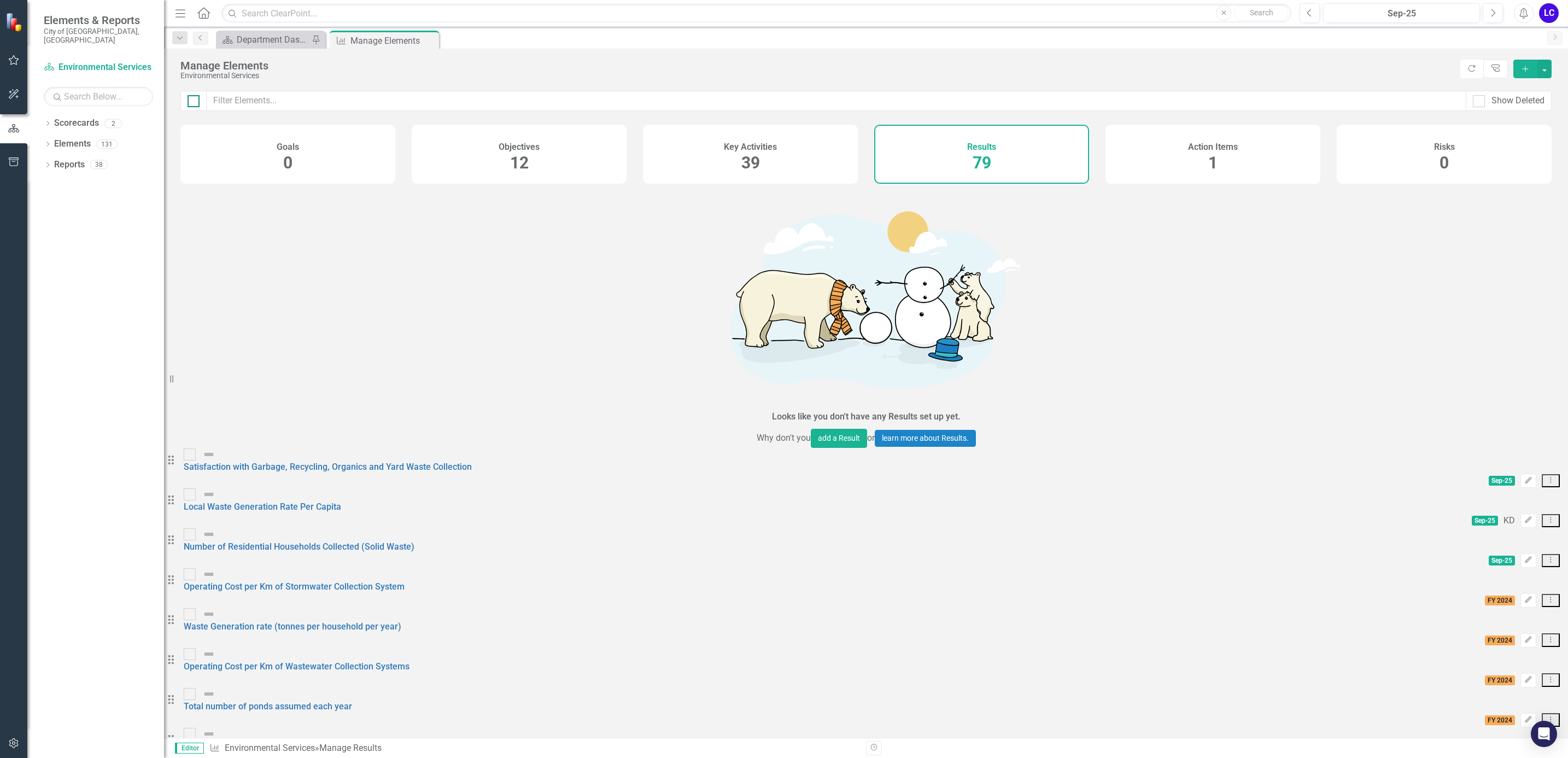
checkbox input "true"
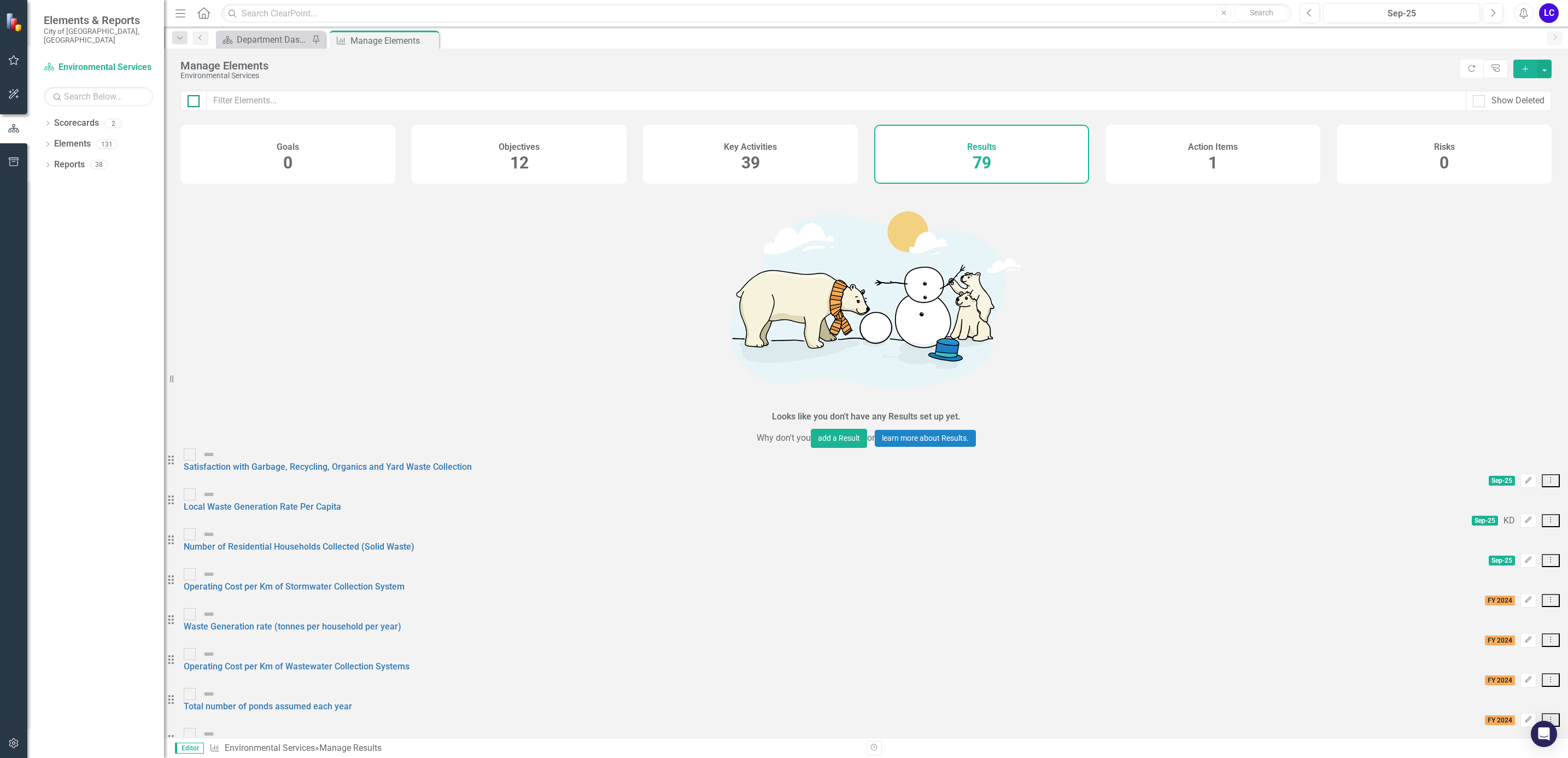
checkbox input "true"
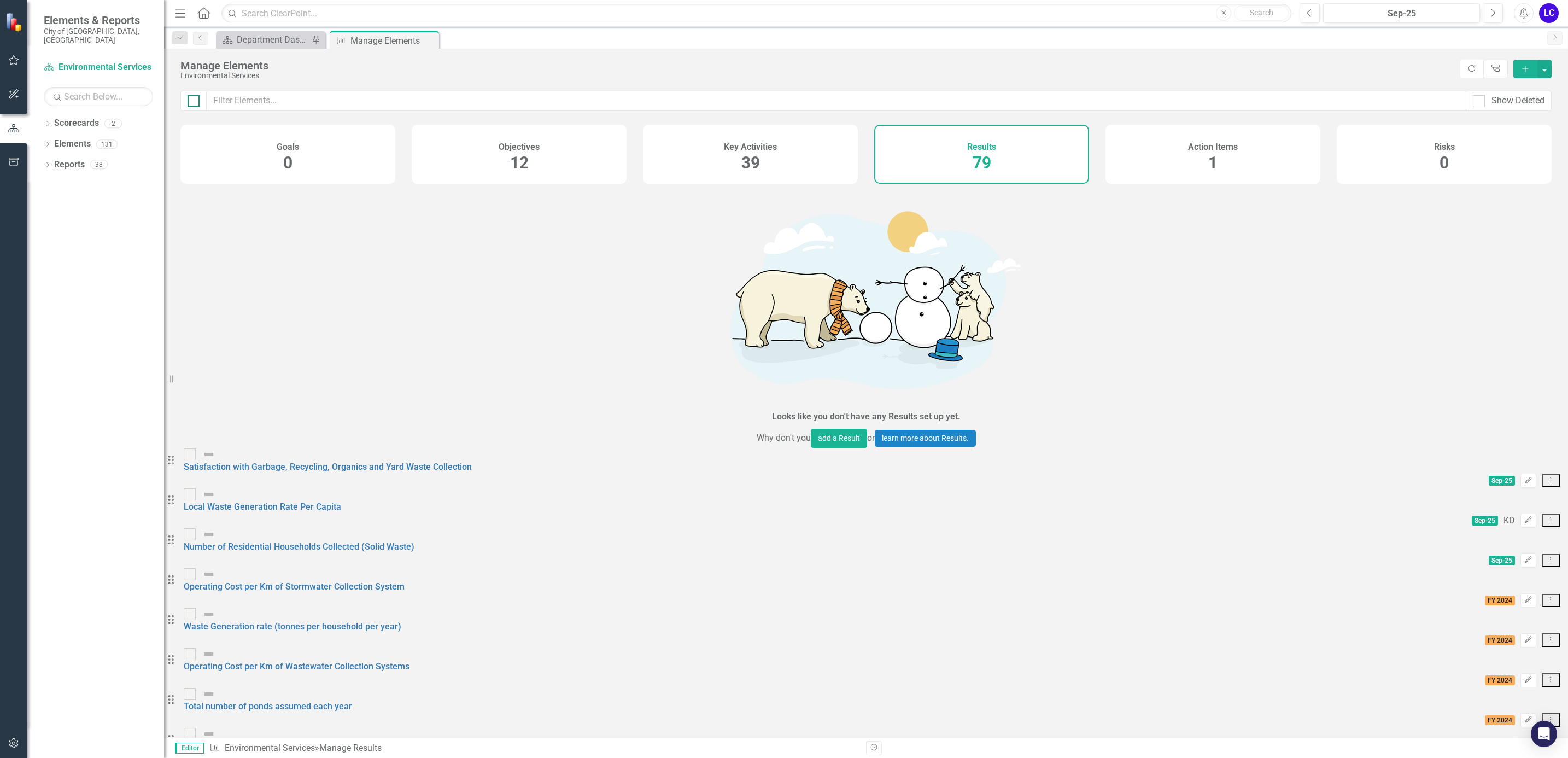
checkbox input "true"
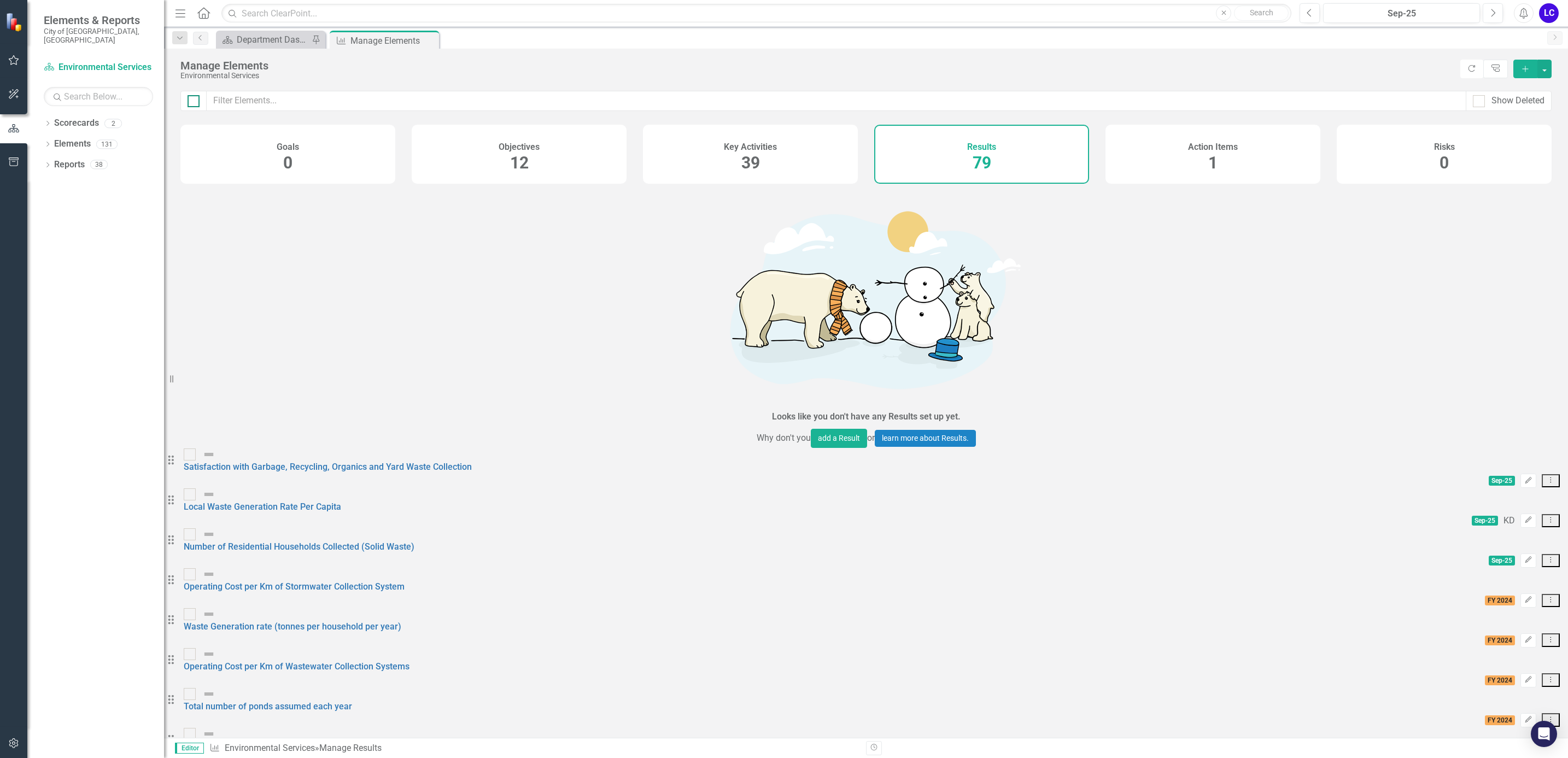
checkbox input "true"
click at [197, 104] on div at bounding box center [194, 101] width 12 height 12
click at [194, 102] on input "checkbox" at bounding box center [191, 98] width 7 height 7
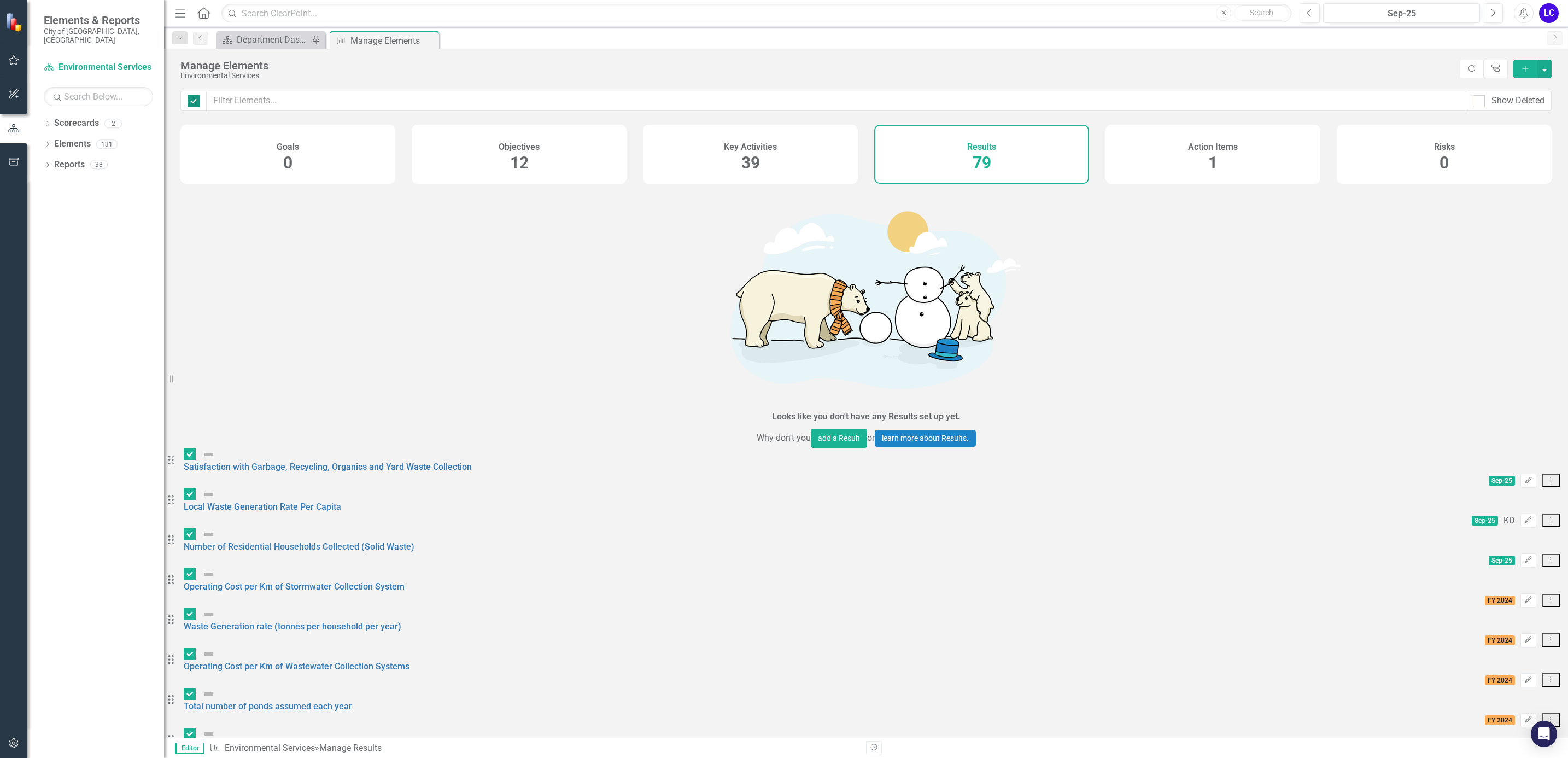
checkbox input "false"
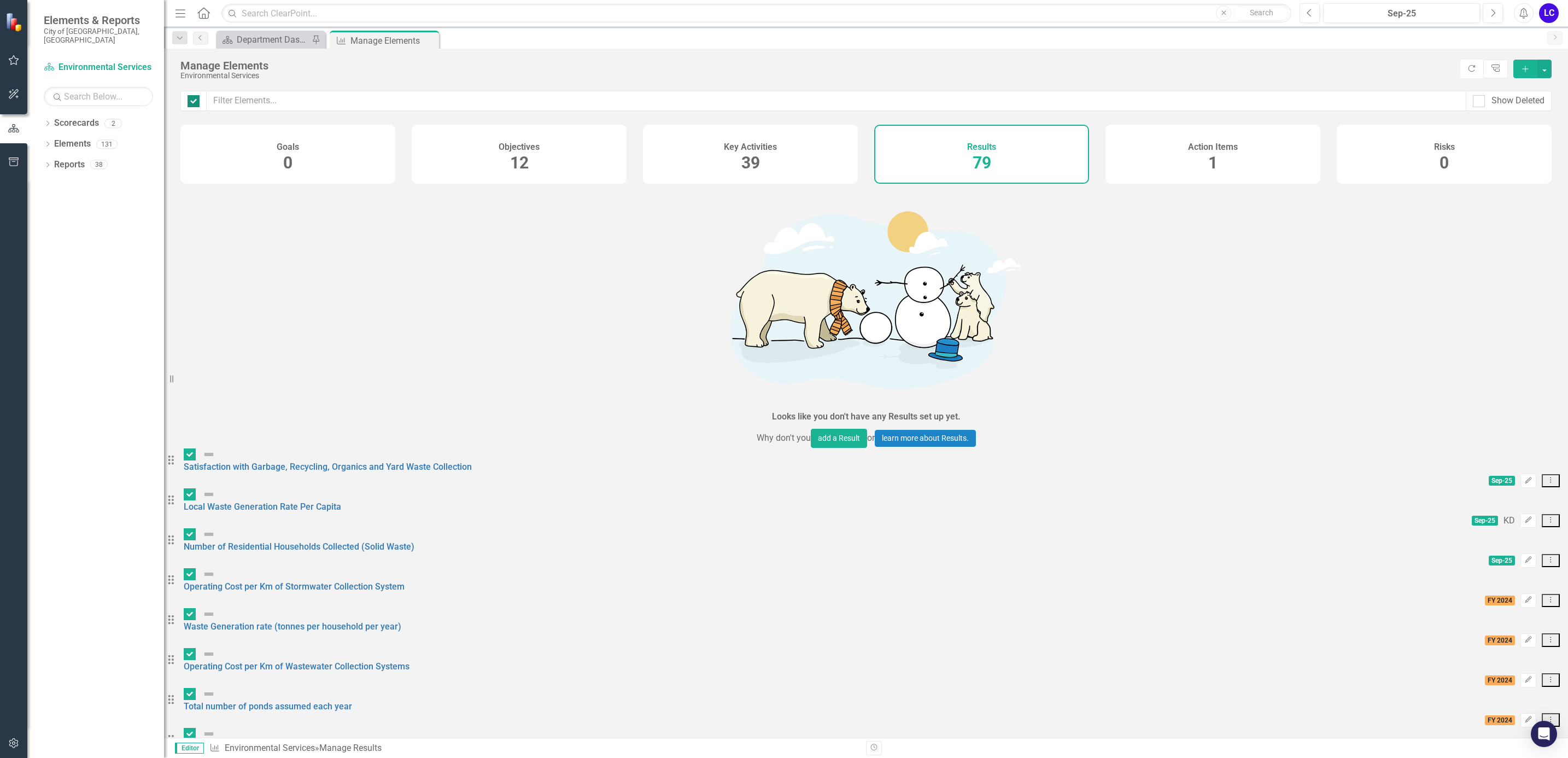
checkbox input "false"
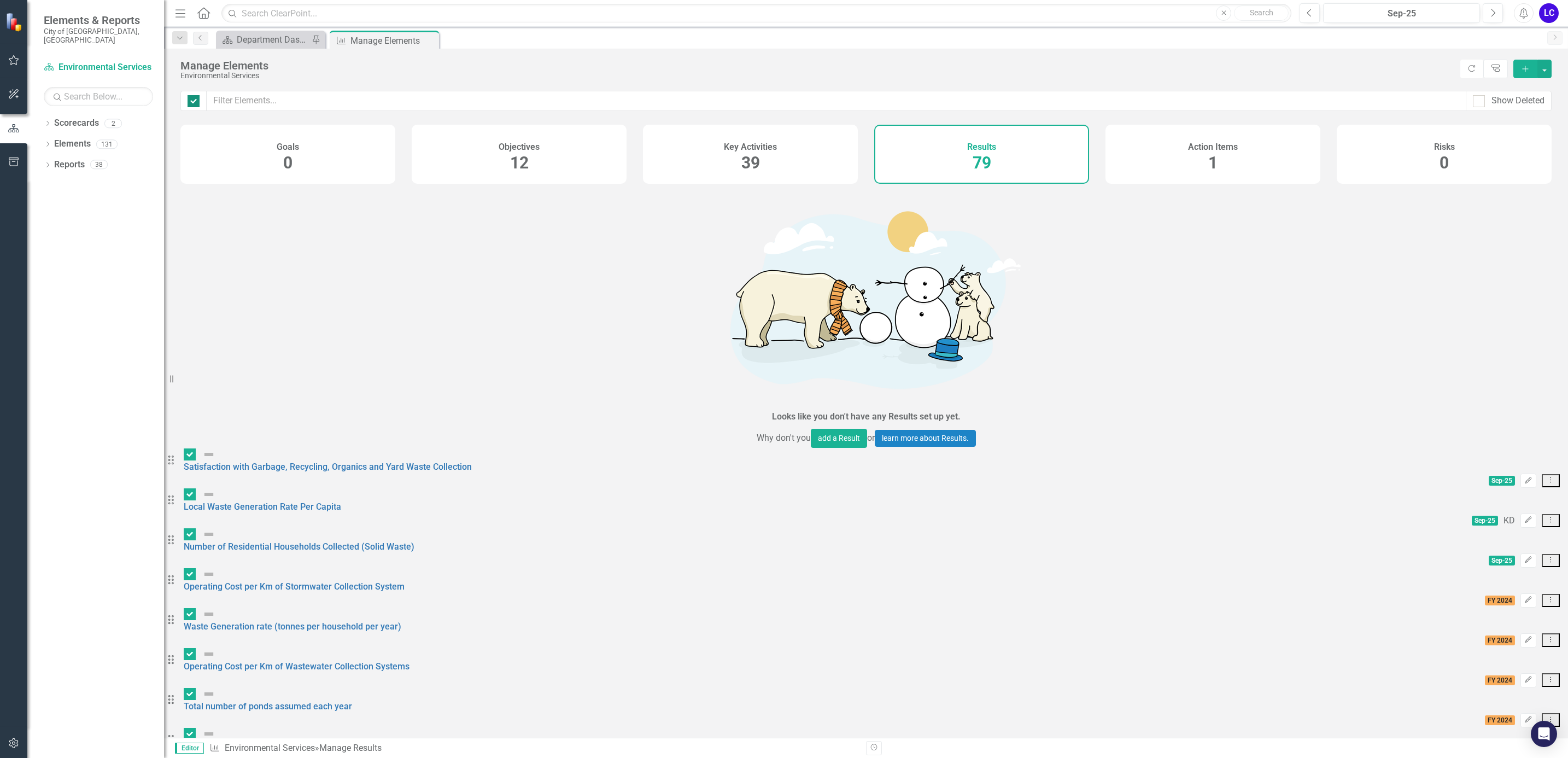
checkbox input "false"
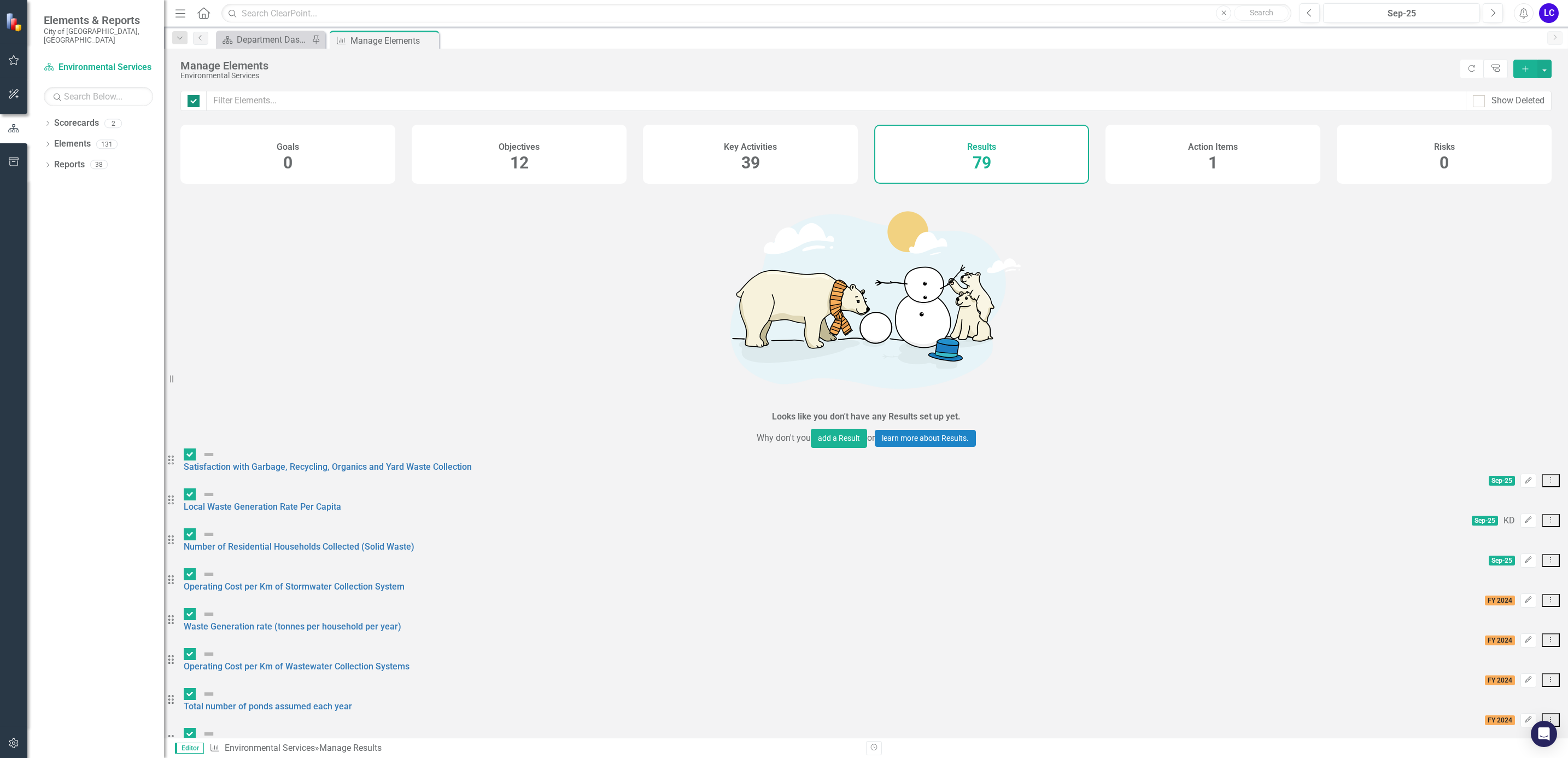
checkbox input "false"
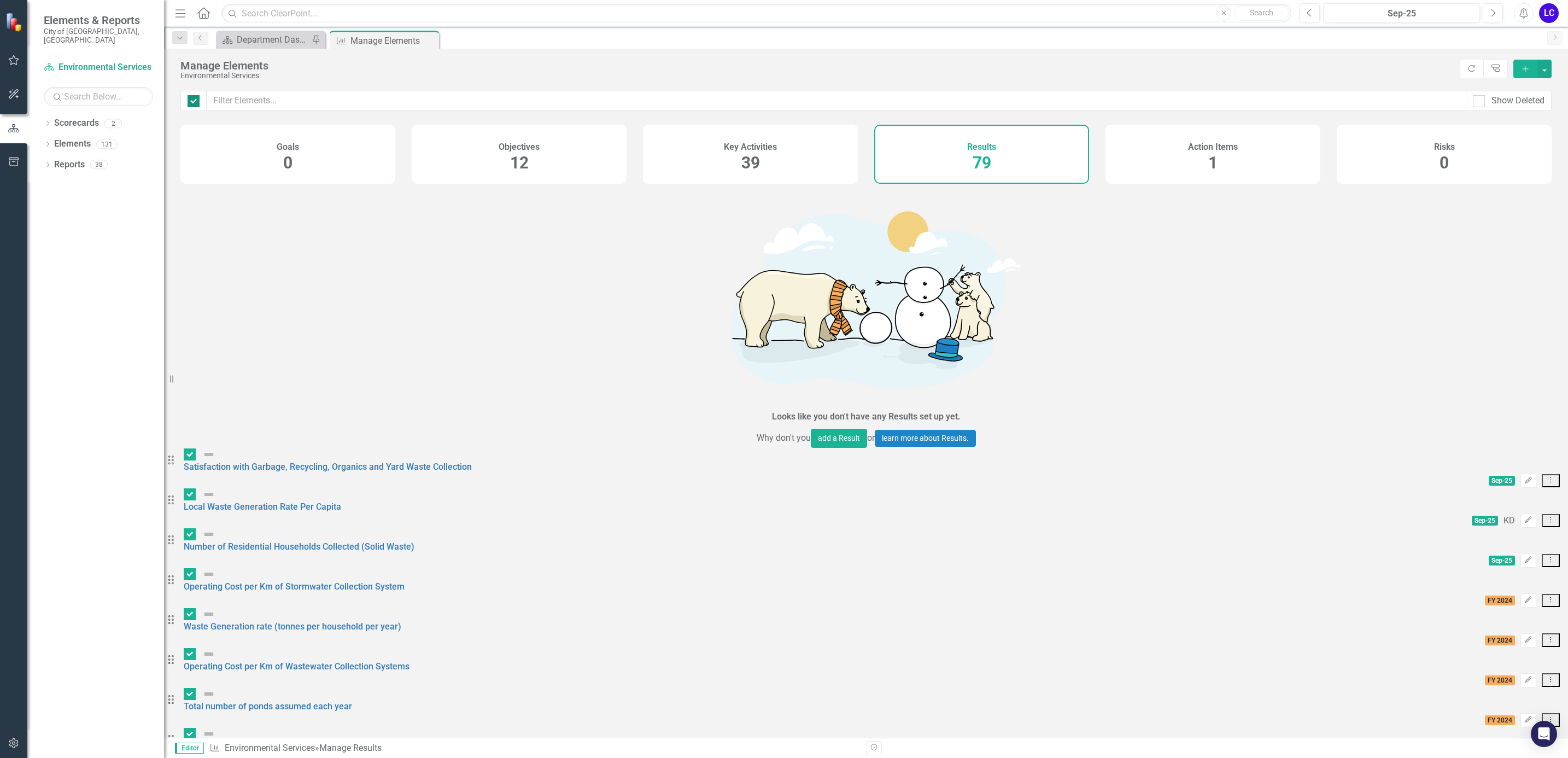
checkbox input "false"
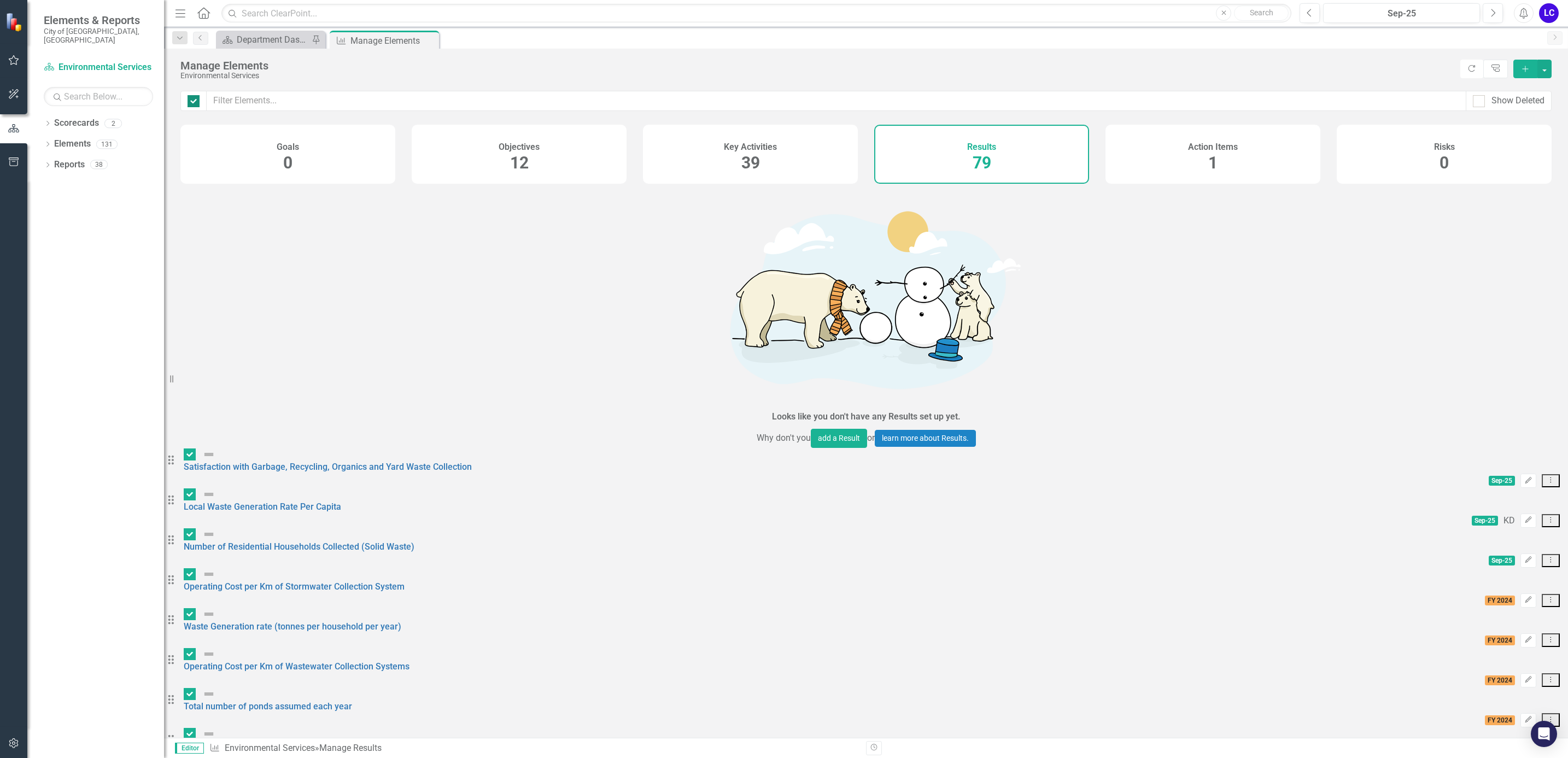
checkbox input "false"
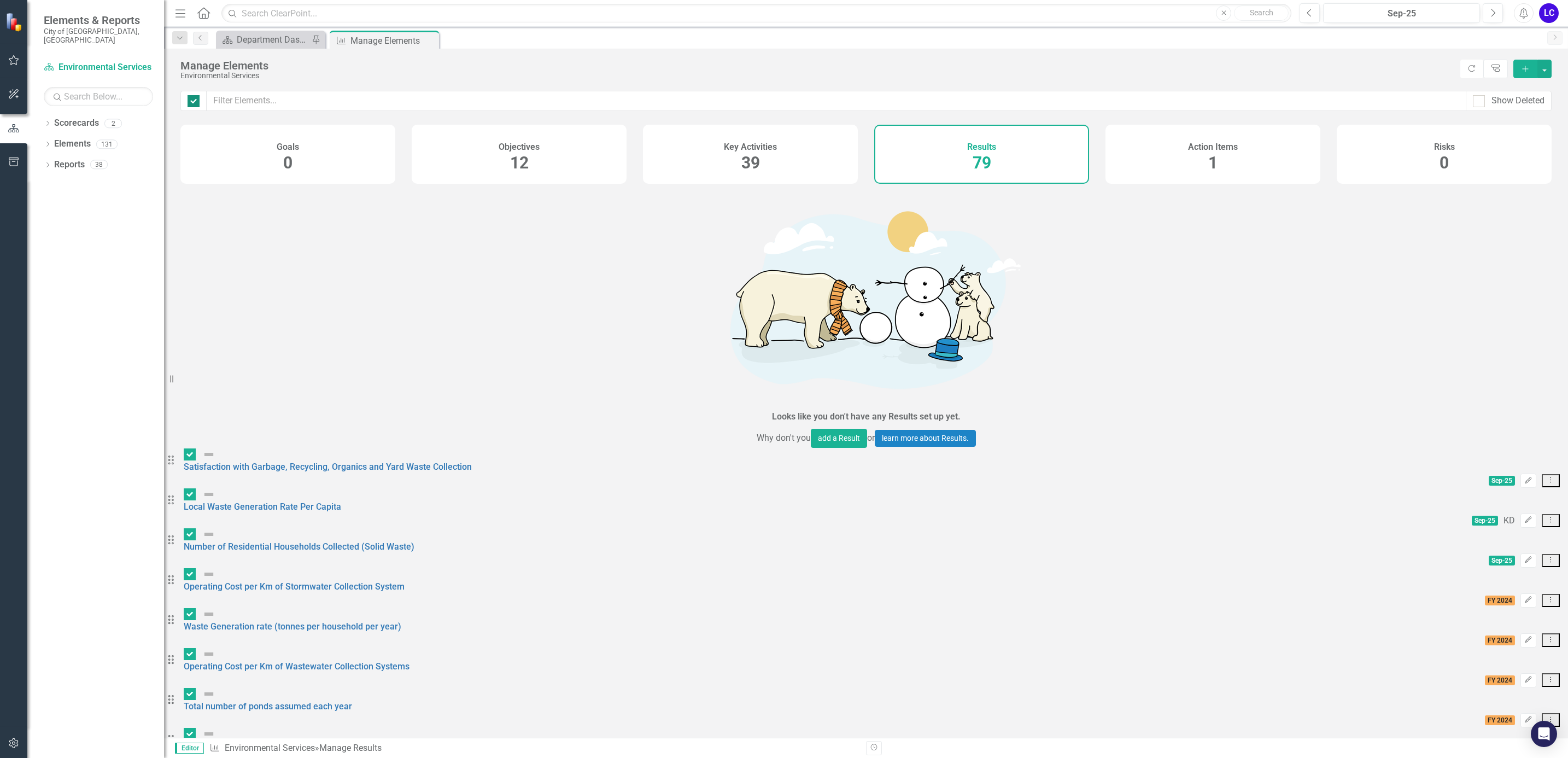
checkbox input "false"
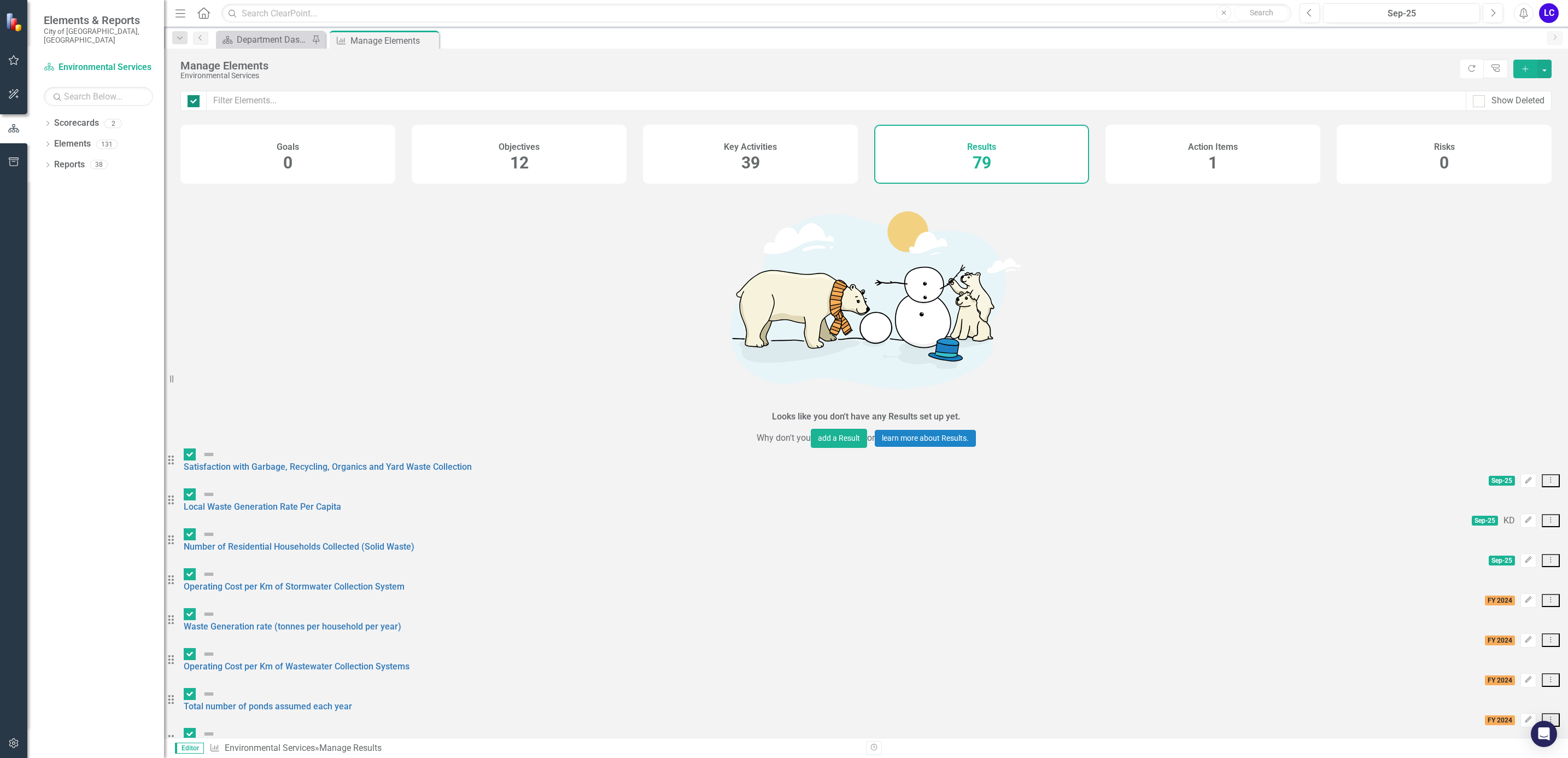
checkbox input "false"
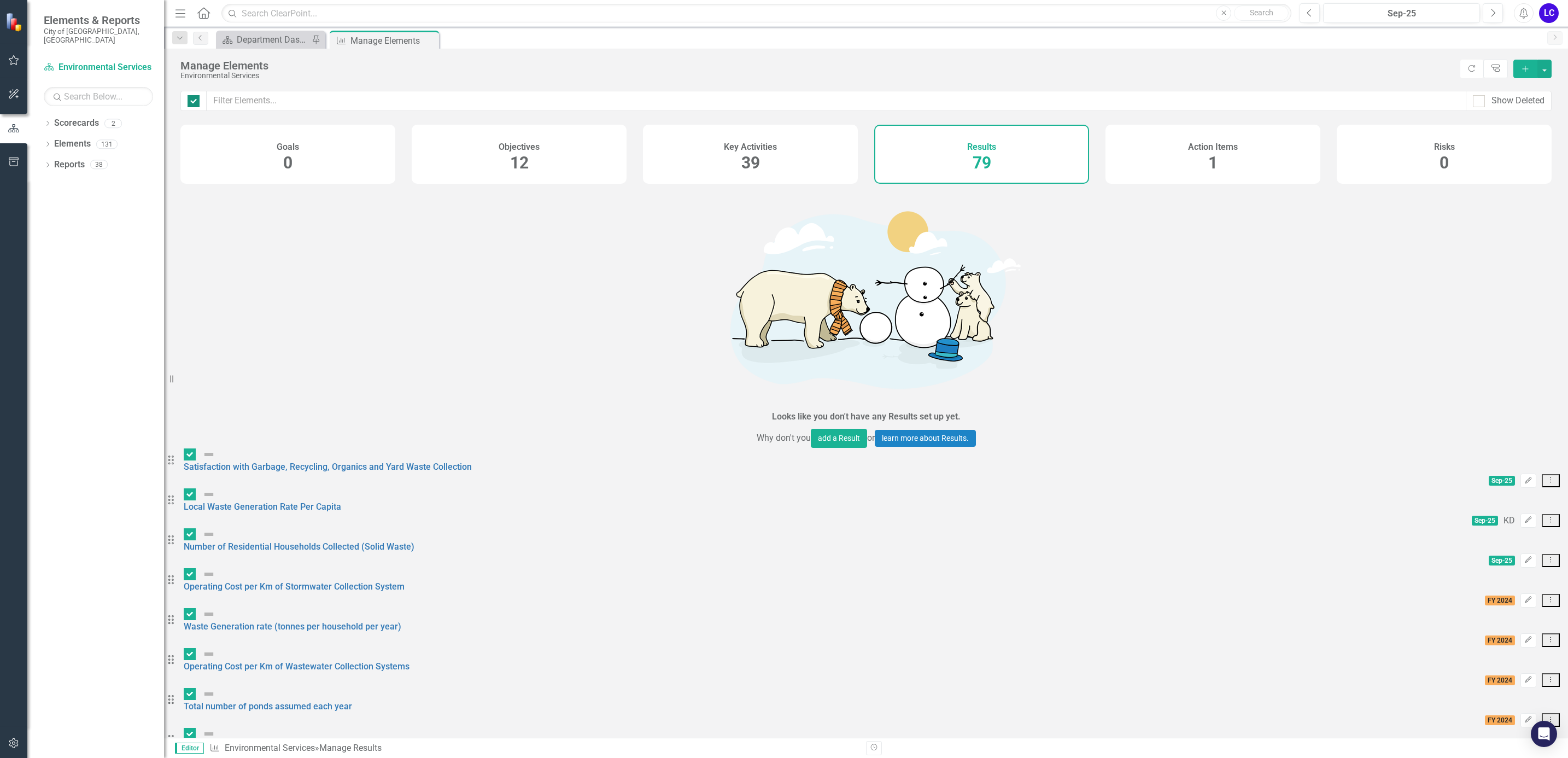
checkbox input "false"
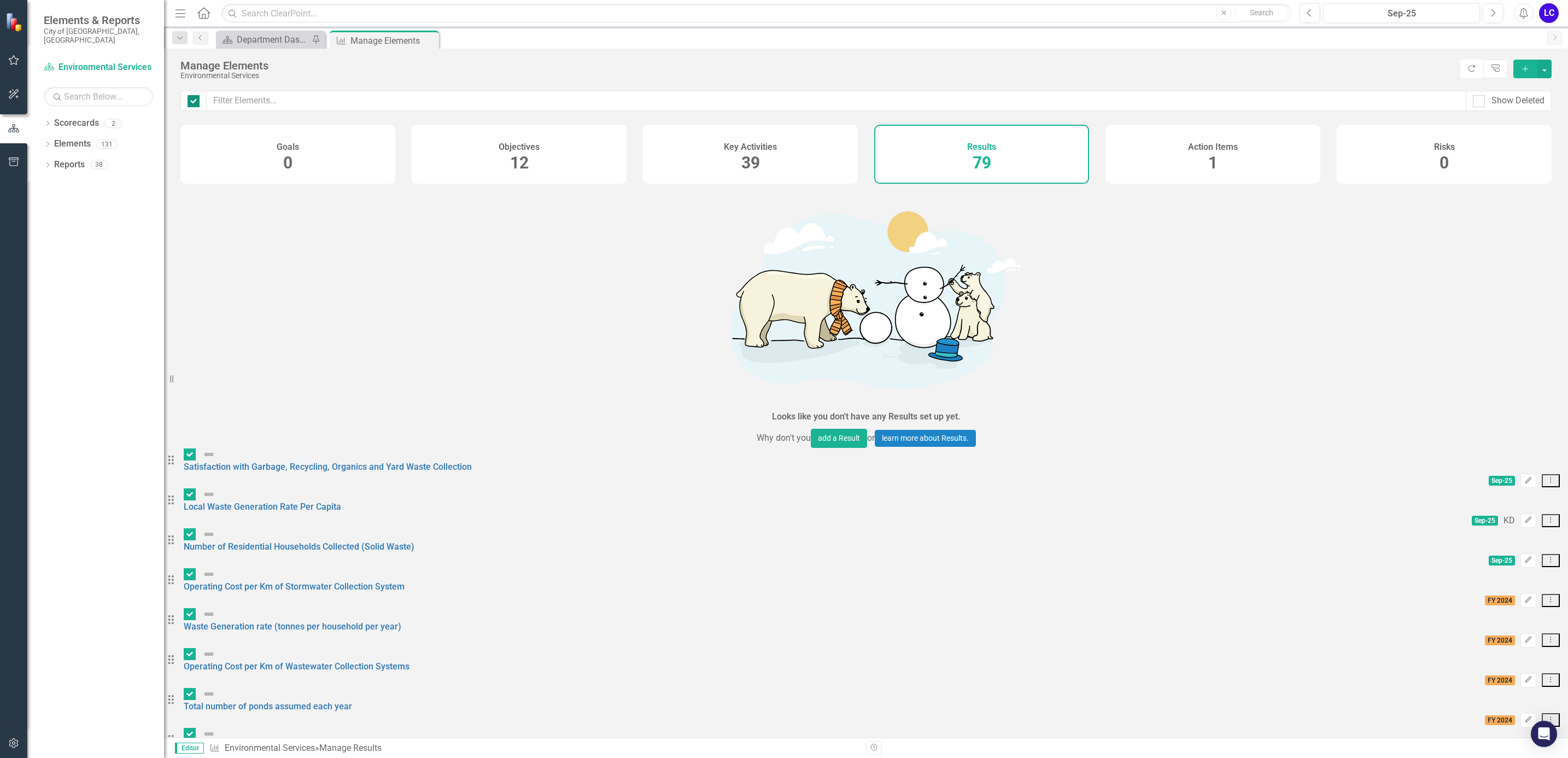
checkbox input "false"
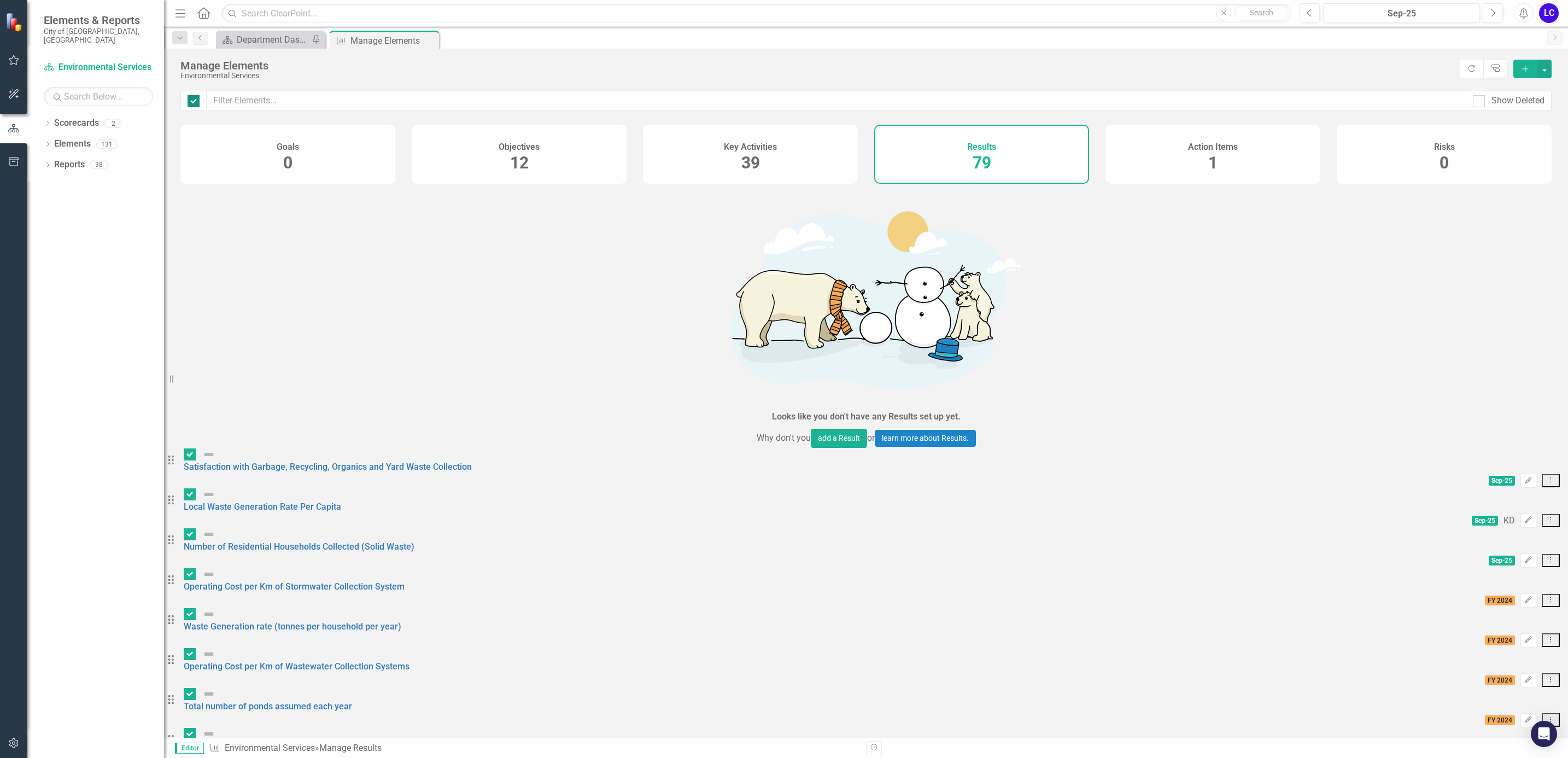
checkbox input "false"
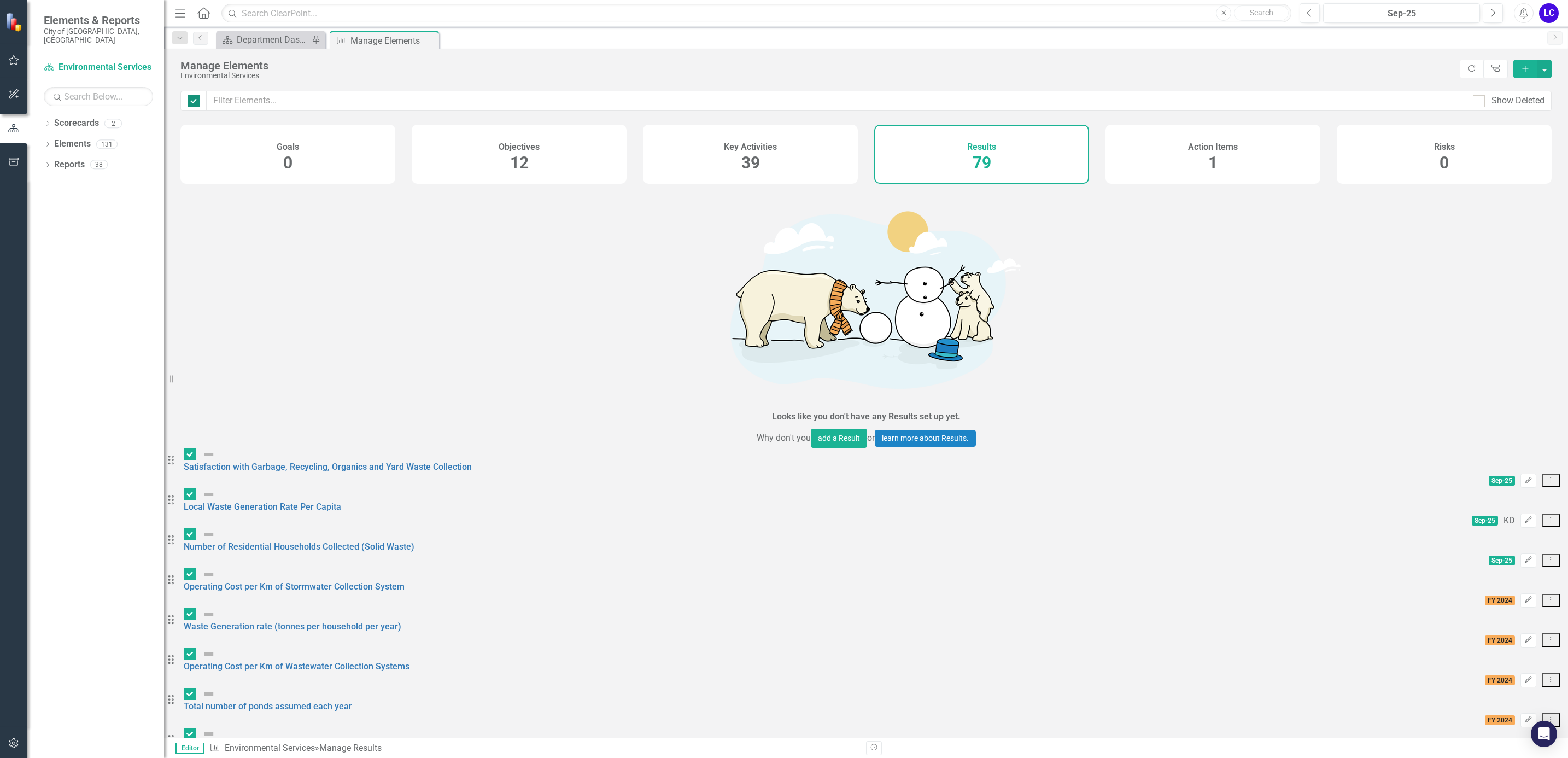
checkbox input "false"
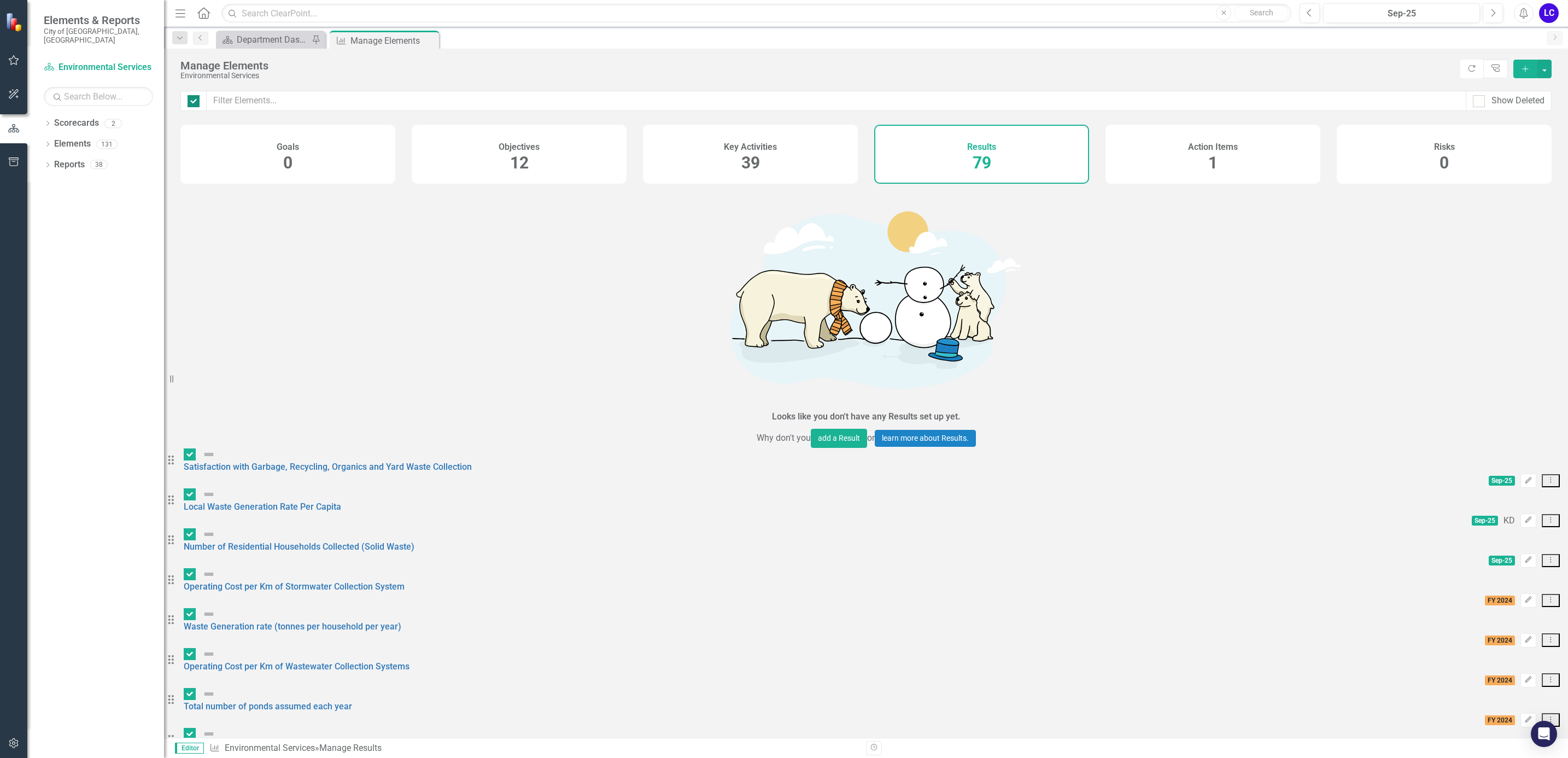
checkbox input "false"
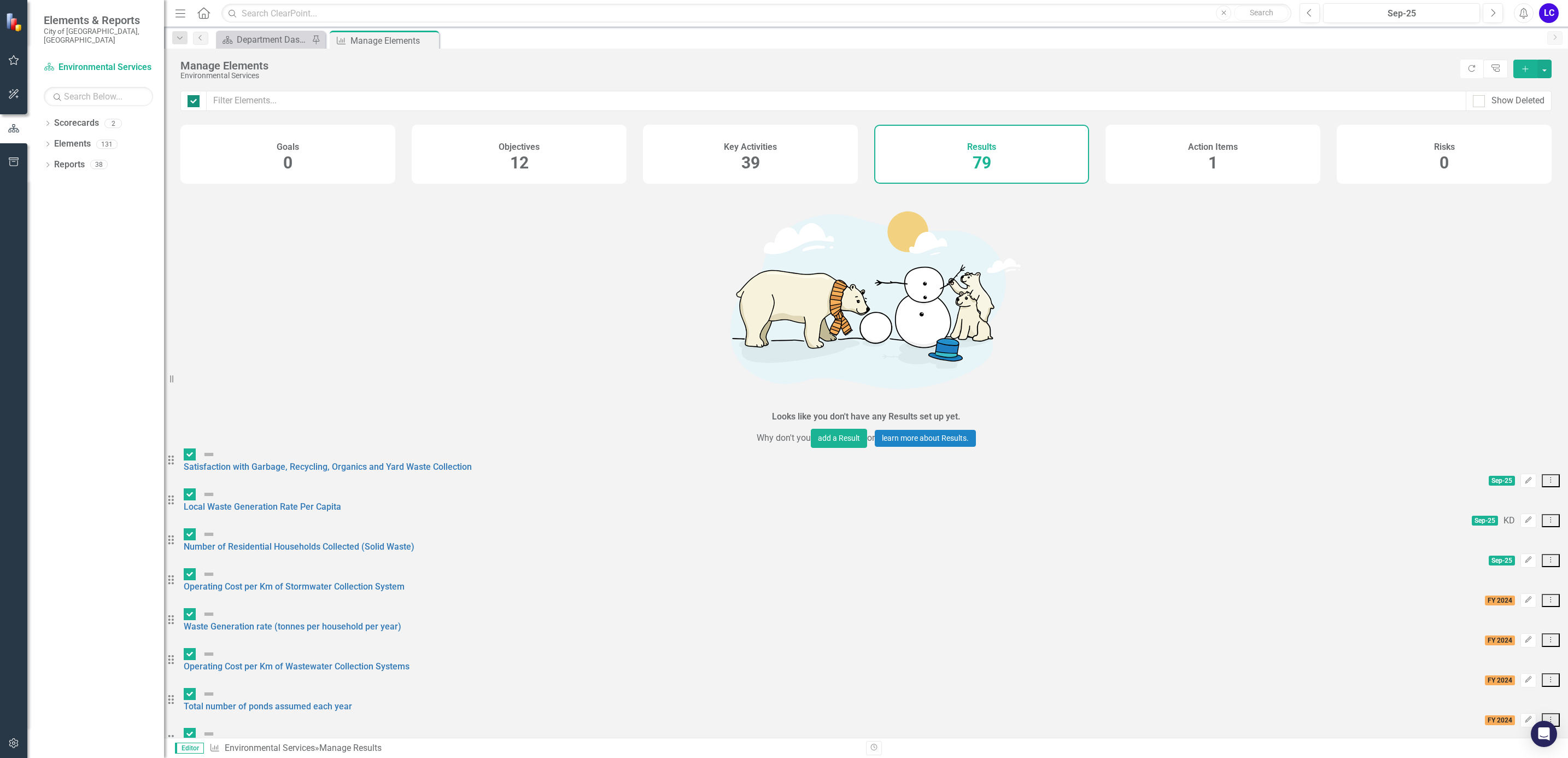
checkbox input "false"
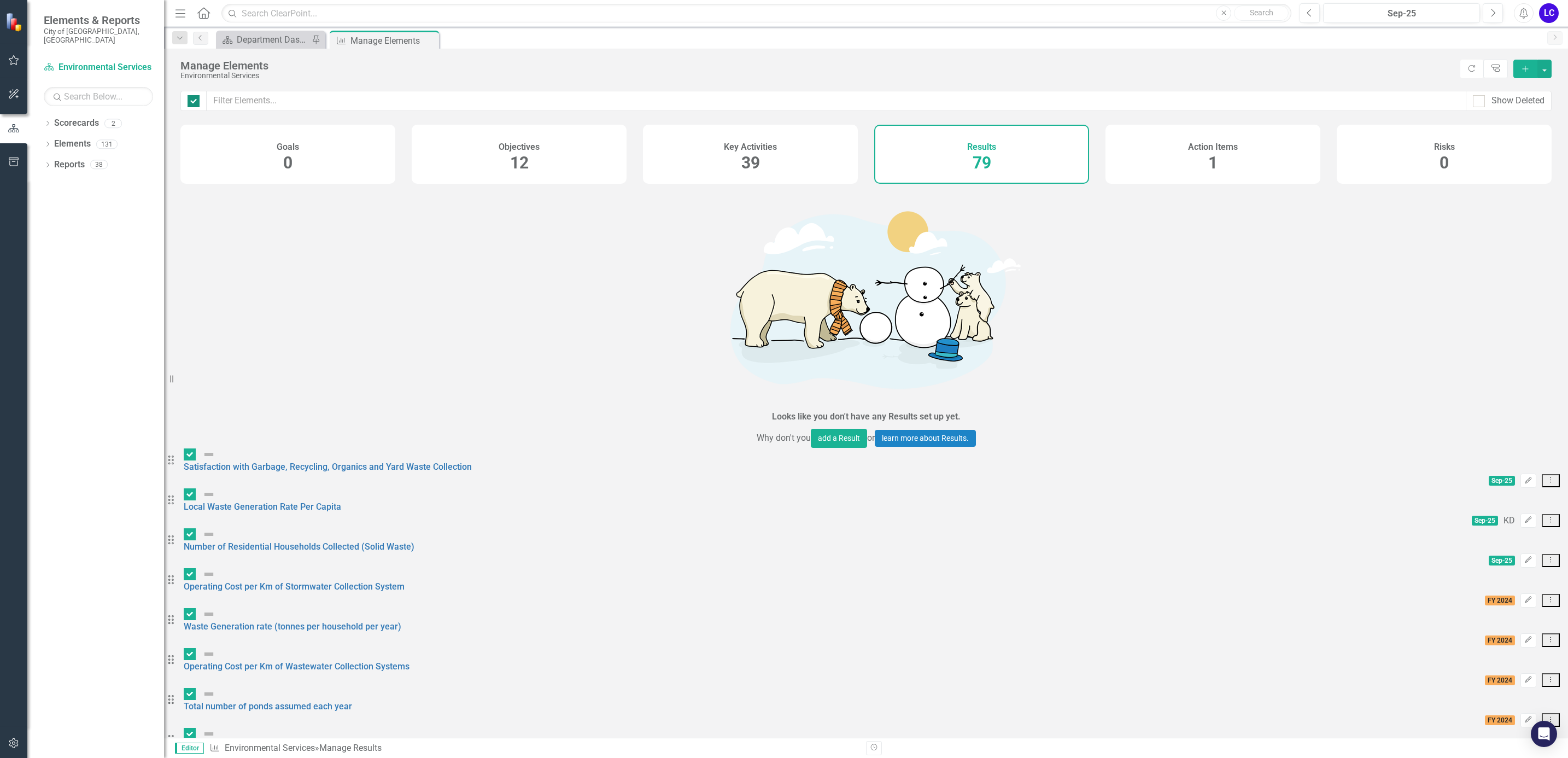
checkbox input "false"
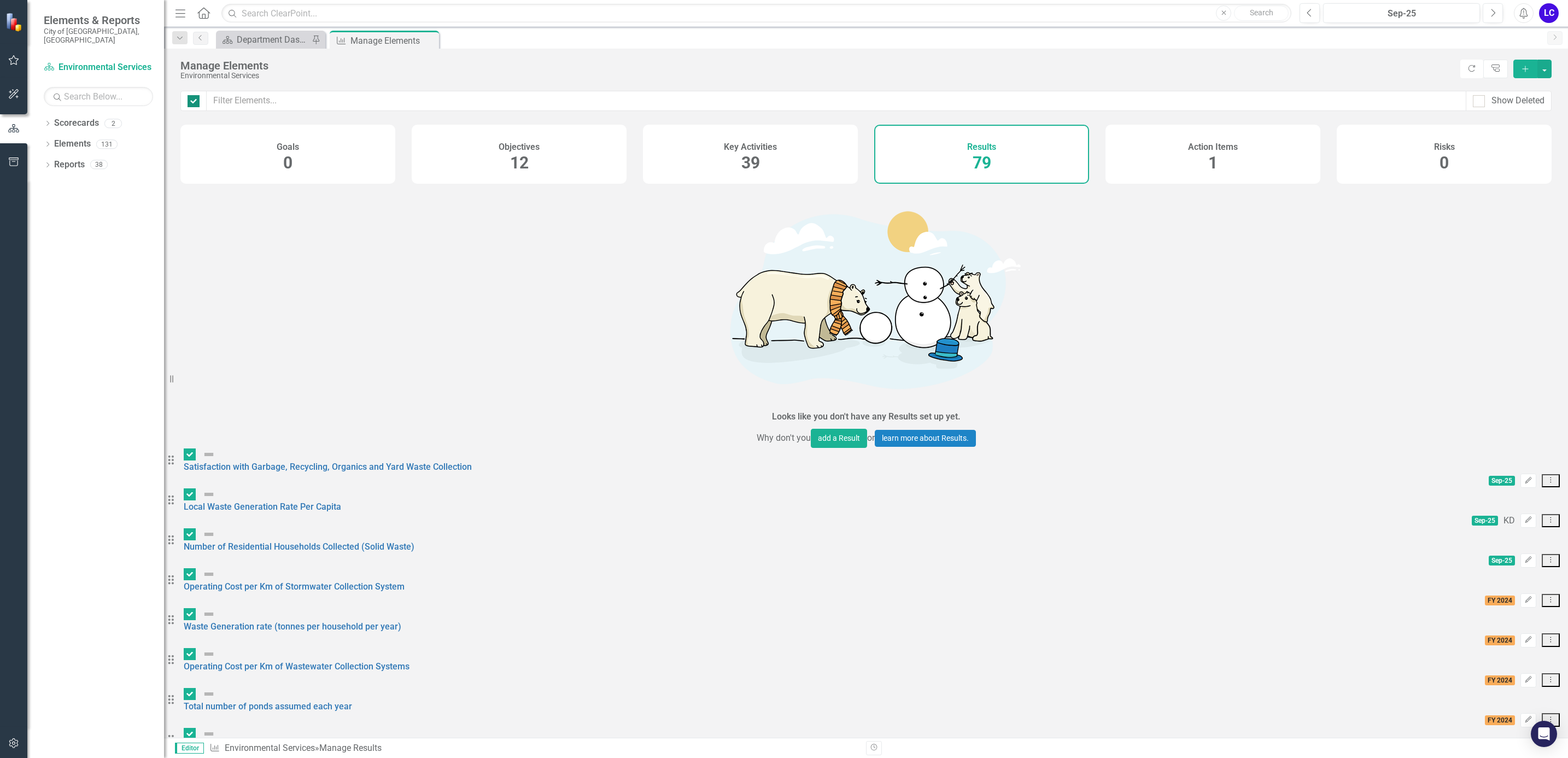
checkbox input "false"
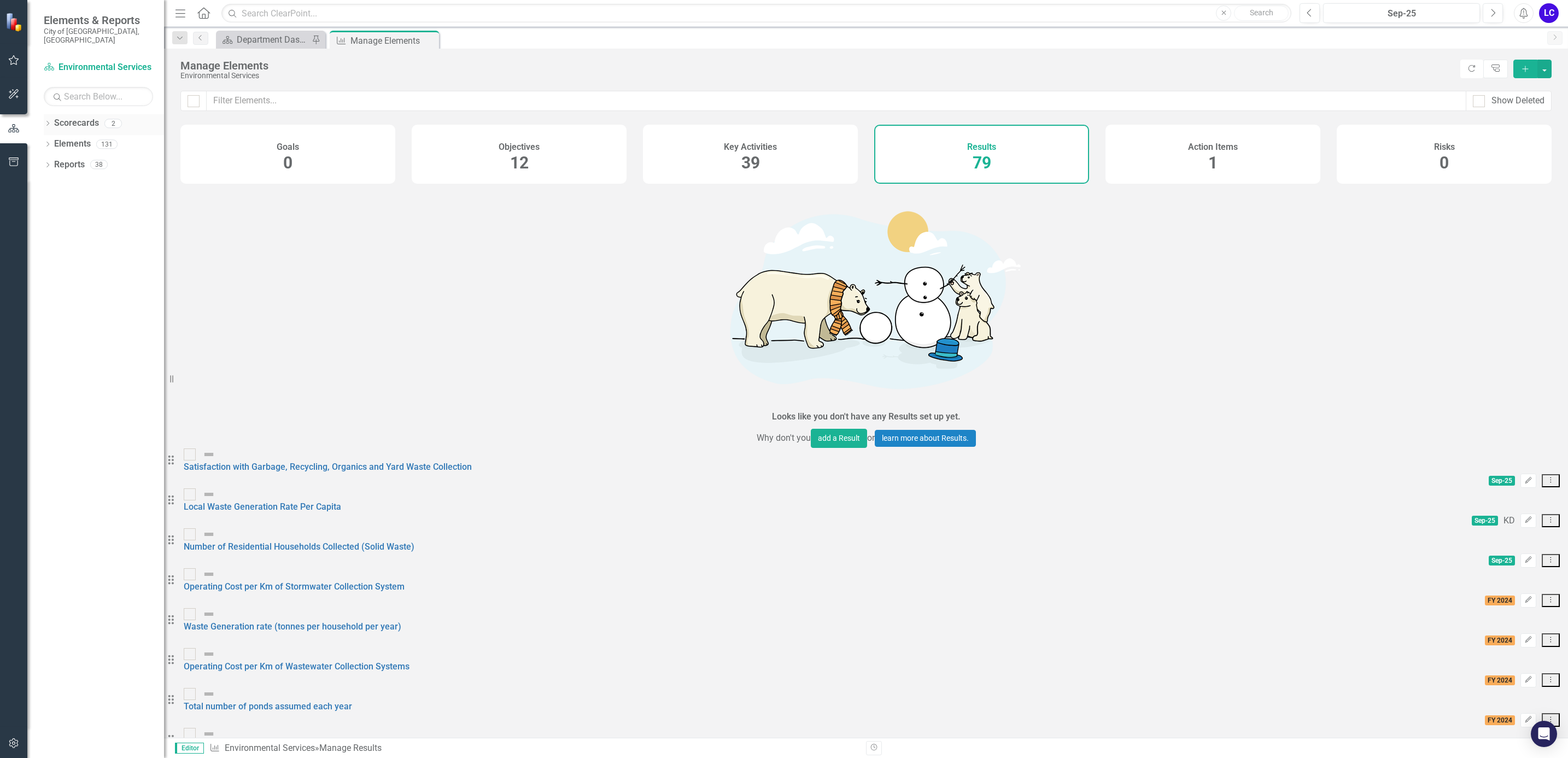
click at [79, 117] on link "Scorecards" at bounding box center [76, 124] width 45 height 12
click at [59, 18] on span "Elements & Reports" at bounding box center [98, 20] width 109 height 13
click at [86, 61] on link "Scorecard Environmental Services" at bounding box center [98, 67] width 109 height 12
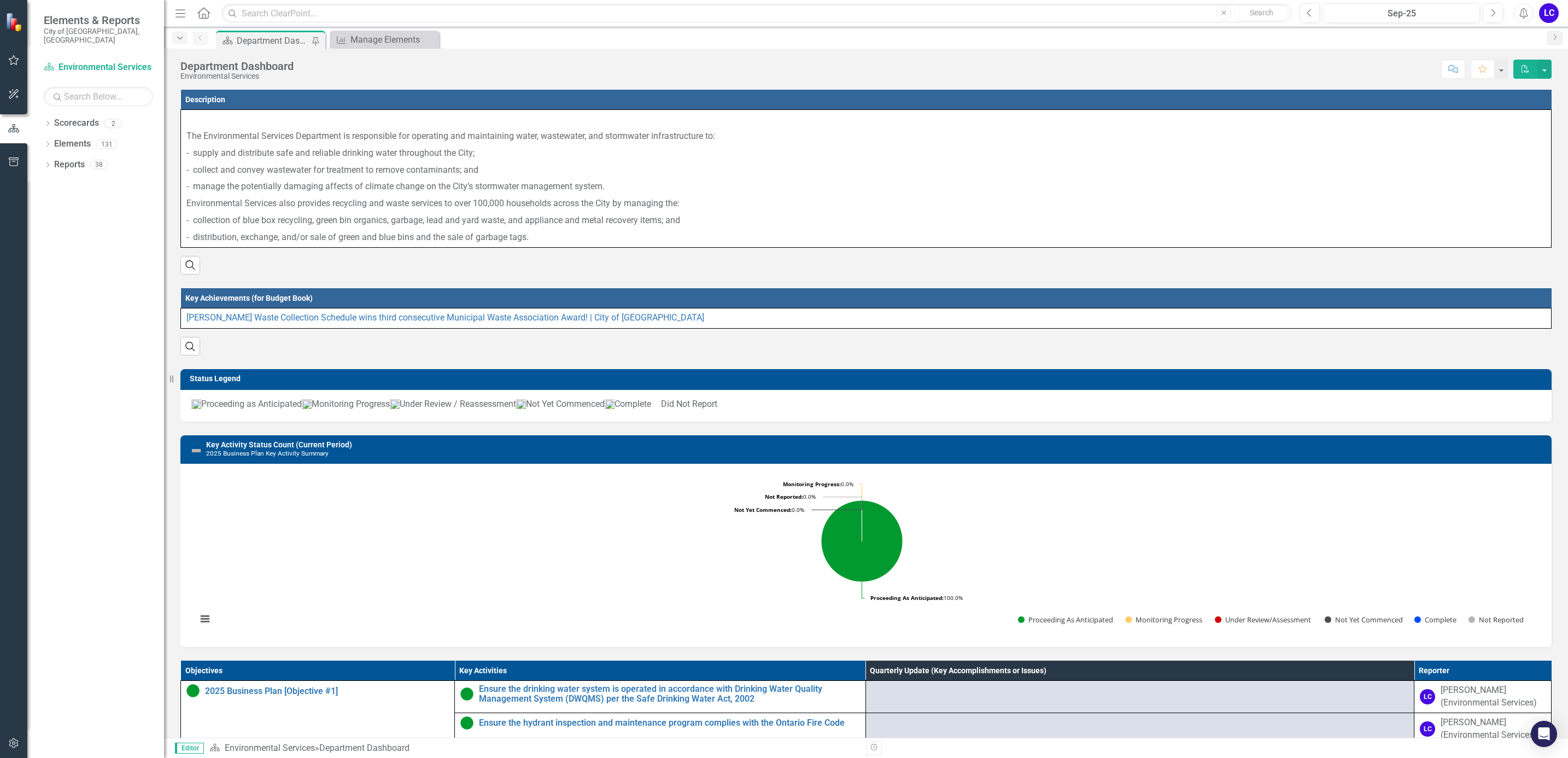
click at [183, 38] on icon "Dropdown" at bounding box center [180, 38] width 10 height 8
click at [182, 38] on icon "Dropdown" at bounding box center [180, 38] width 10 height 8
click at [361, 38] on div "Manage Elements" at bounding box center [386, 40] width 72 height 14
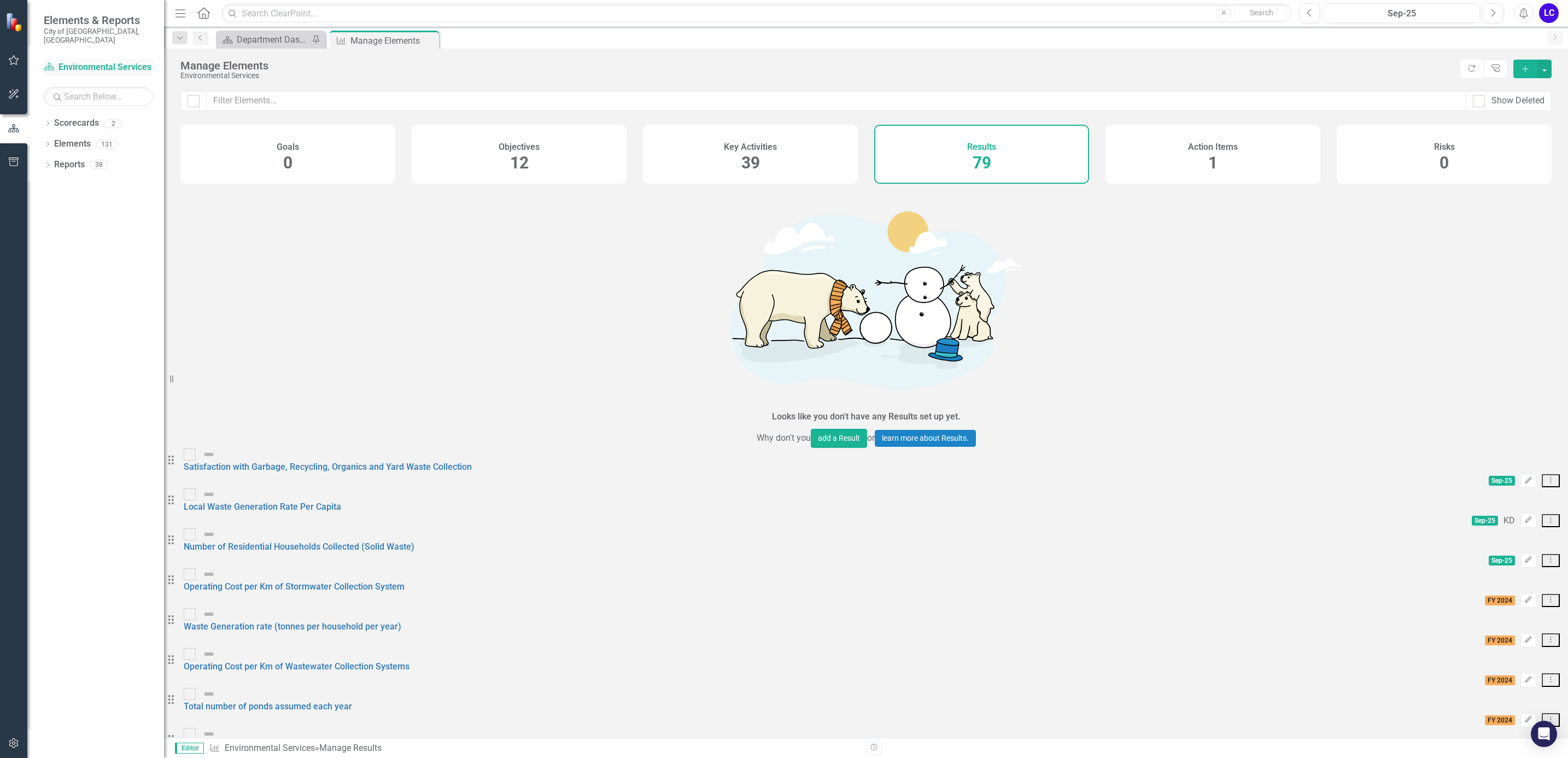
drag, startPoint x: 120, startPoint y: 56, endPoint x: 92, endPoint y: 63, distance: 28.9
click at [92, 63] on link "Scorecard Environmental Services" at bounding box center [98, 67] width 109 height 12
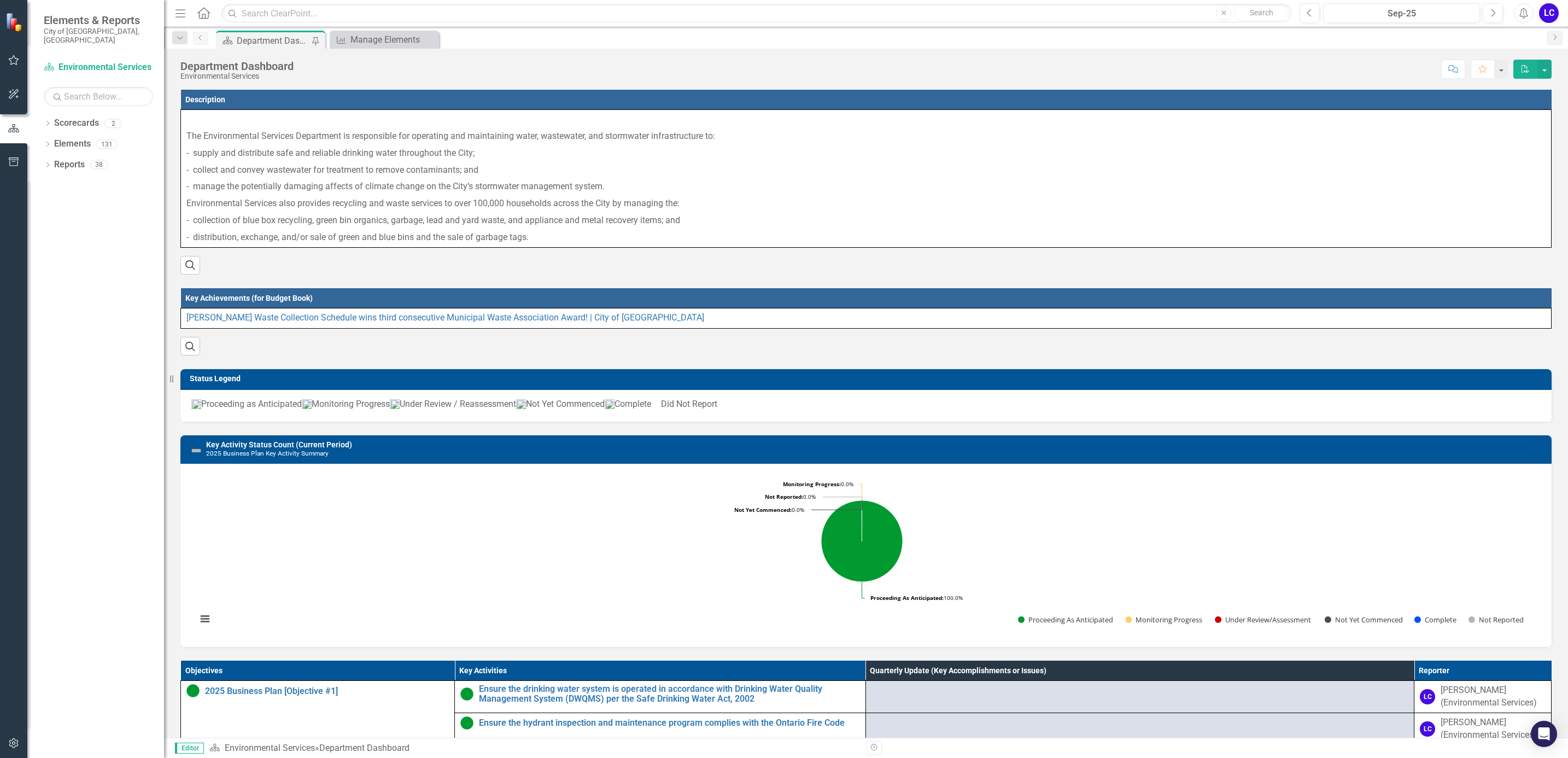
click at [194, 37] on link "Previous" at bounding box center [200, 38] width 15 height 13
click at [177, 38] on icon "Dropdown" at bounding box center [180, 38] width 10 height 8
click at [65, 159] on link "Reports" at bounding box center [69, 165] width 30 height 12
click at [112, 119] on div "2" at bounding box center [113, 124] width 18 height 9
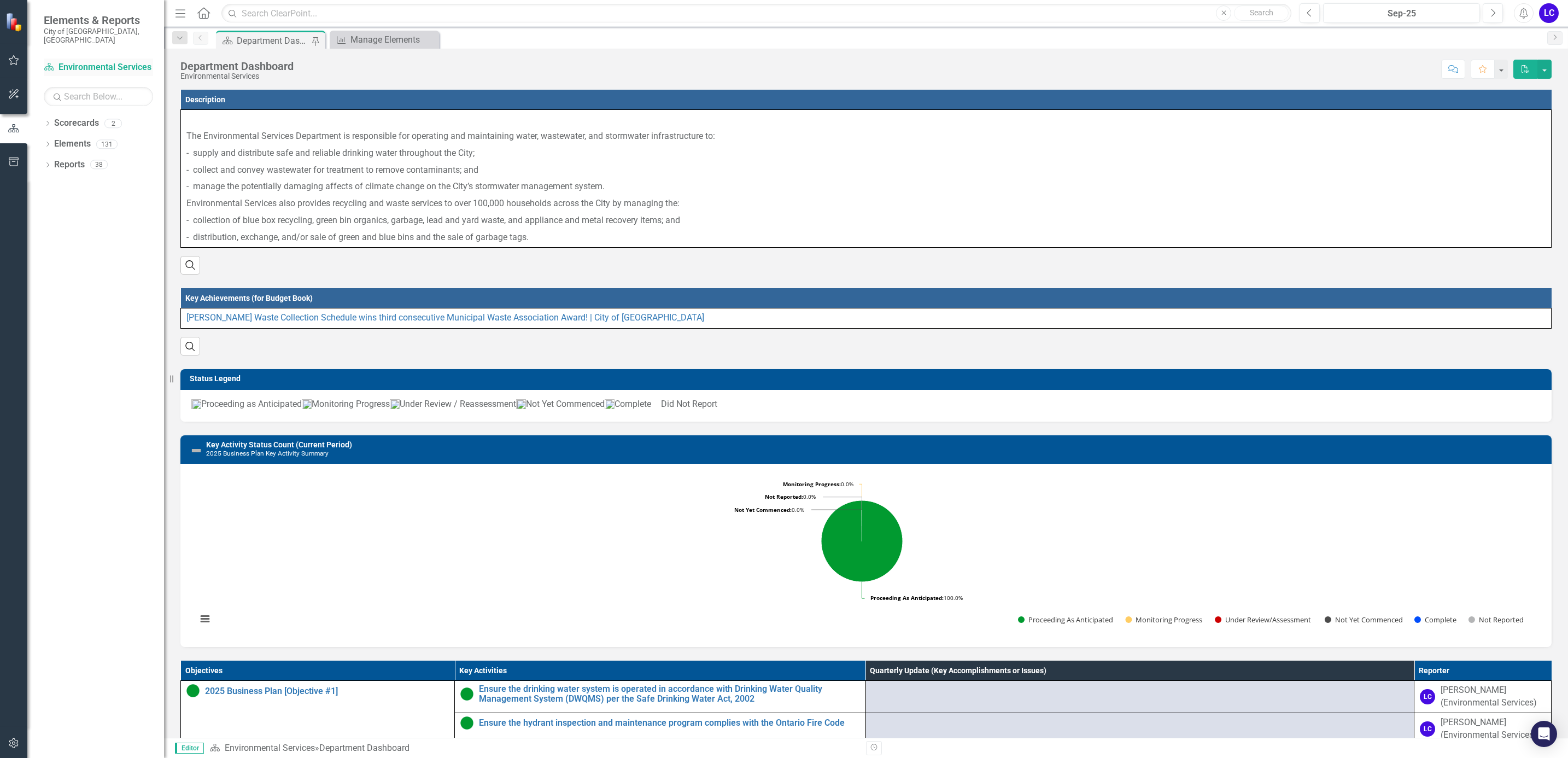
click at [125, 61] on link "Scorecard Environmental Services" at bounding box center [98, 67] width 109 height 12
click at [181, 13] on icon "Menu" at bounding box center [180, 12] width 14 height 11
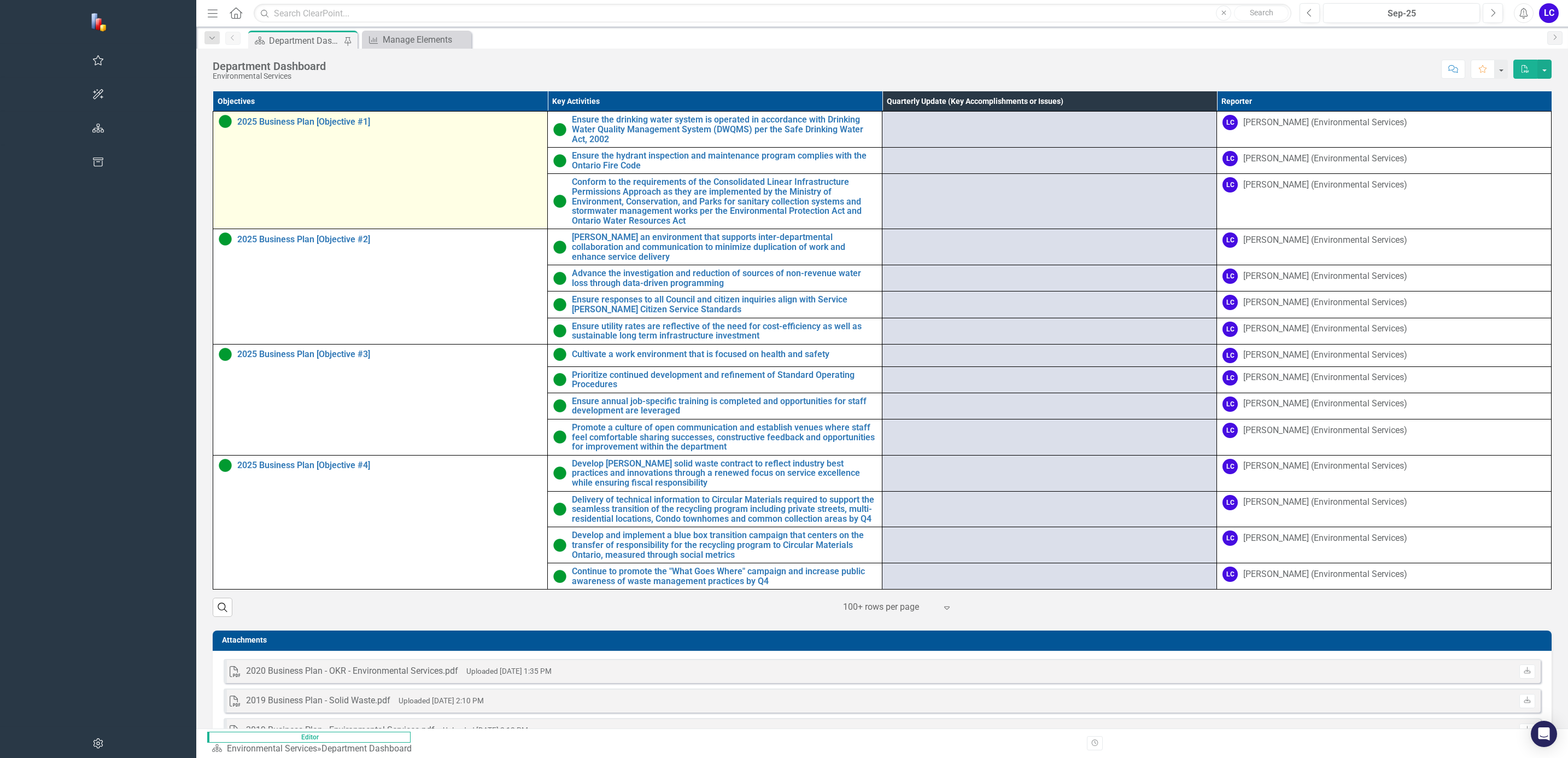
scroll to position [574, 0]
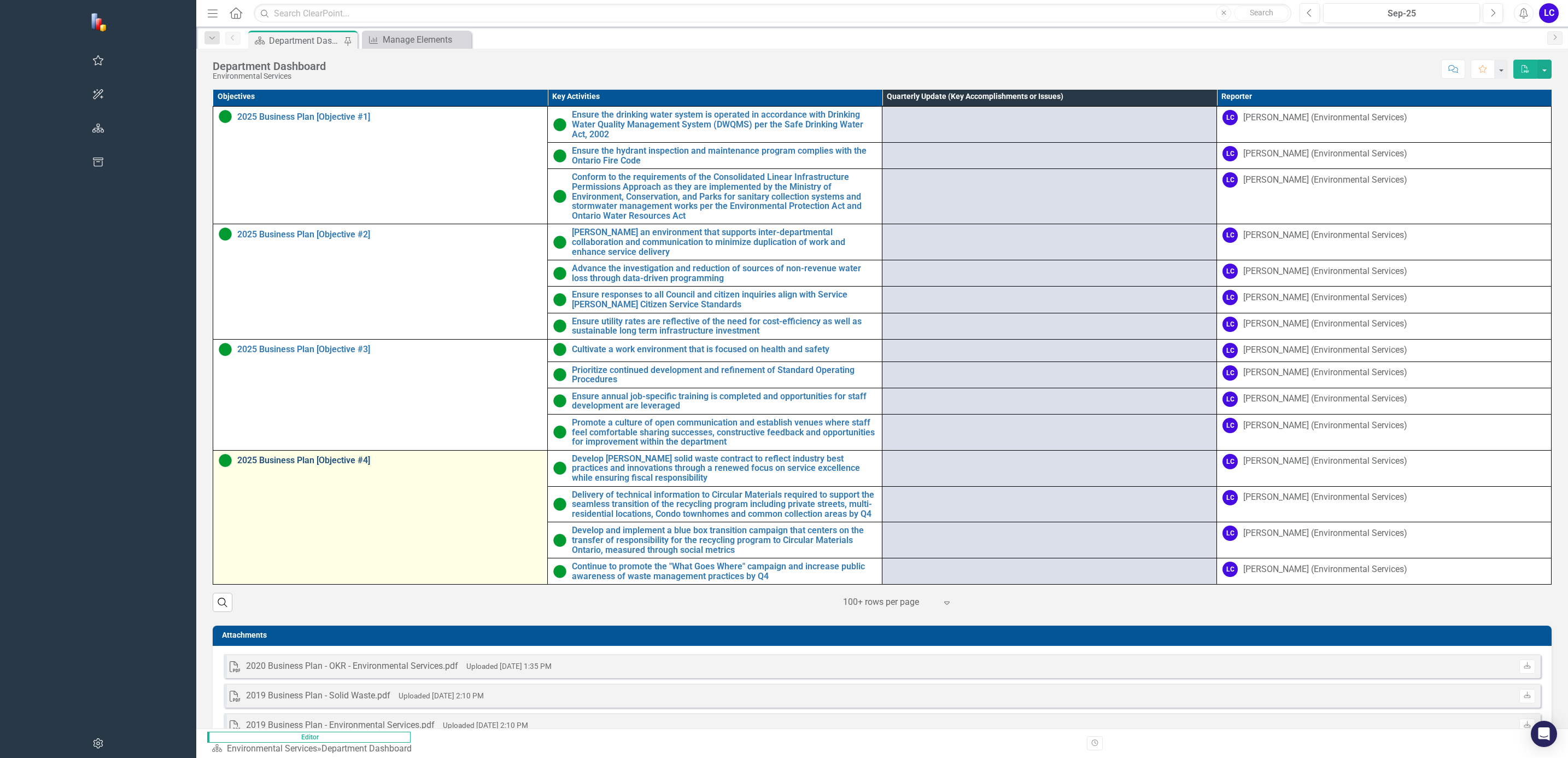
click at [237, 465] on link "2025 Business Plan [Objective #4]" at bounding box center [390, 461] width 305 height 10
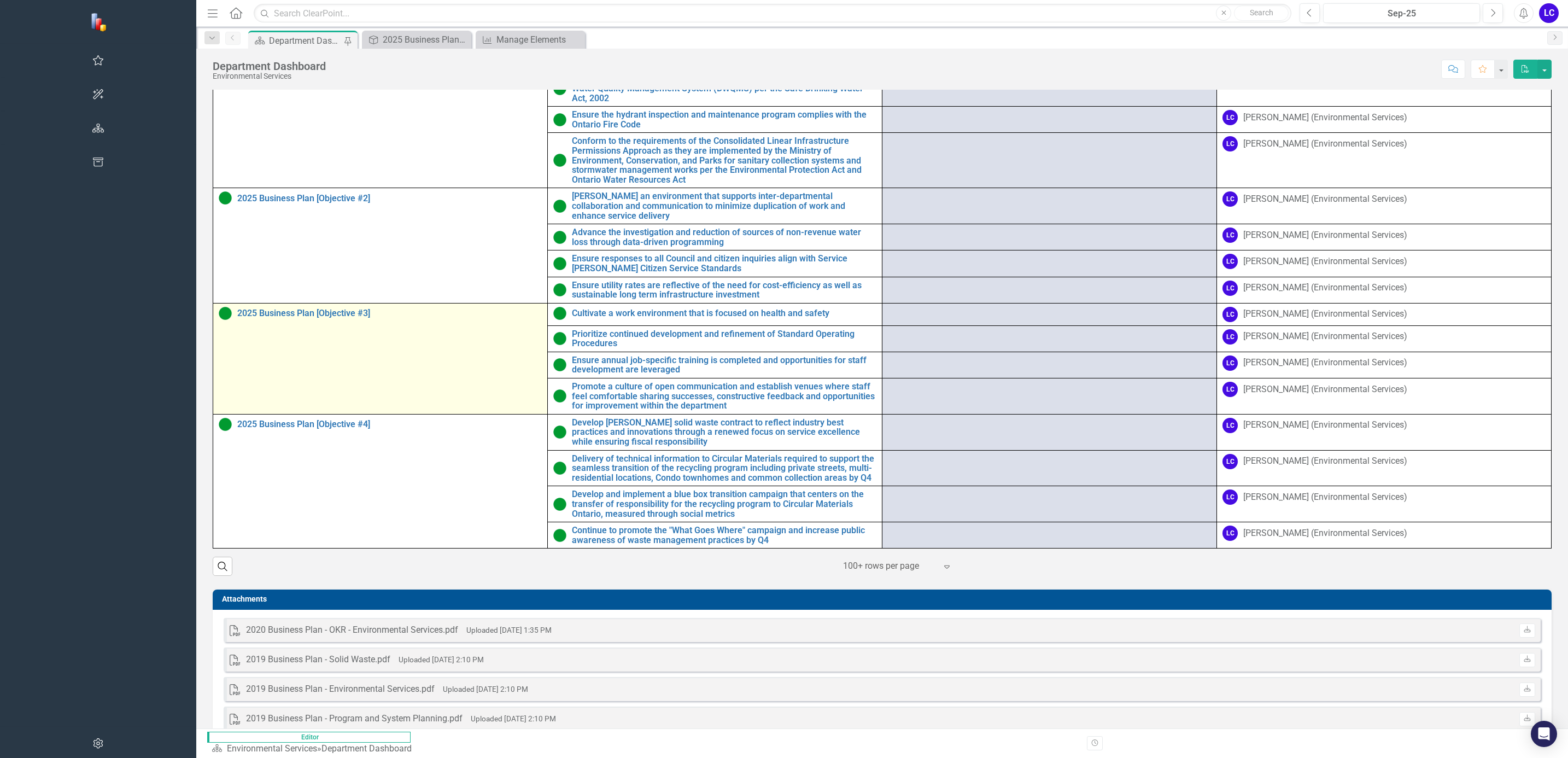
scroll to position [479, 0]
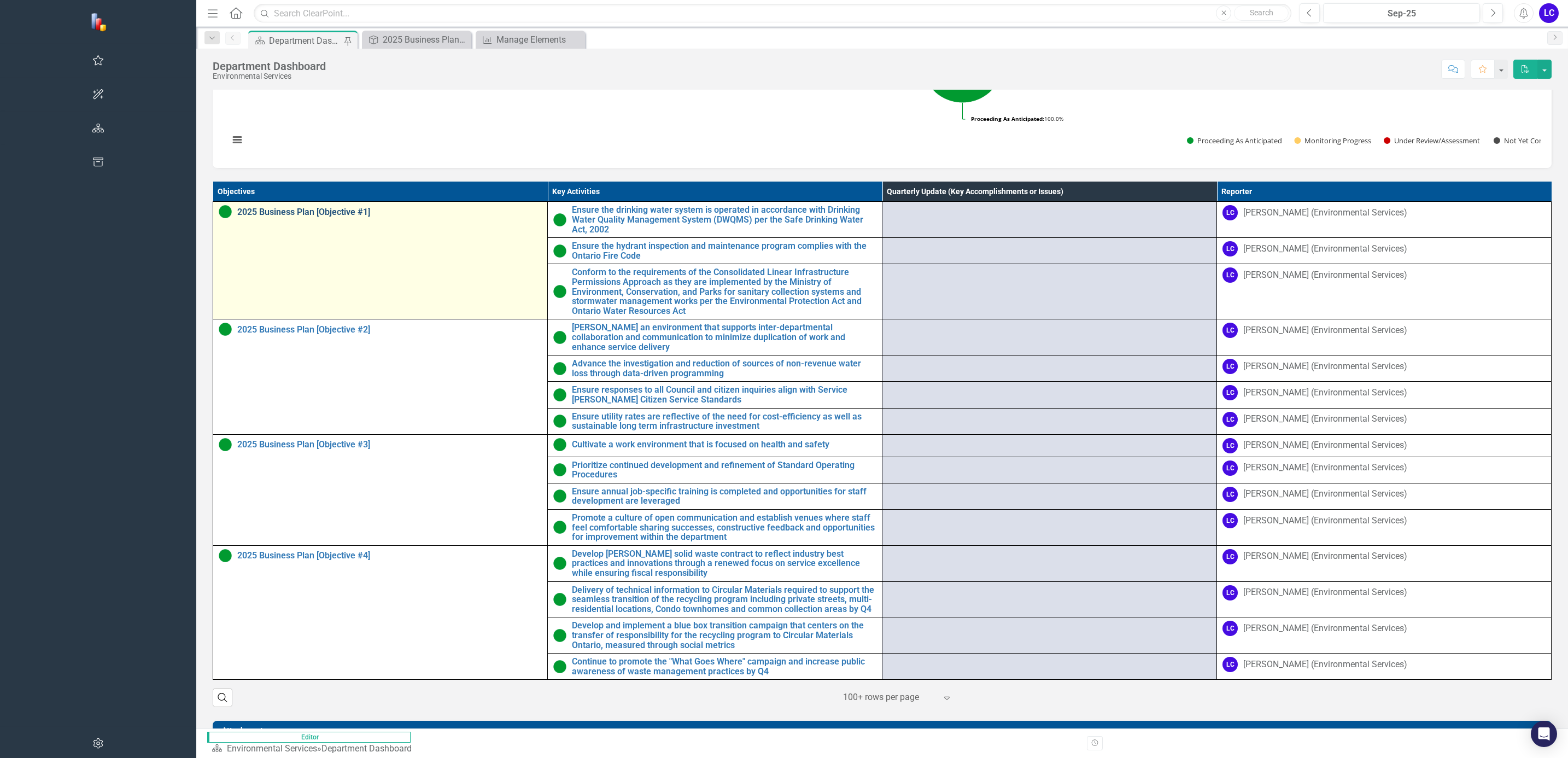
click at [237, 217] on link "2025 Business Plan [Objective #1]" at bounding box center [390, 212] width 305 height 10
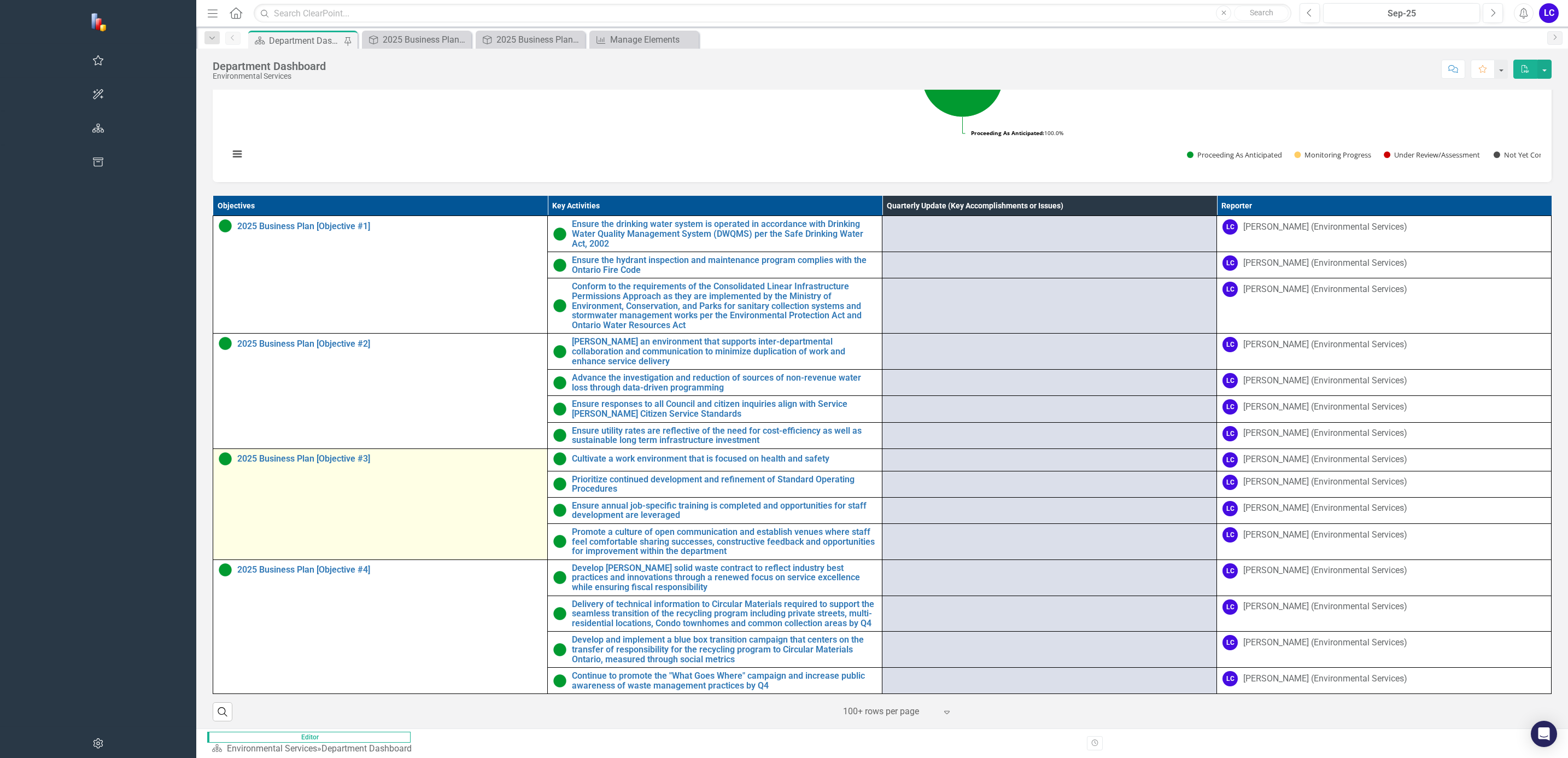
scroll to position [493, 0]
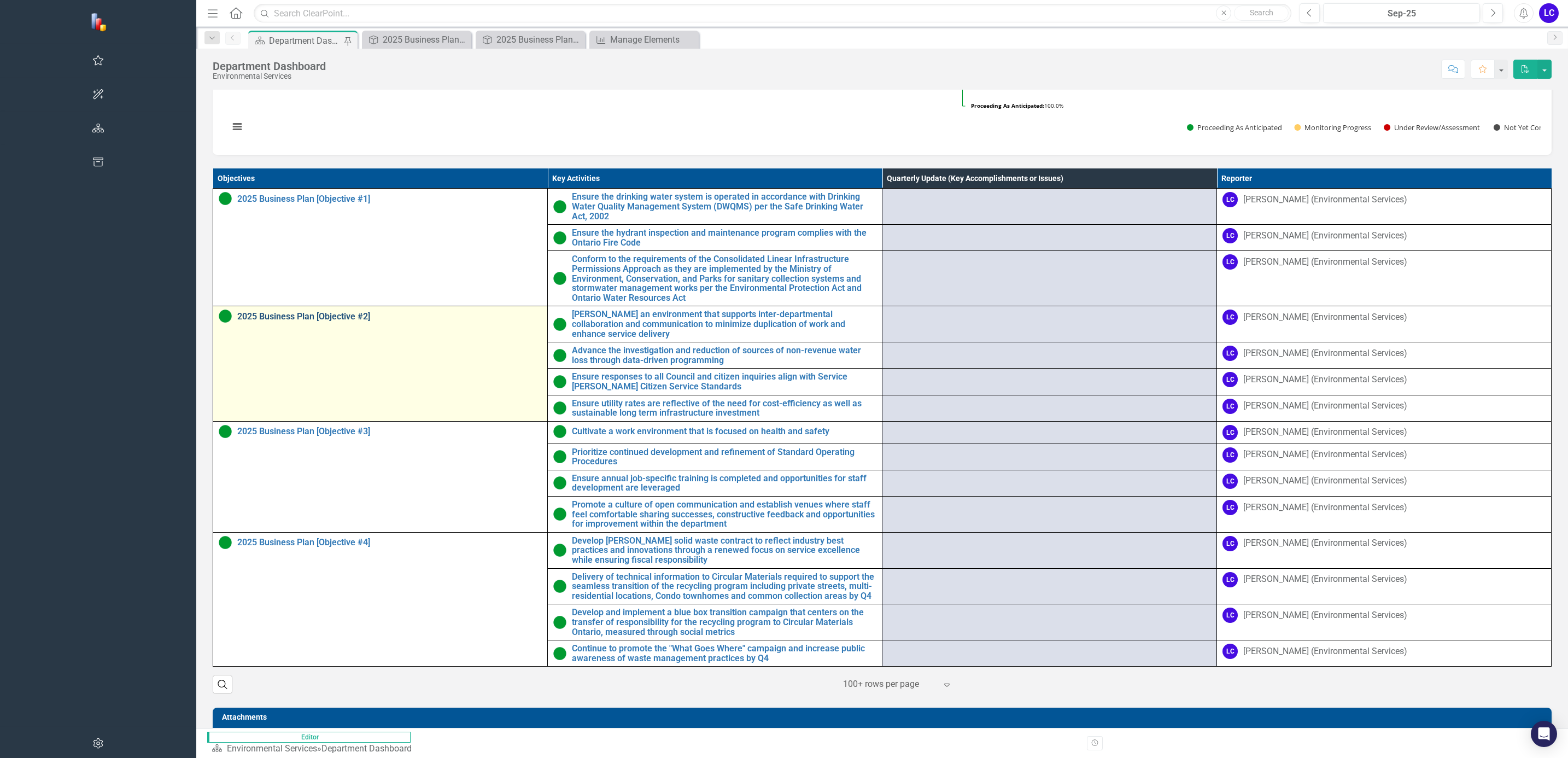
click at [237, 320] on link "2025 Business Plan [Objective #2]" at bounding box center [390, 316] width 305 height 10
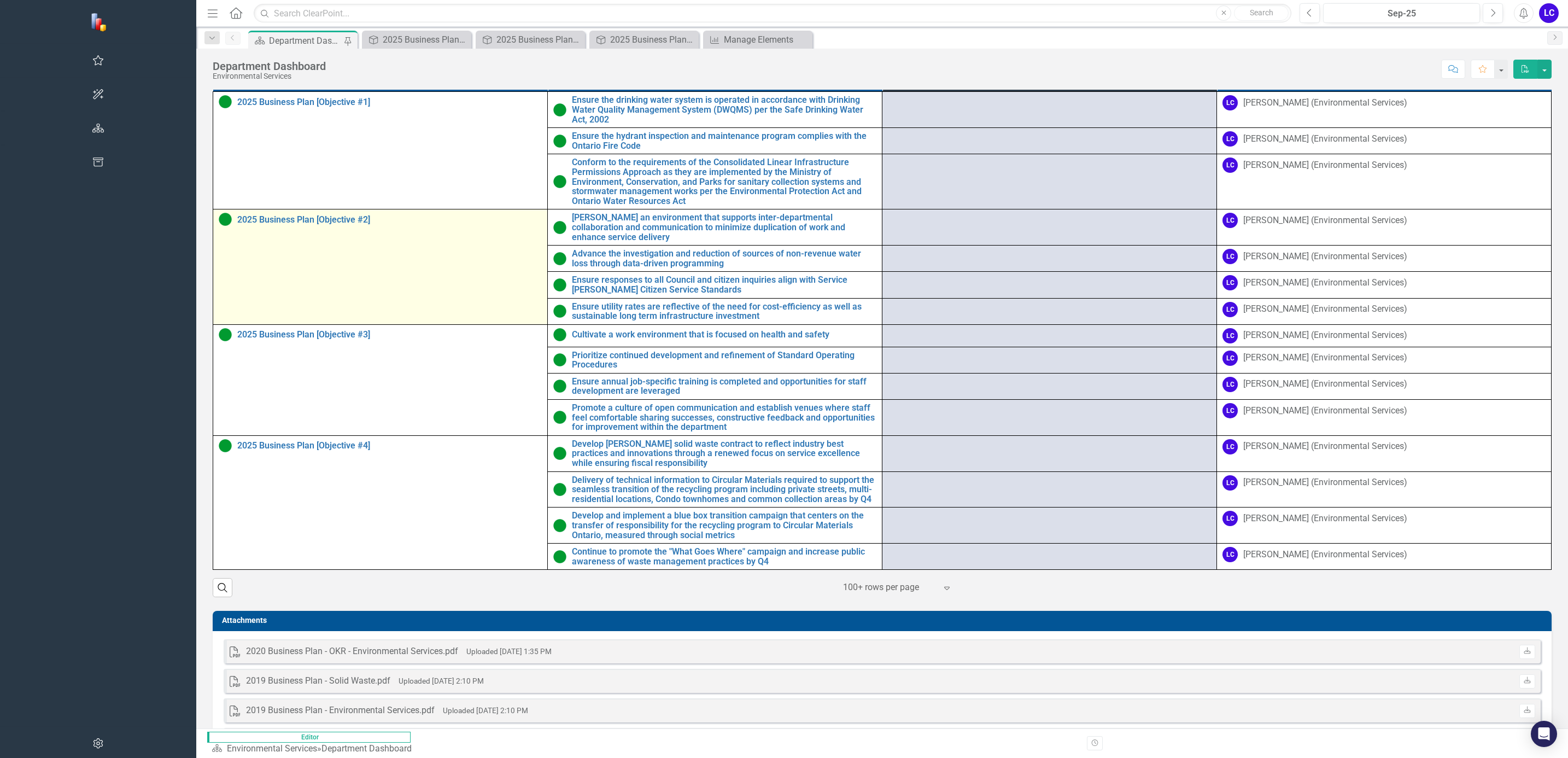
scroll to position [725, 0]
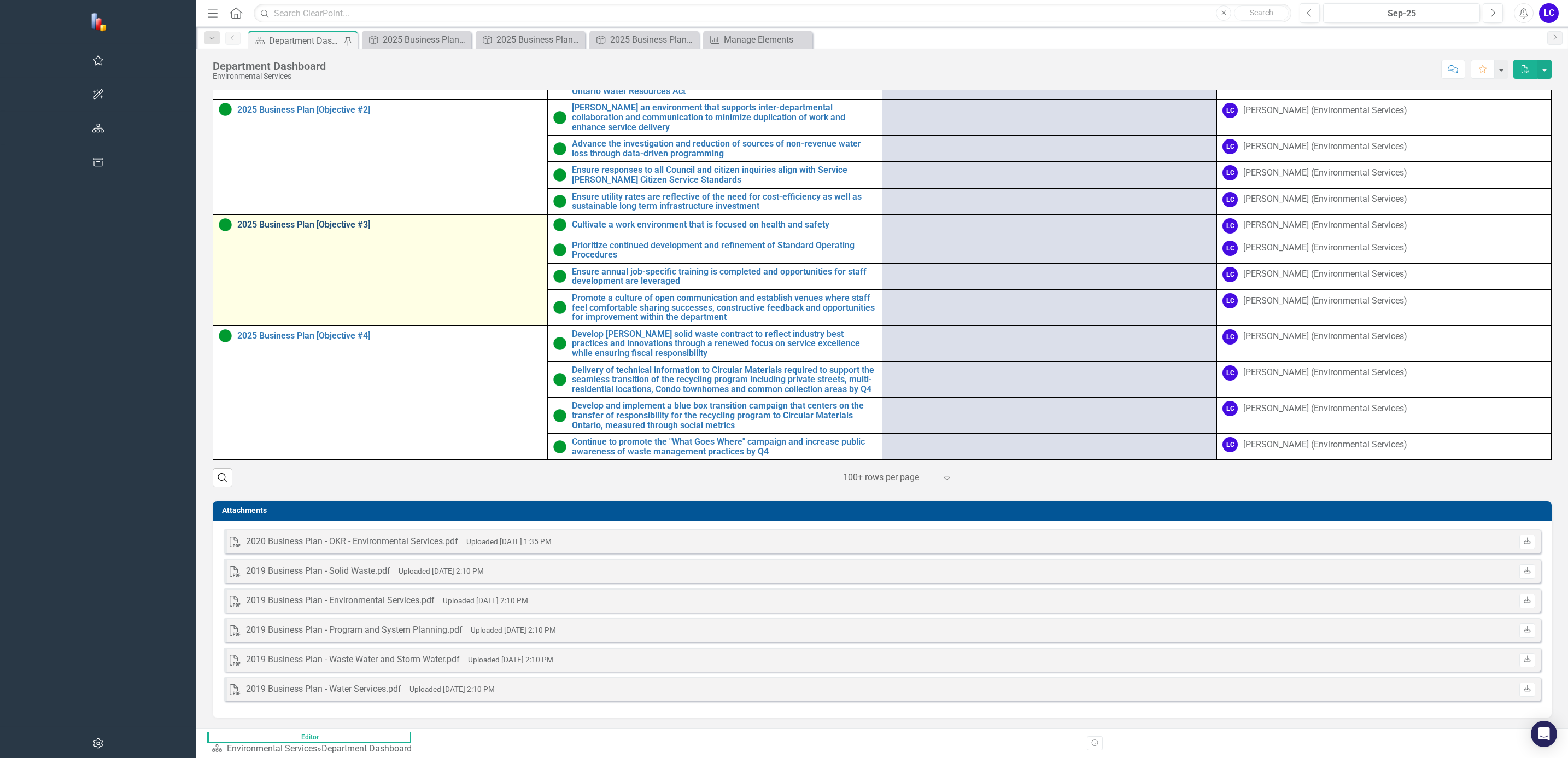
click at [237, 220] on link "2025 Business Plan [Objective #3]" at bounding box center [390, 224] width 305 height 10
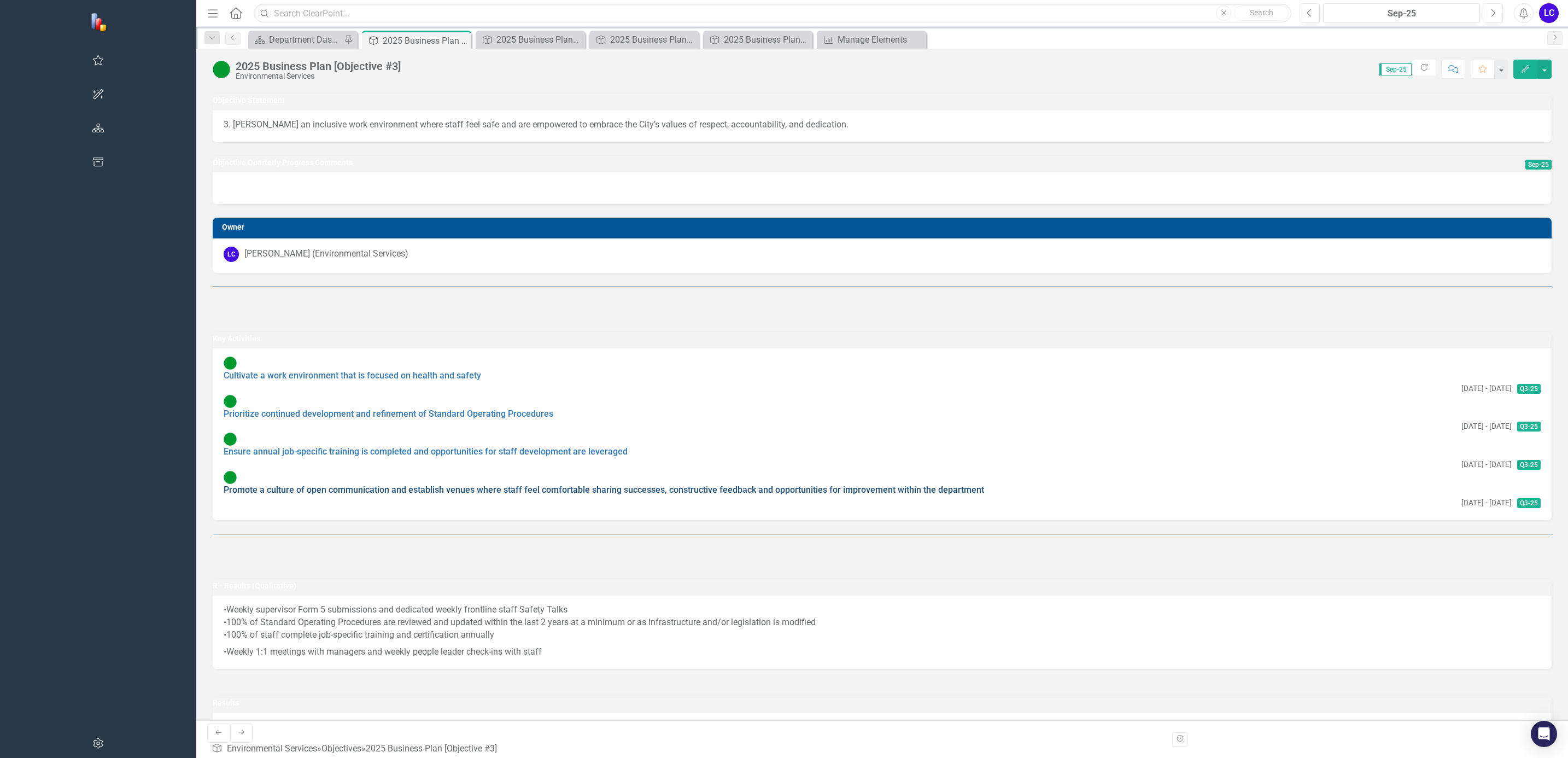
scroll to position [82, 0]
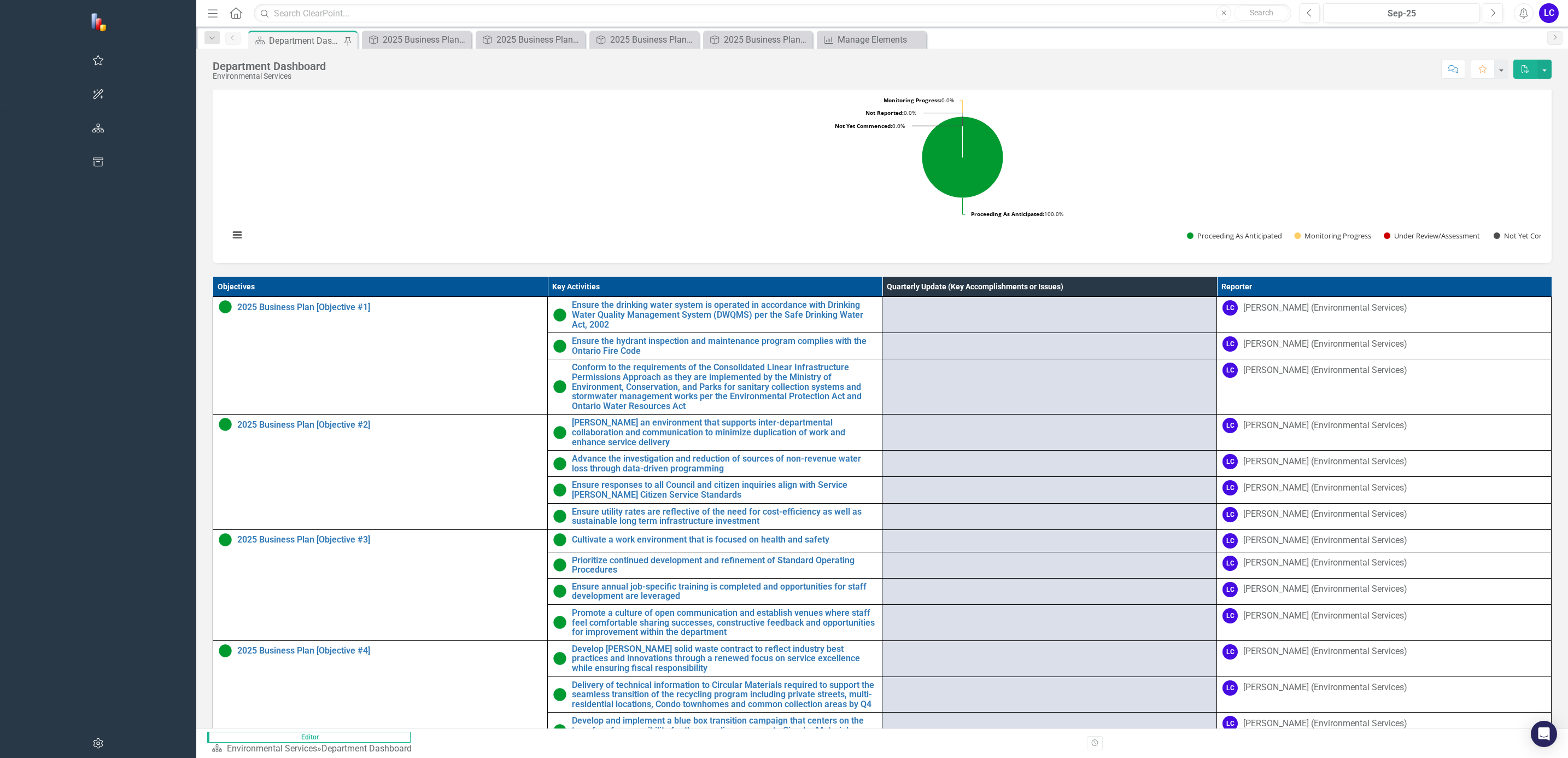
scroll to position [574, 0]
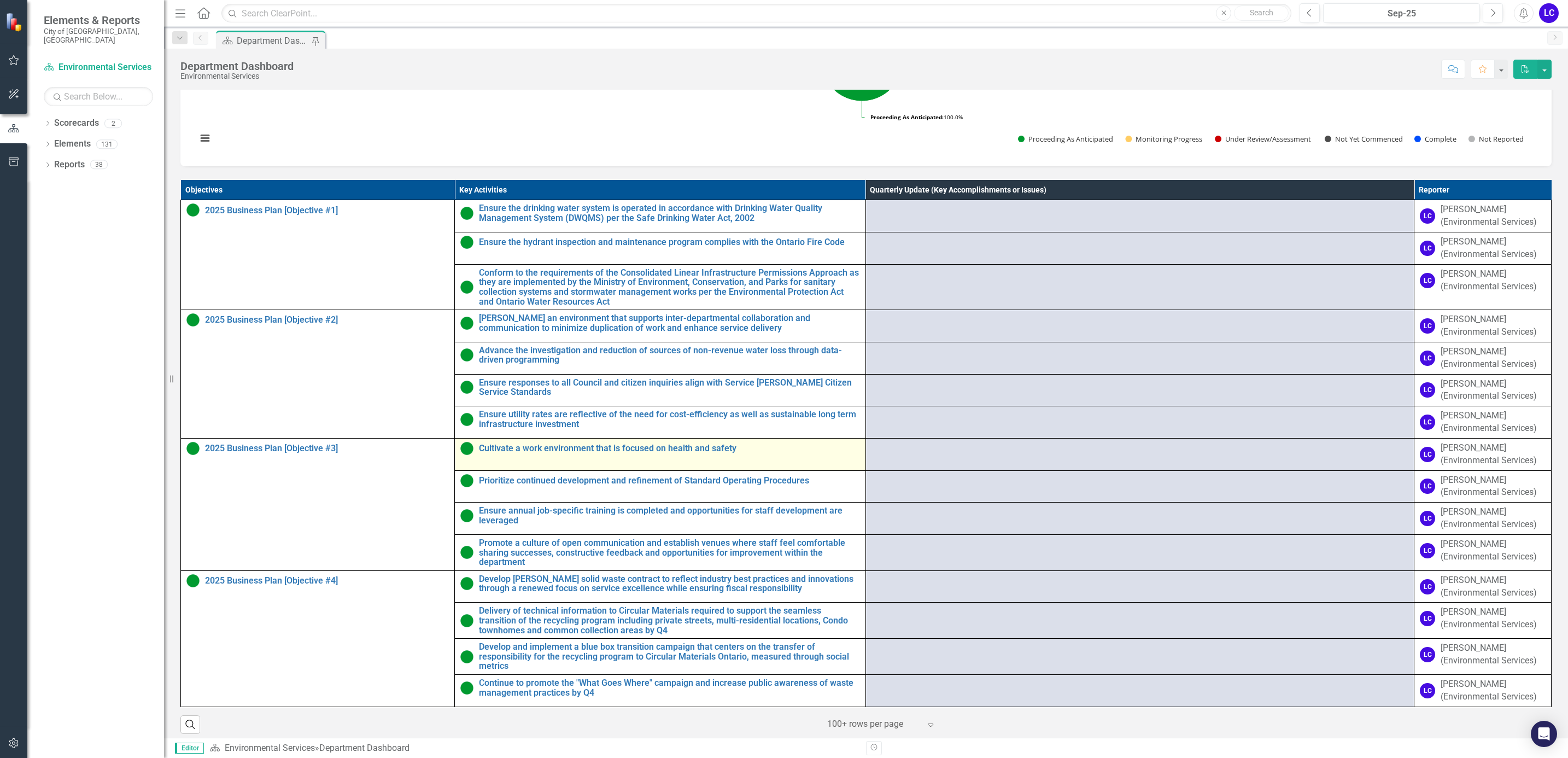
scroll to position [414, 0]
